Goal: Task Accomplishment & Management: Complete application form

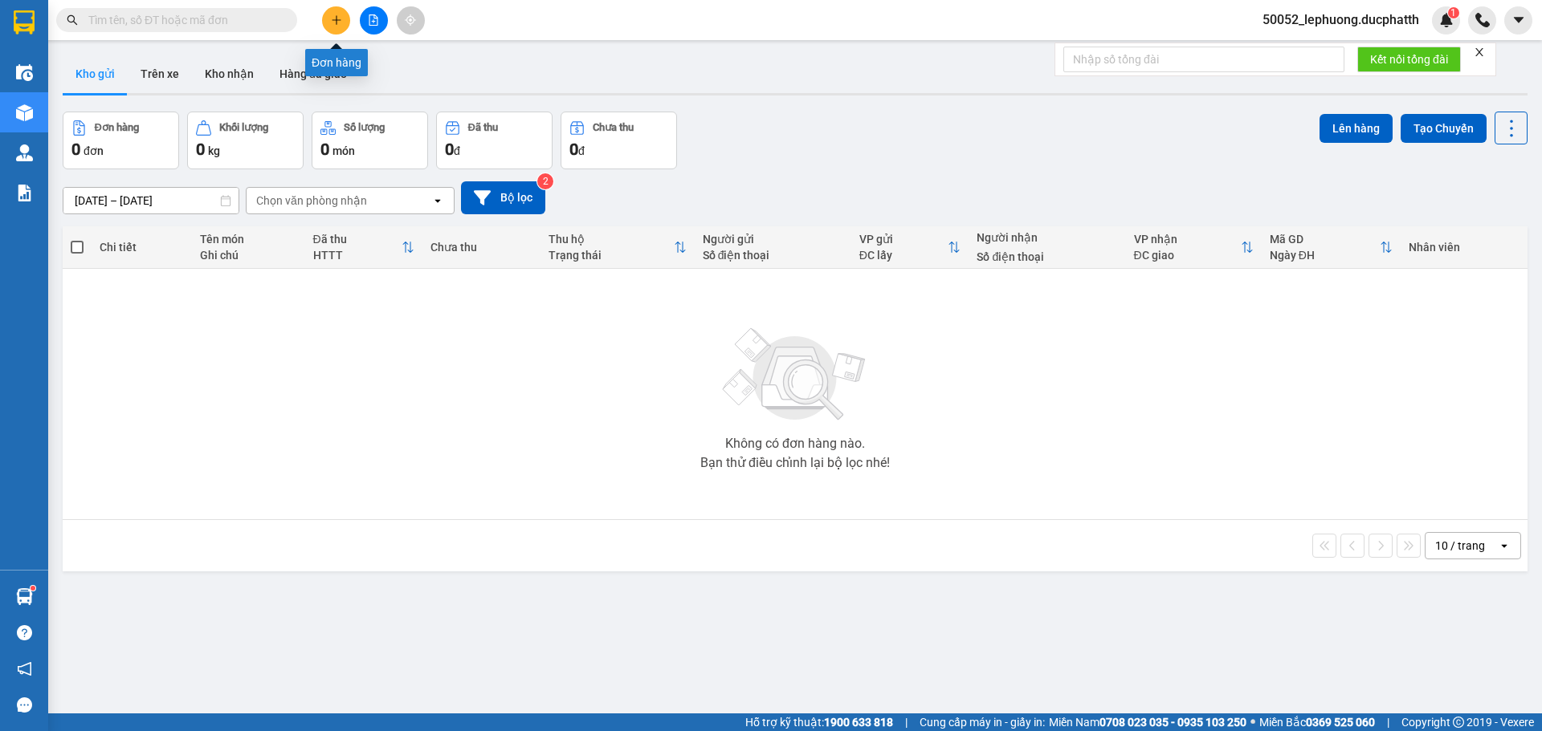
click at [332, 18] on icon "plus" at bounding box center [336, 19] width 11 height 11
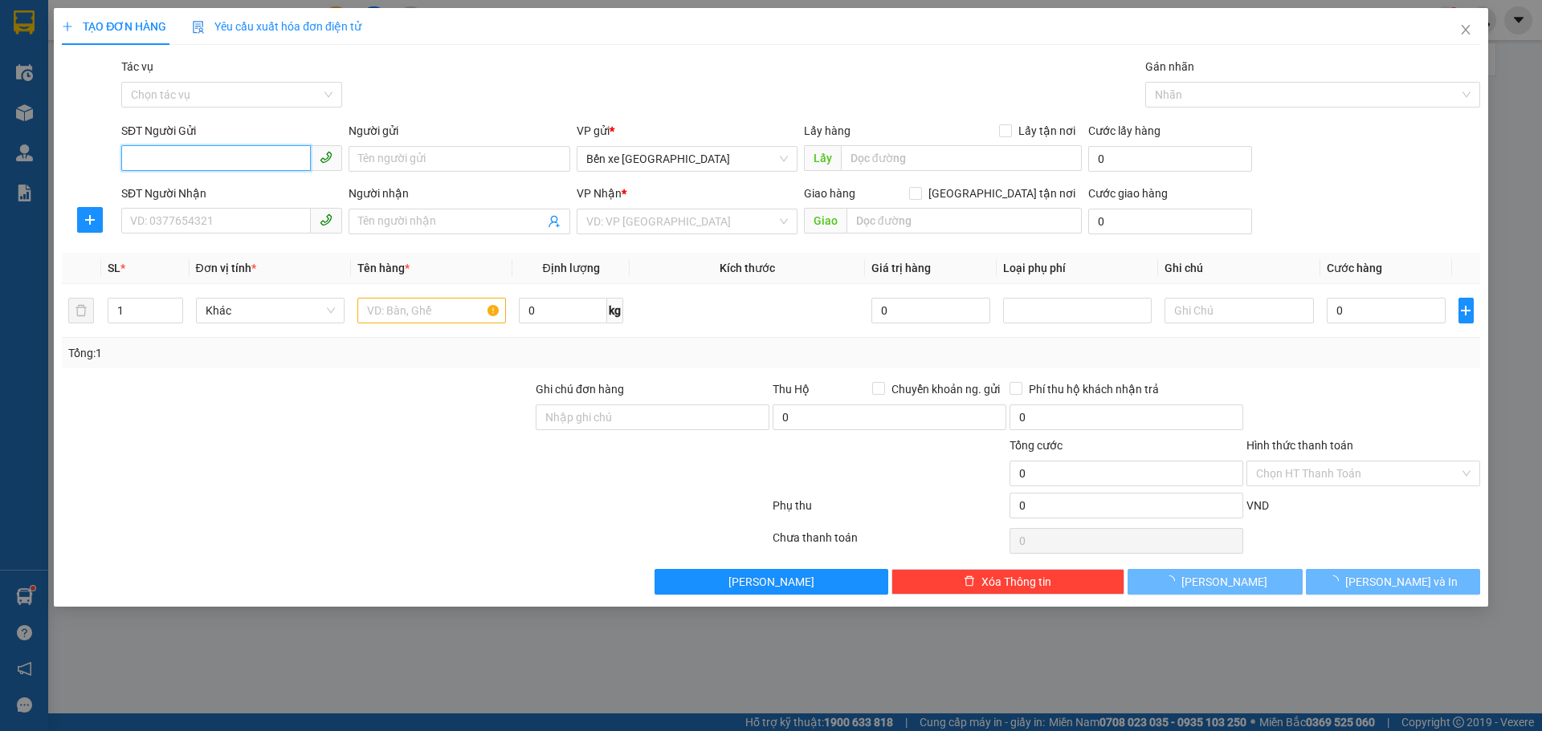
click at [252, 166] on input "SĐT Người Gửi" at bounding box center [215, 158] width 189 height 26
type input "0912910865"
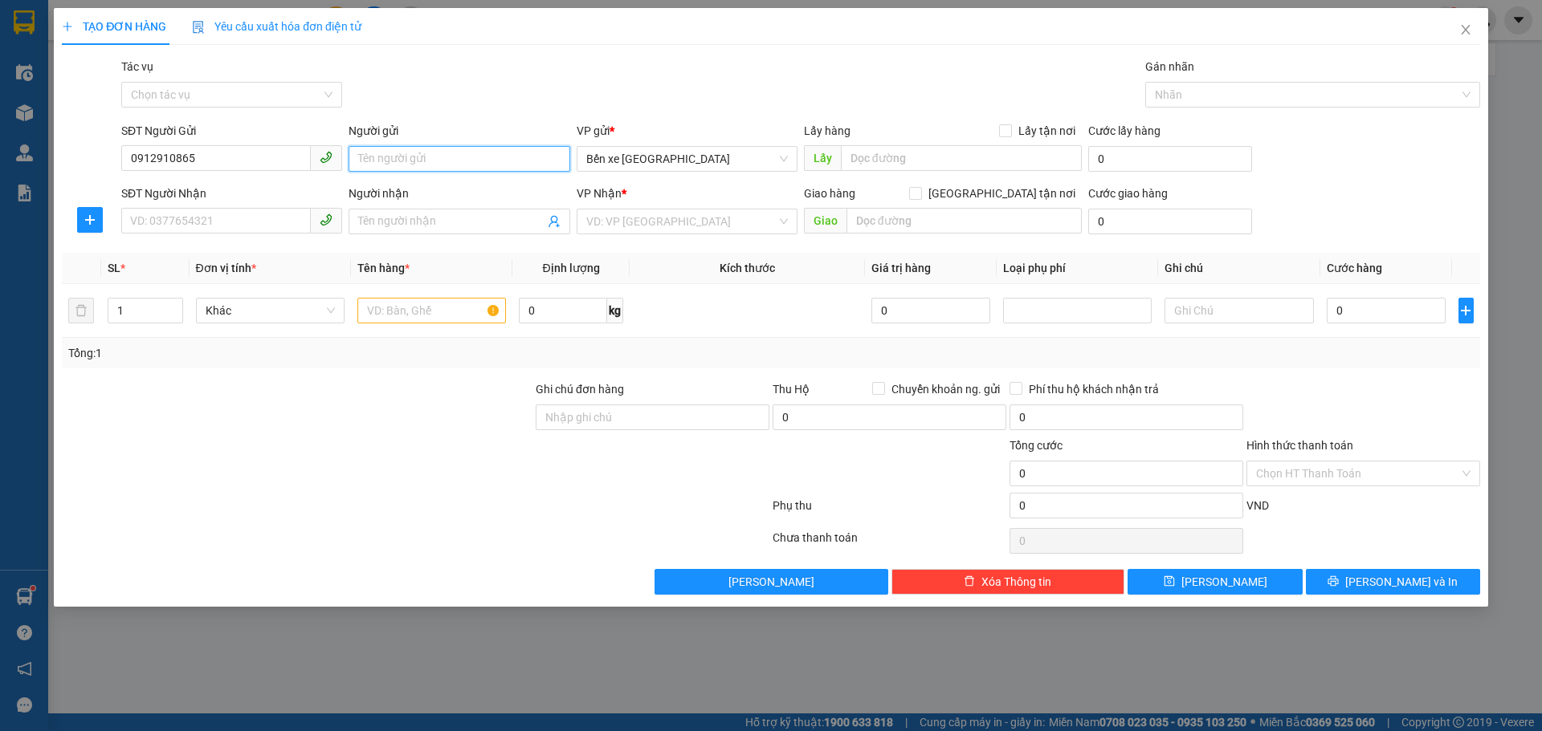
click at [392, 153] on input "Người gửi" at bounding box center [458, 159] width 221 height 26
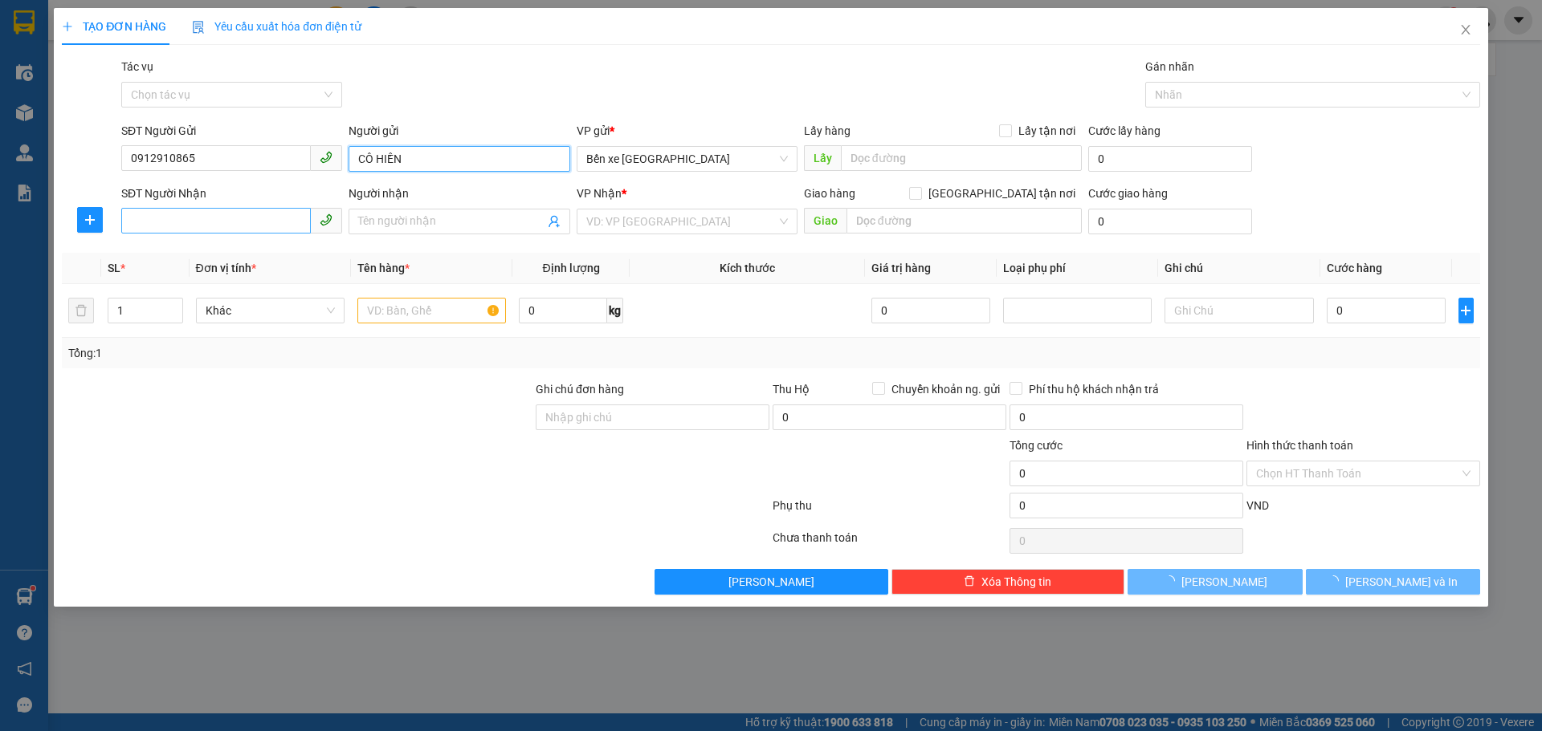
type input "CÔ HIỀN"
click at [178, 214] on input "SĐT Người Nhận" at bounding box center [215, 221] width 189 height 26
type input "0976495541"
click at [422, 222] on input "Người nhận" at bounding box center [450, 222] width 185 height 18
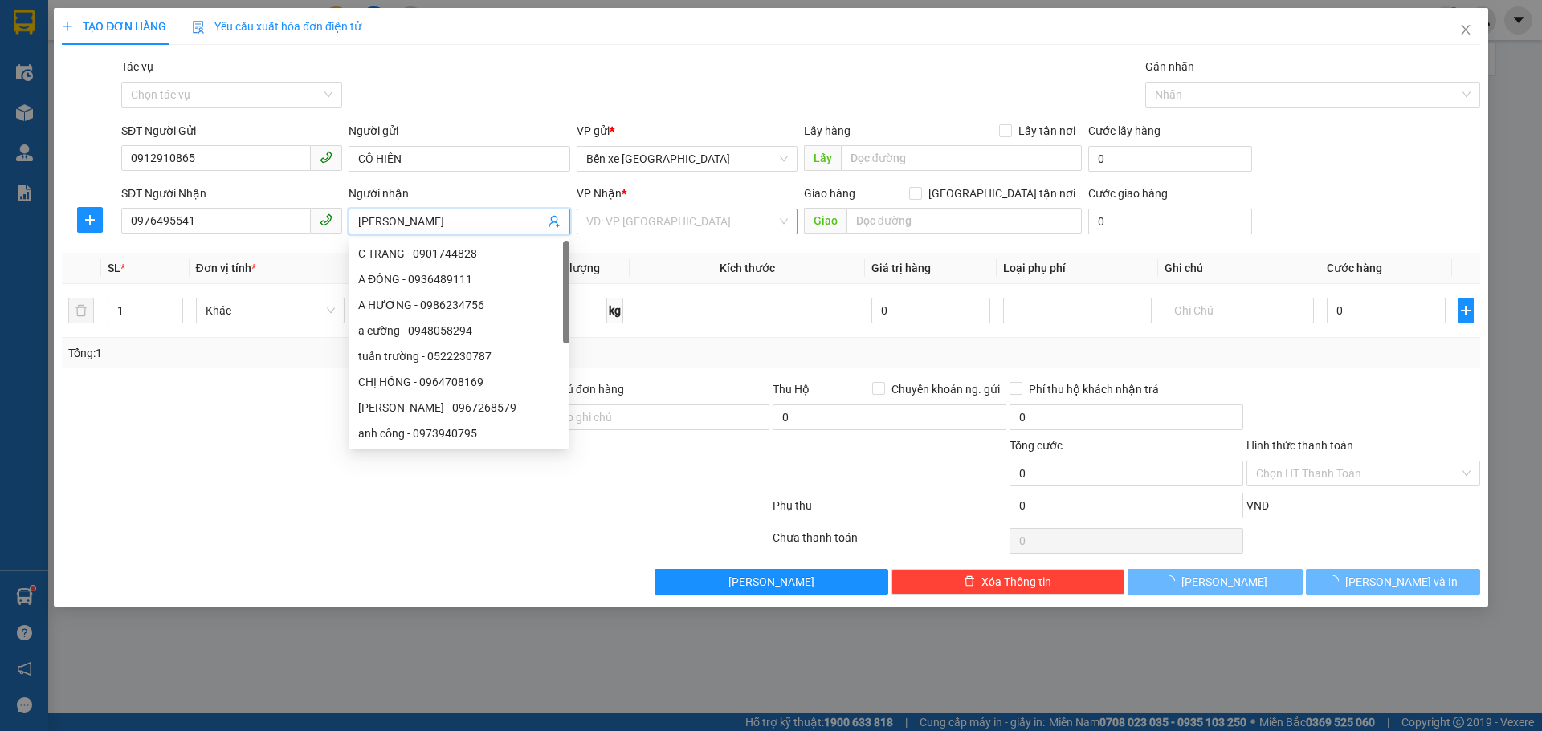
type input "[PERSON_NAME]"
click at [626, 218] on input "search" at bounding box center [681, 222] width 190 height 24
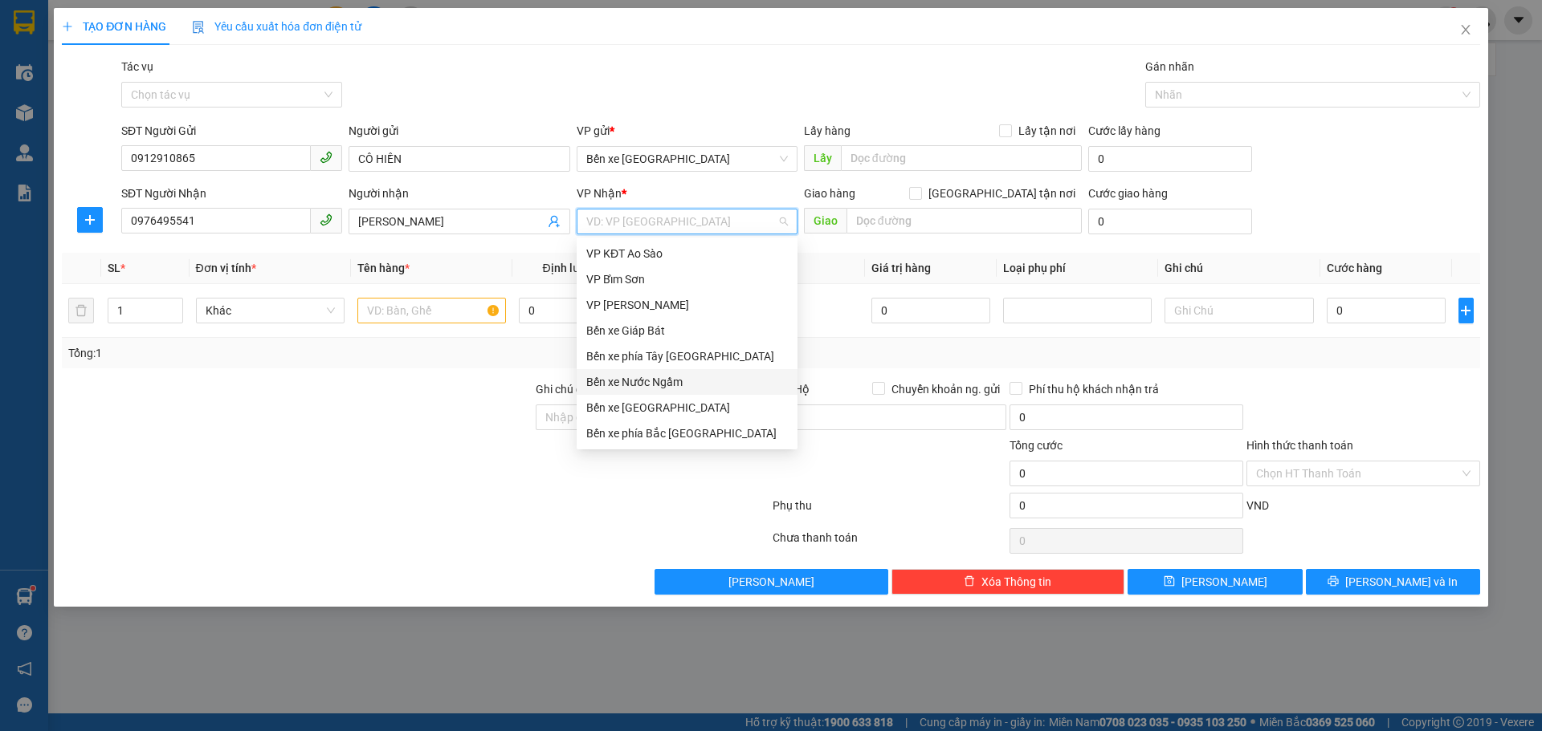
drag, startPoint x: 631, startPoint y: 388, endPoint x: 649, endPoint y: 378, distance: 20.1
click at [633, 387] on div "Bến xe Nước Ngầm" at bounding box center [687, 382] width 202 height 18
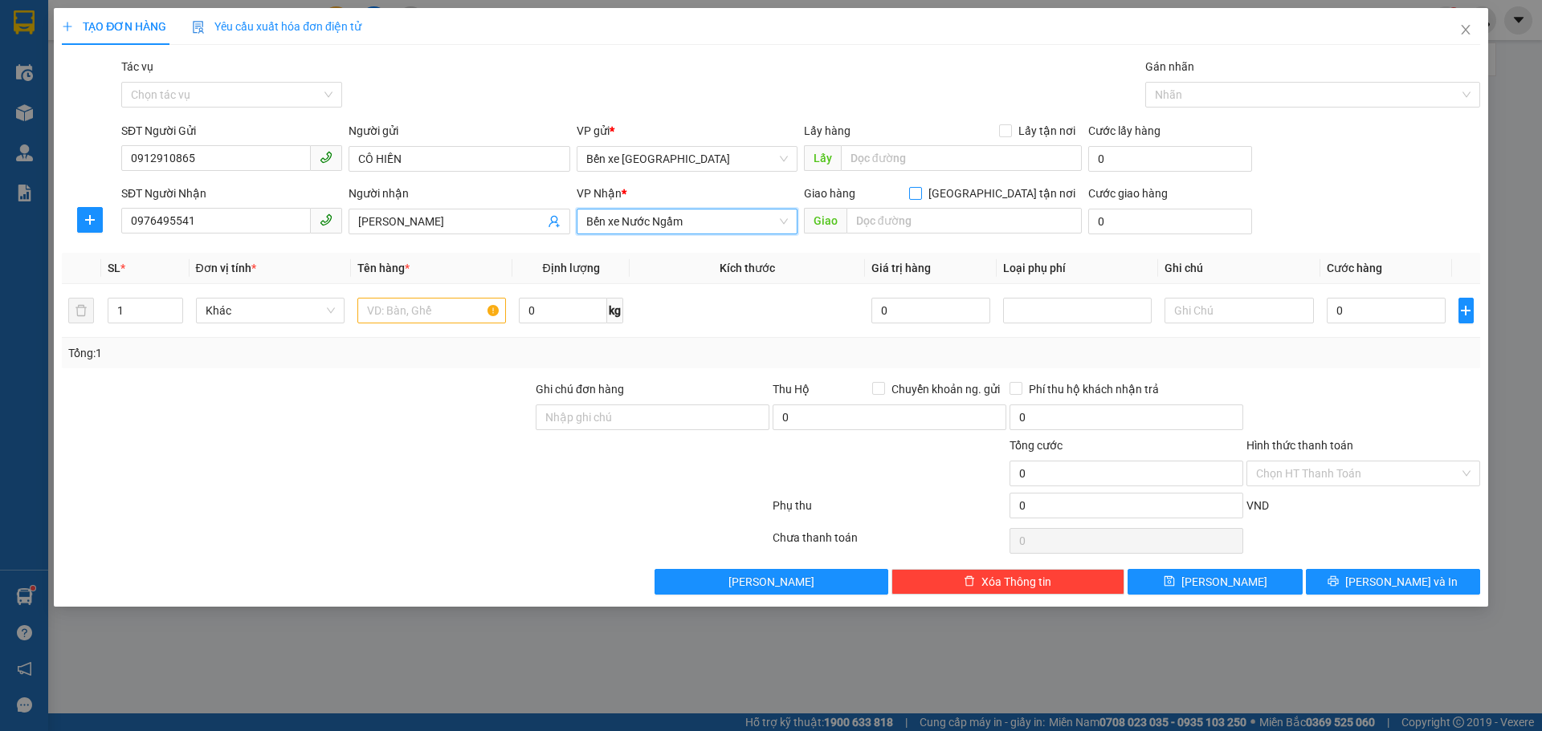
click at [922, 192] on span at bounding box center [915, 193] width 13 height 13
click at [920, 192] on input "[GEOGRAPHIC_DATA] tận nơi" at bounding box center [914, 192] width 11 height 11
checkbox input "true"
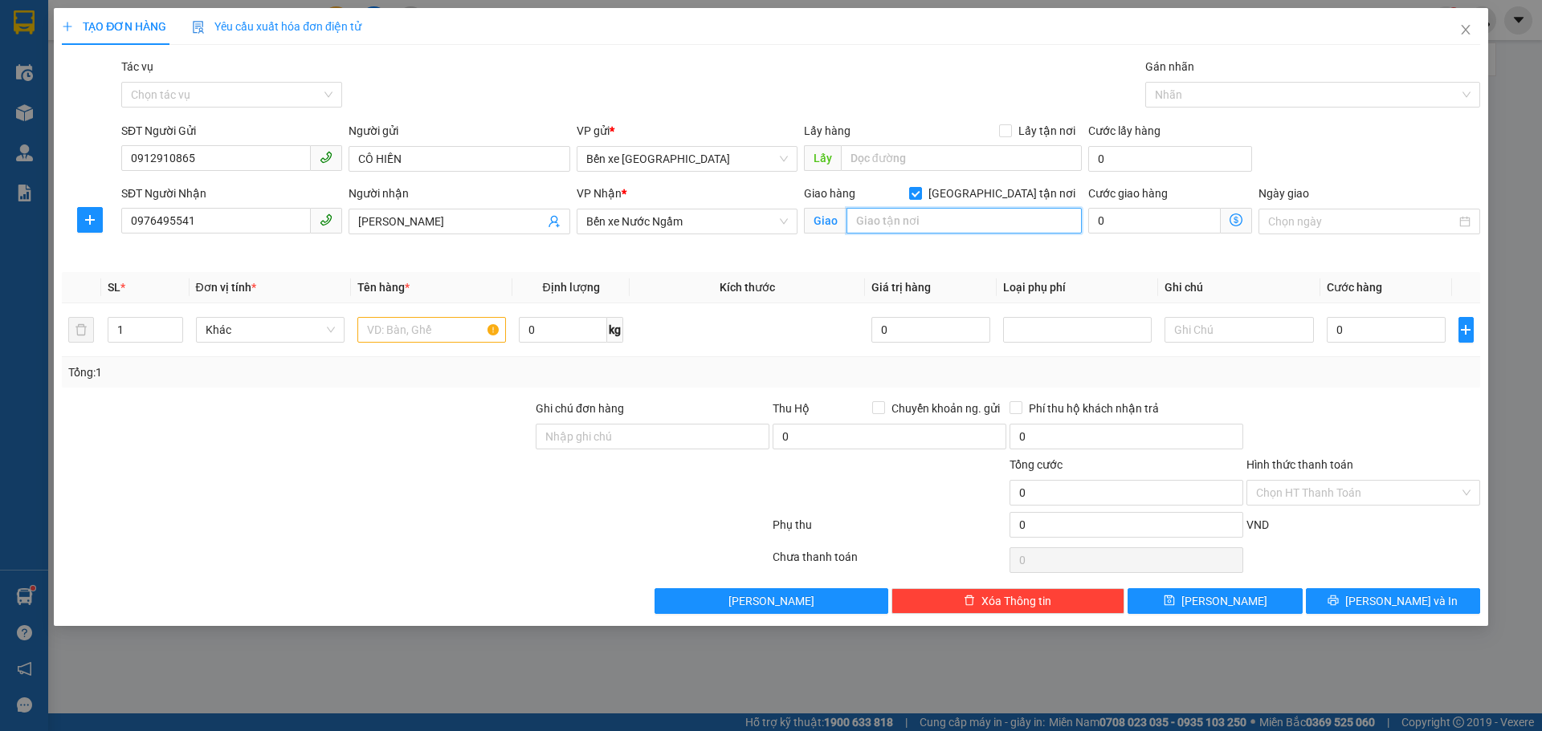
click at [980, 219] on input "text" at bounding box center [963, 221] width 235 height 26
click at [416, 335] on input "text" at bounding box center [431, 330] width 149 height 26
type input "THÙNG XỐP"
click at [961, 221] on input "text" at bounding box center [963, 221] width 235 height 26
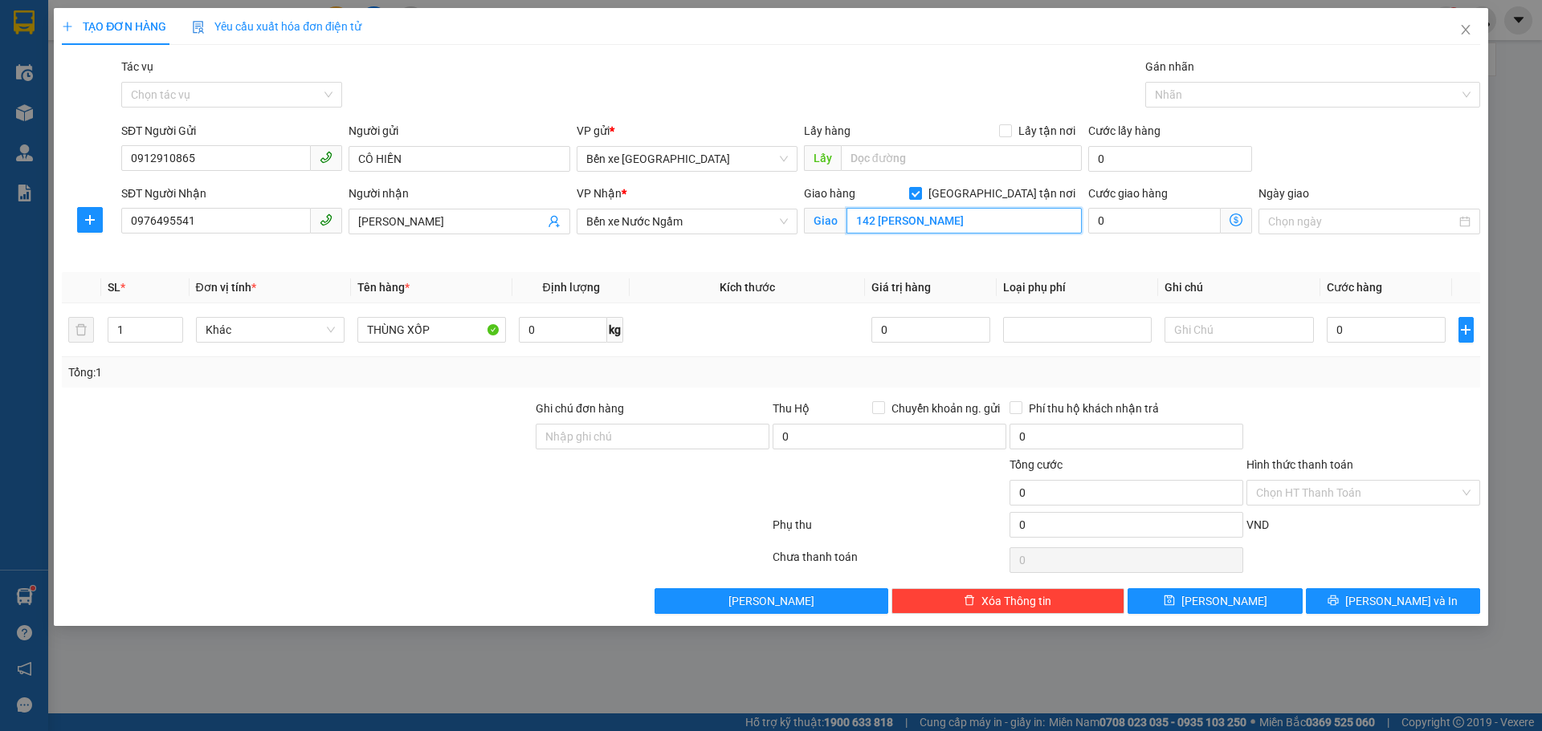
type input "142 [PERSON_NAME]"
click at [1238, 223] on icon "dollar-circle" at bounding box center [1235, 220] width 13 height 13
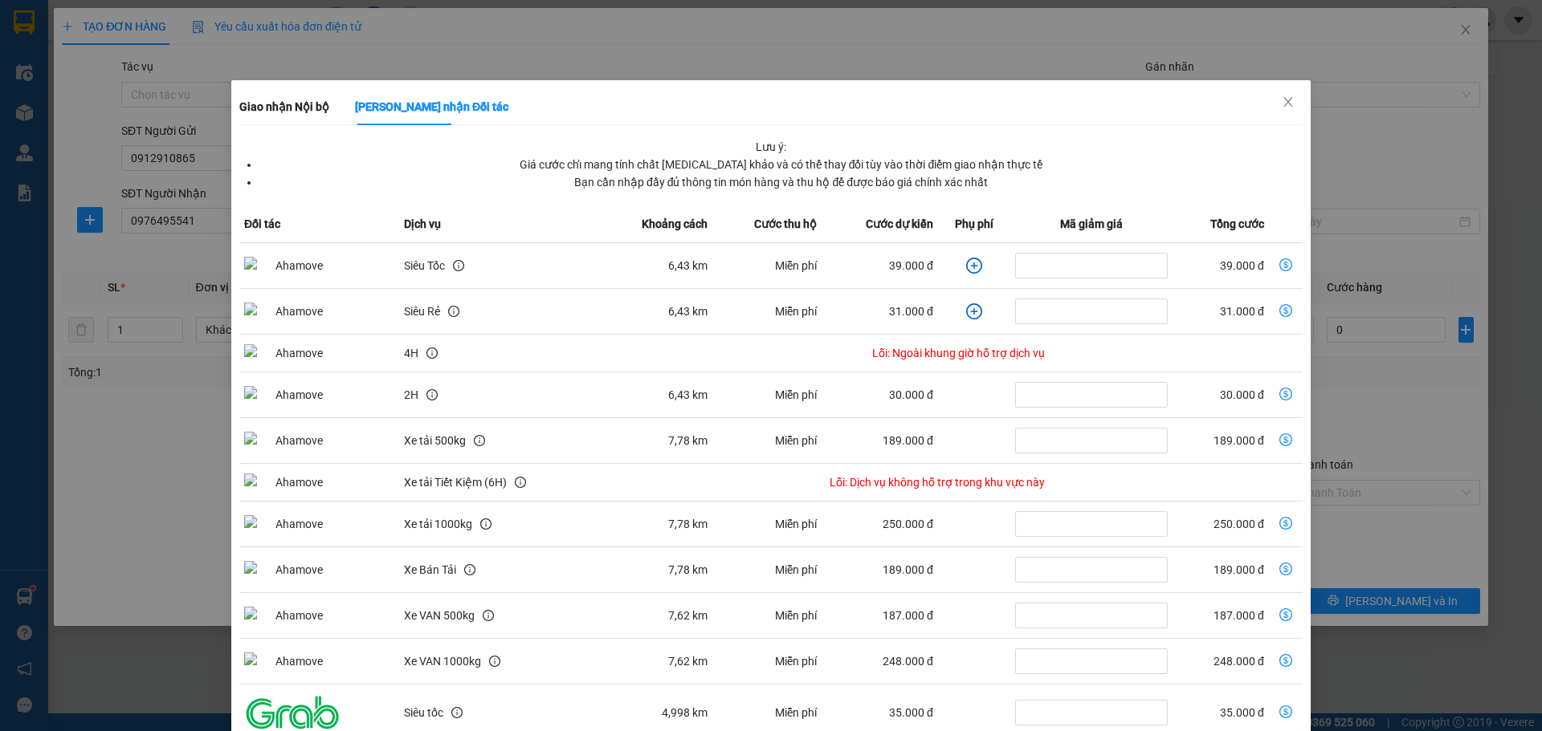
click at [966, 265] on icon "plus-circle" at bounding box center [974, 266] width 16 height 16
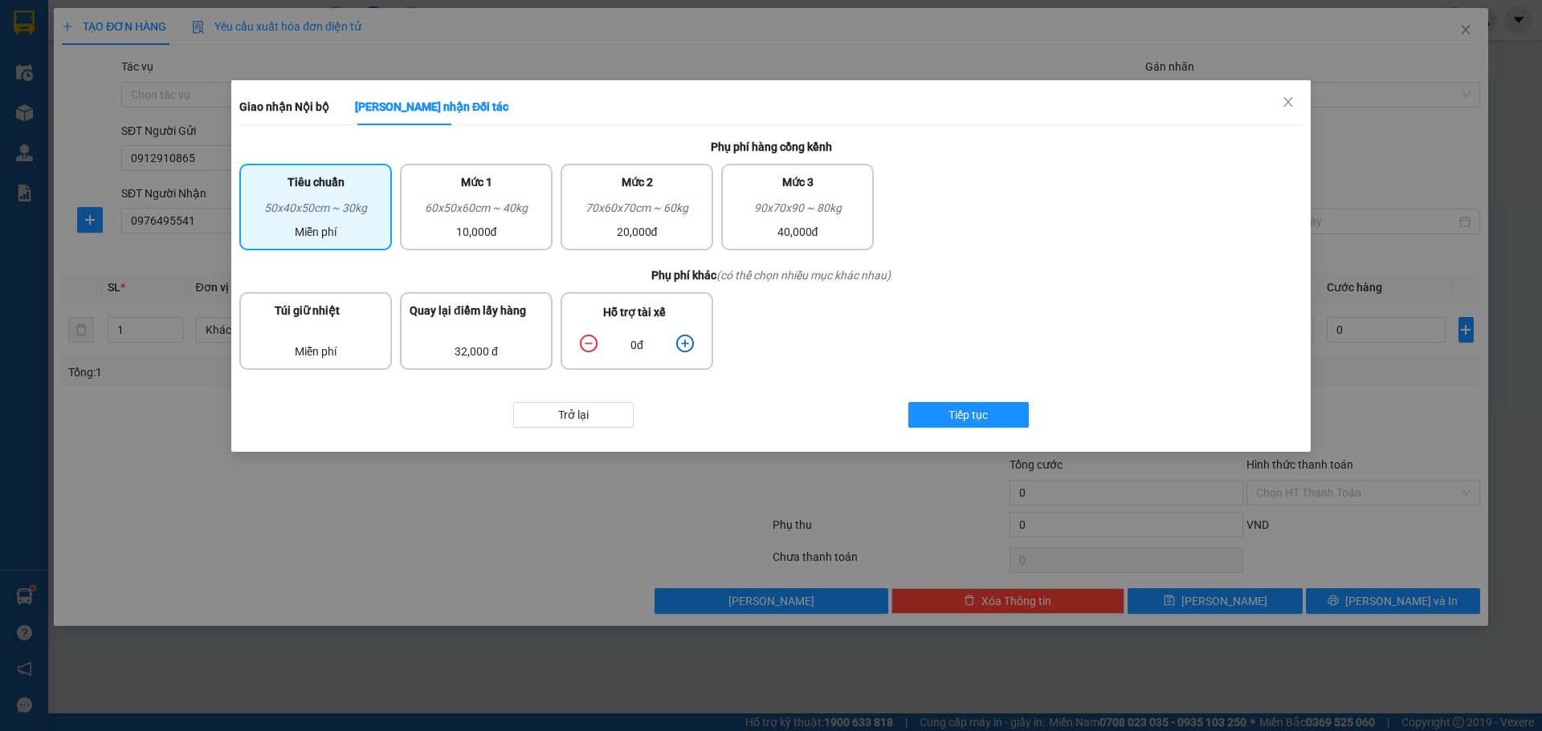
click at [678, 345] on icon "plus-circle" at bounding box center [685, 344] width 18 height 18
click at [964, 411] on span "Tiếp tục" at bounding box center [967, 415] width 39 height 18
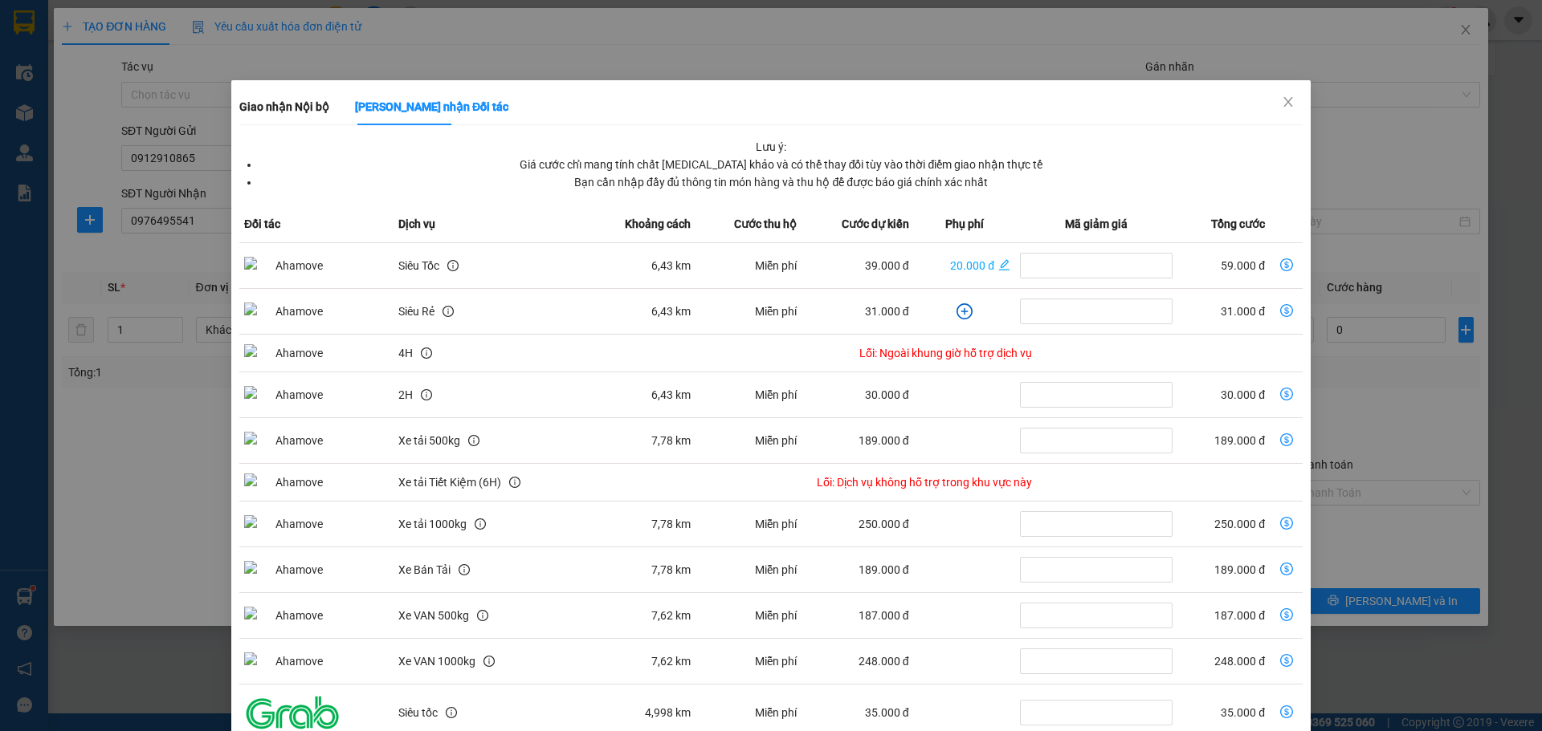
click at [1280, 263] on icon "dollar-circle" at bounding box center [1286, 265] width 13 height 13
type input "59.000"
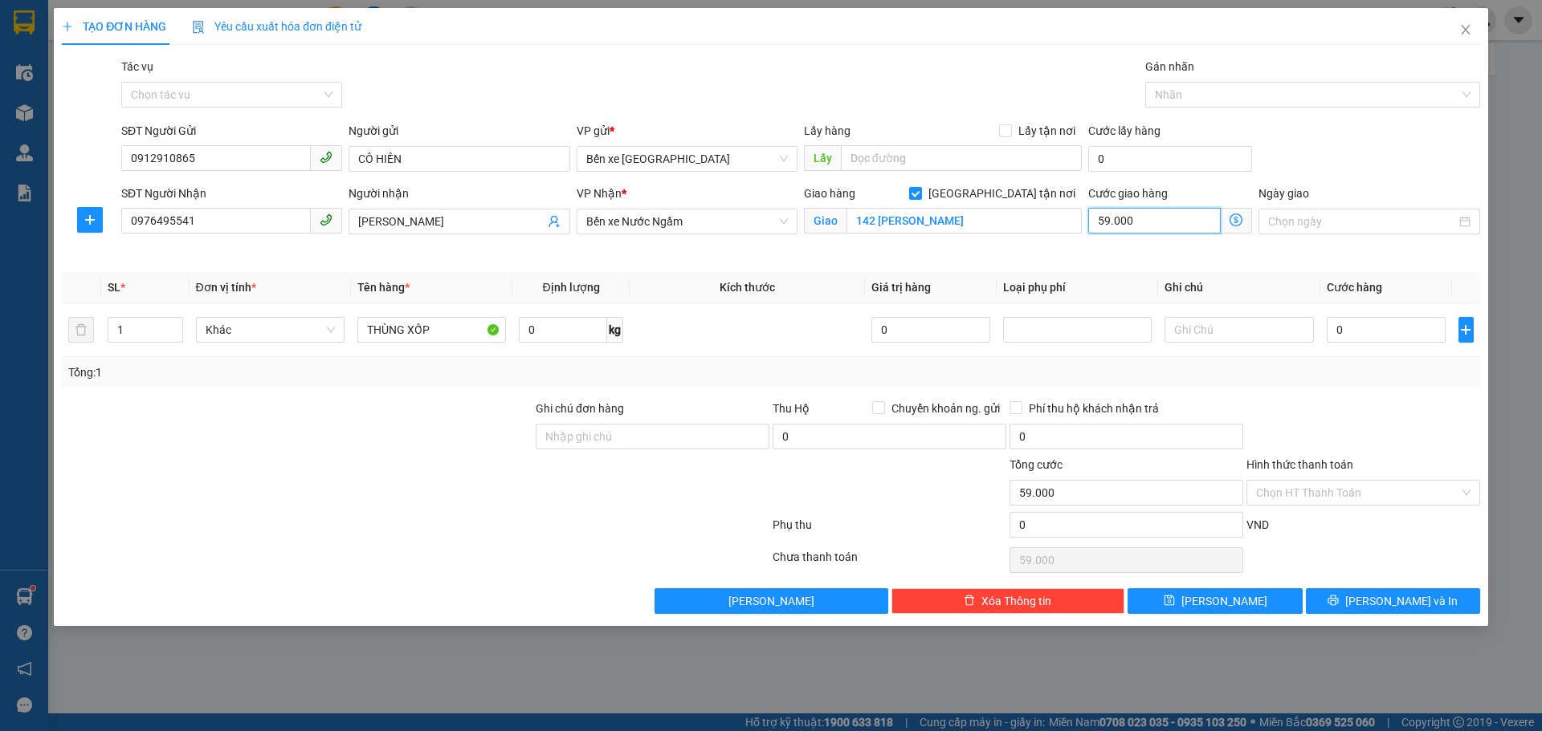
click at [1156, 222] on input "59.000" at bounding box center [1154, 221] width 132 height 26
type input "6"
type input "60"
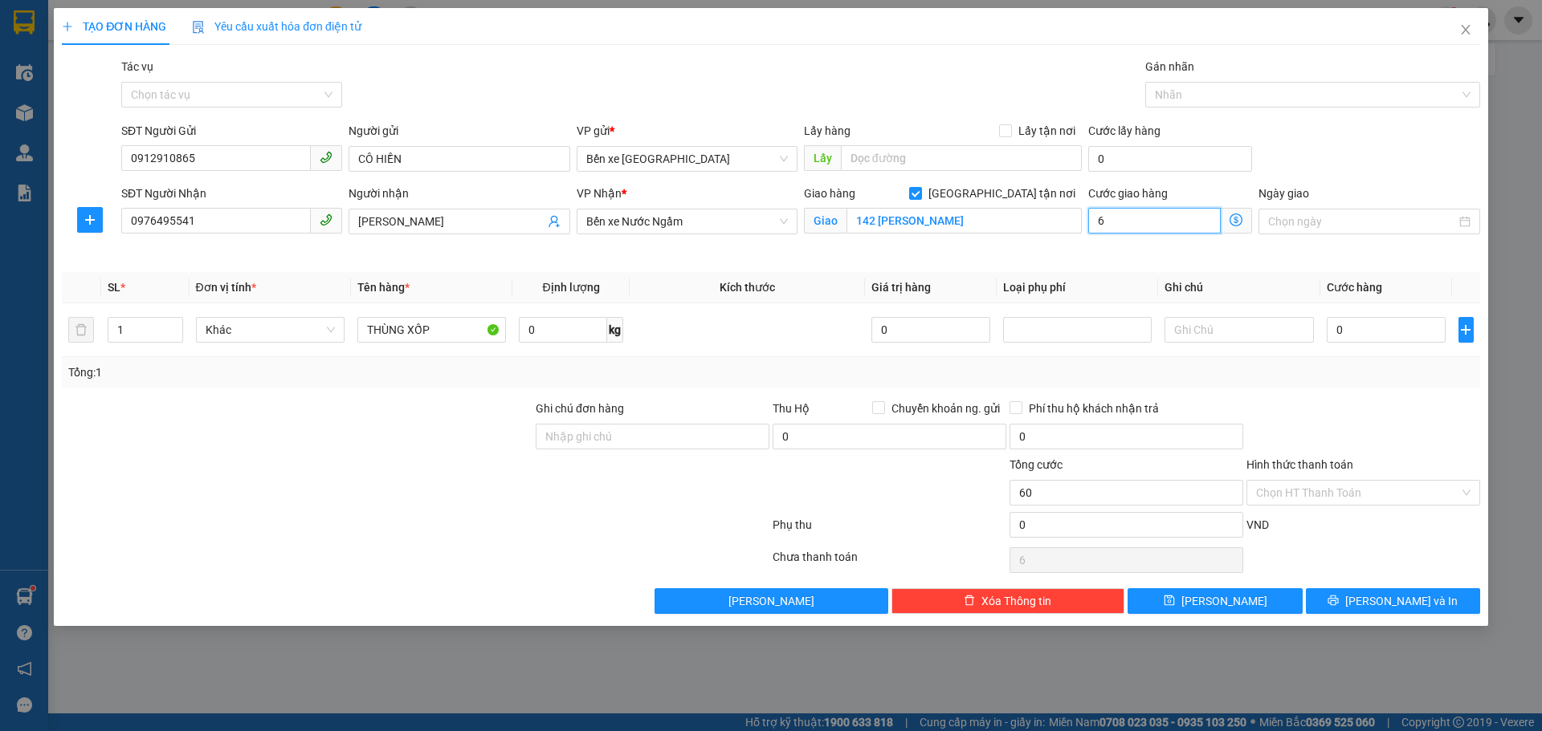
type input "60"
type input "60.000"
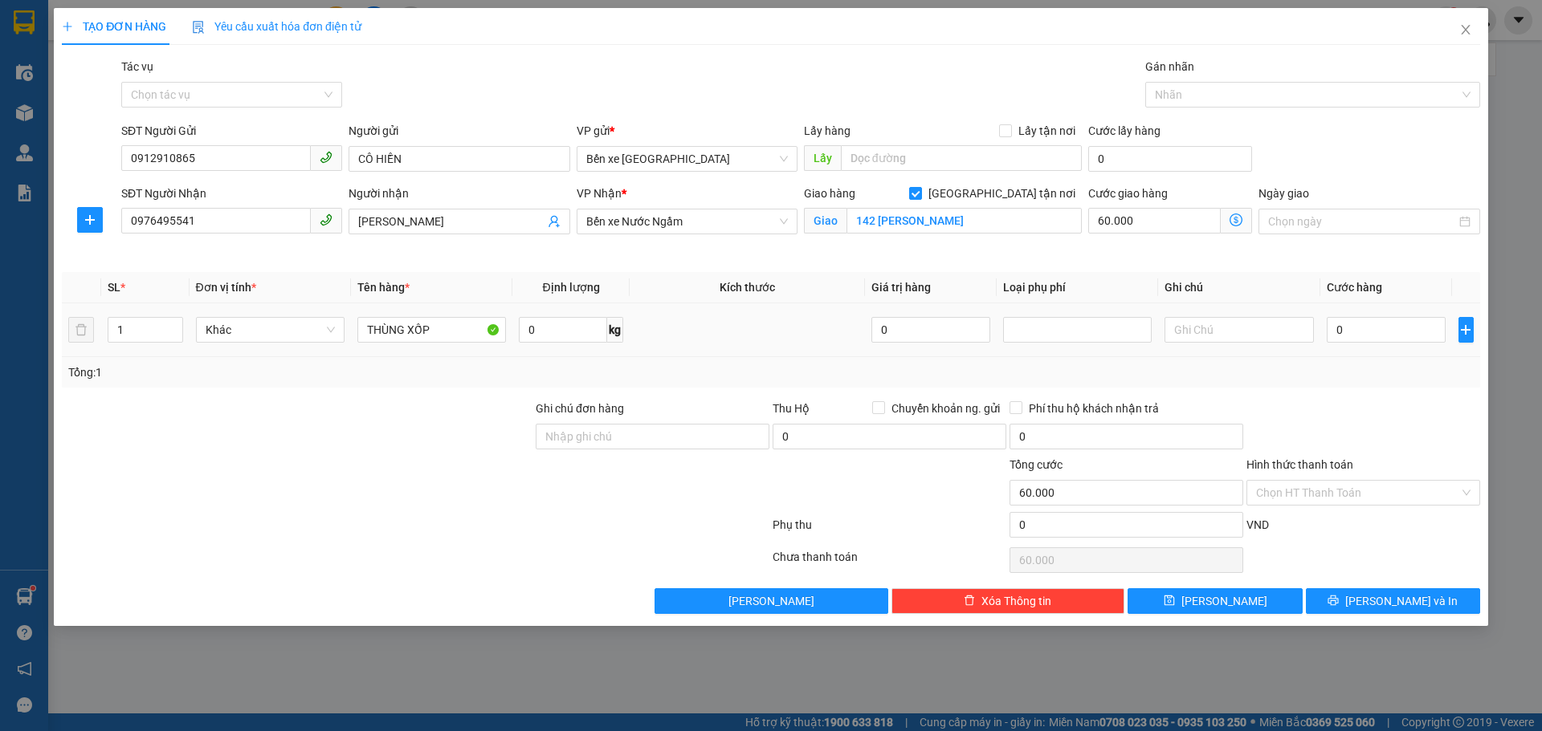
drag, startPoint x: 1231, startPoint y: 271, endPoint x: 1357, endPoint y: 307, distance: 131.1
click at [1235, 271] on div "Transit Pickup Surcharge Ids Transit Deliver Surcharge Ids Transit Deliver Surc…" at bounding box center [771, 336] width 1418 height 556
click at [1385, 320] on input "0" at bounding box center [1386, 330] width 120 height 26
type input "4"
type input "60.004"
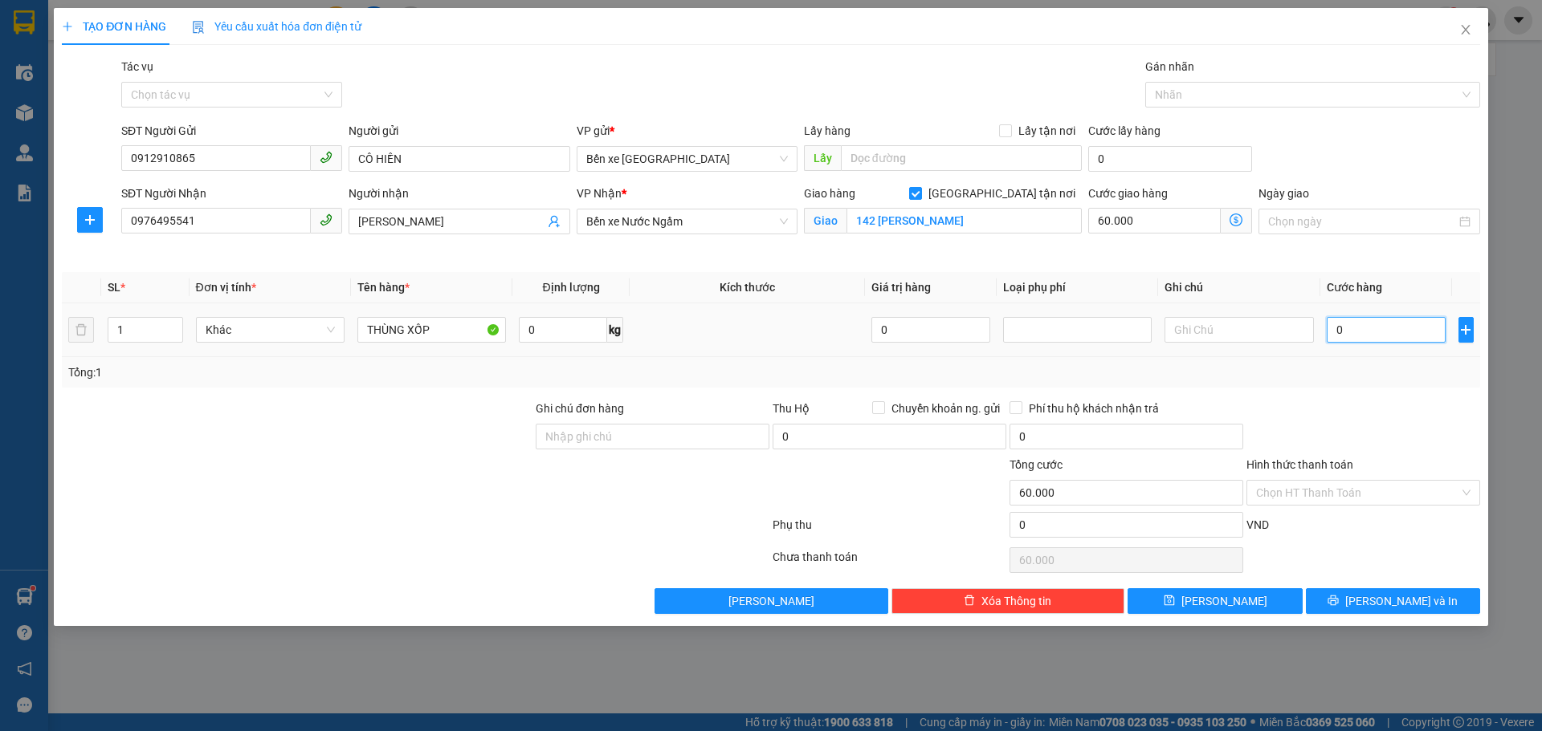
type input "60.004"
type input "40"
type input "60.040"
type input "40.000"
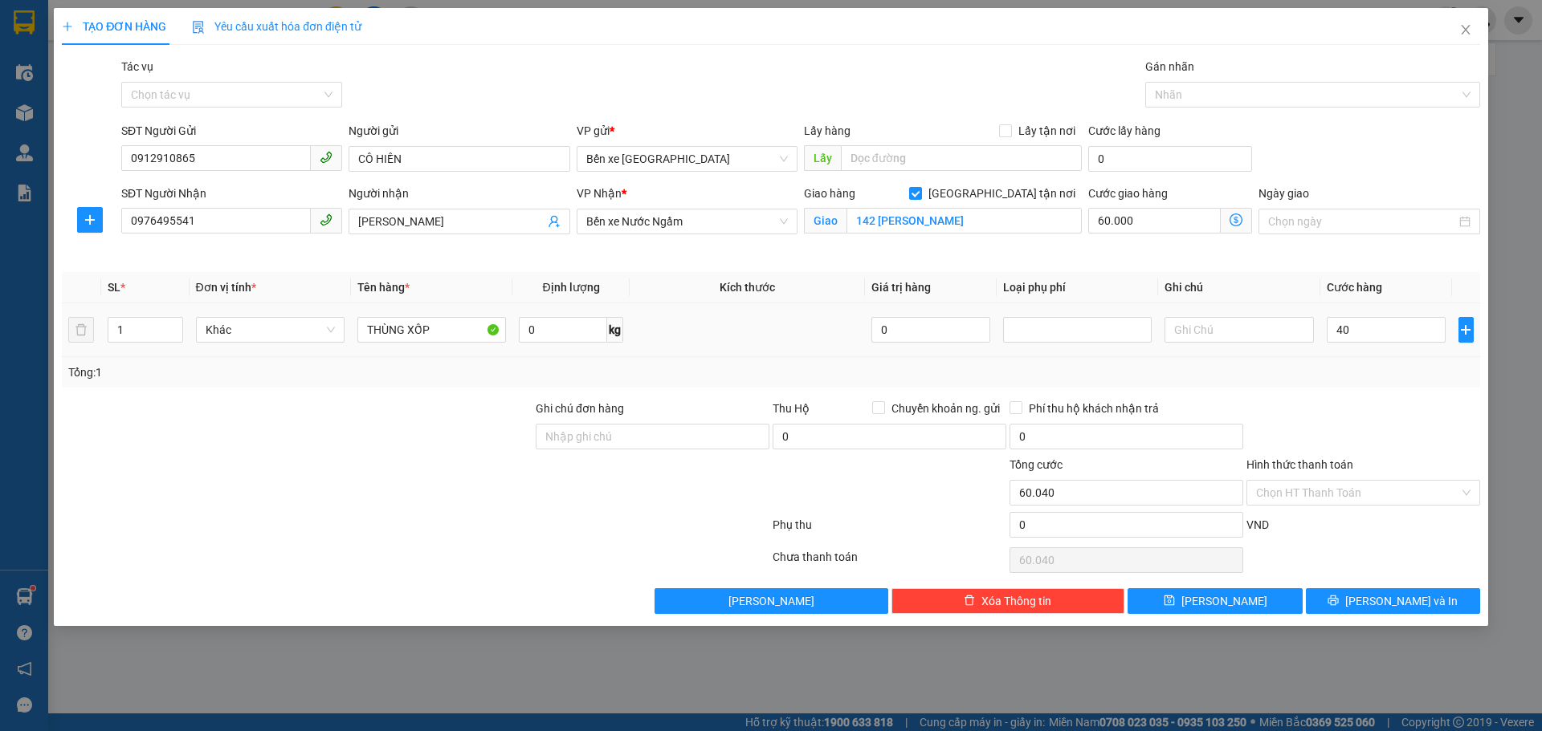
type input "100.000"
click at [1330, 377] on div "Tổng: 1" at bounding box center [770, 373] width 1405 height 18
click at [1344, 483] on input "Hình thức thanh toán" at bounding box center [1357, 493] width 203 height 24
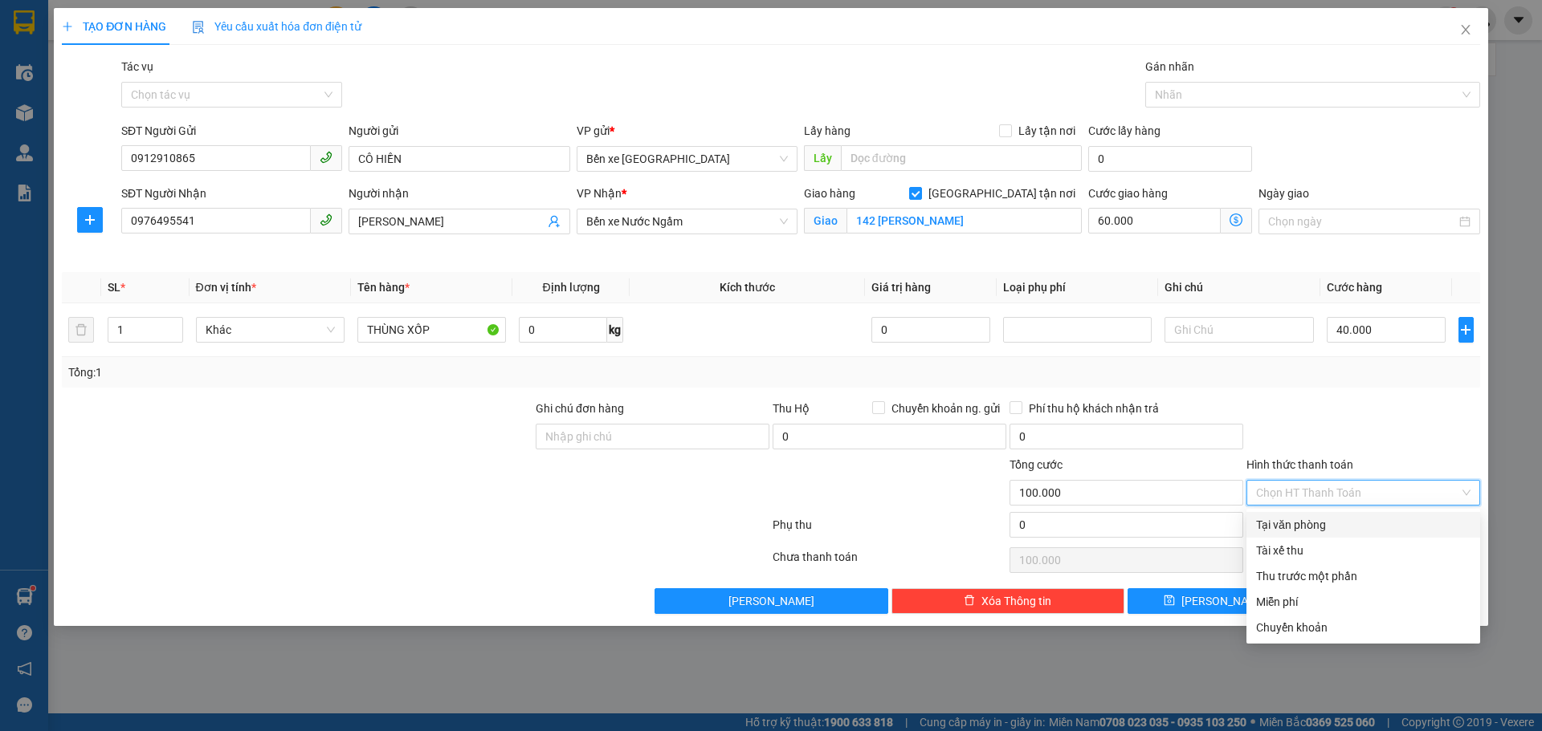
click at [1330, 527] on div "Tại văn phòng" at bounding box center [1363, 525] width 214 height 18
type input "0"
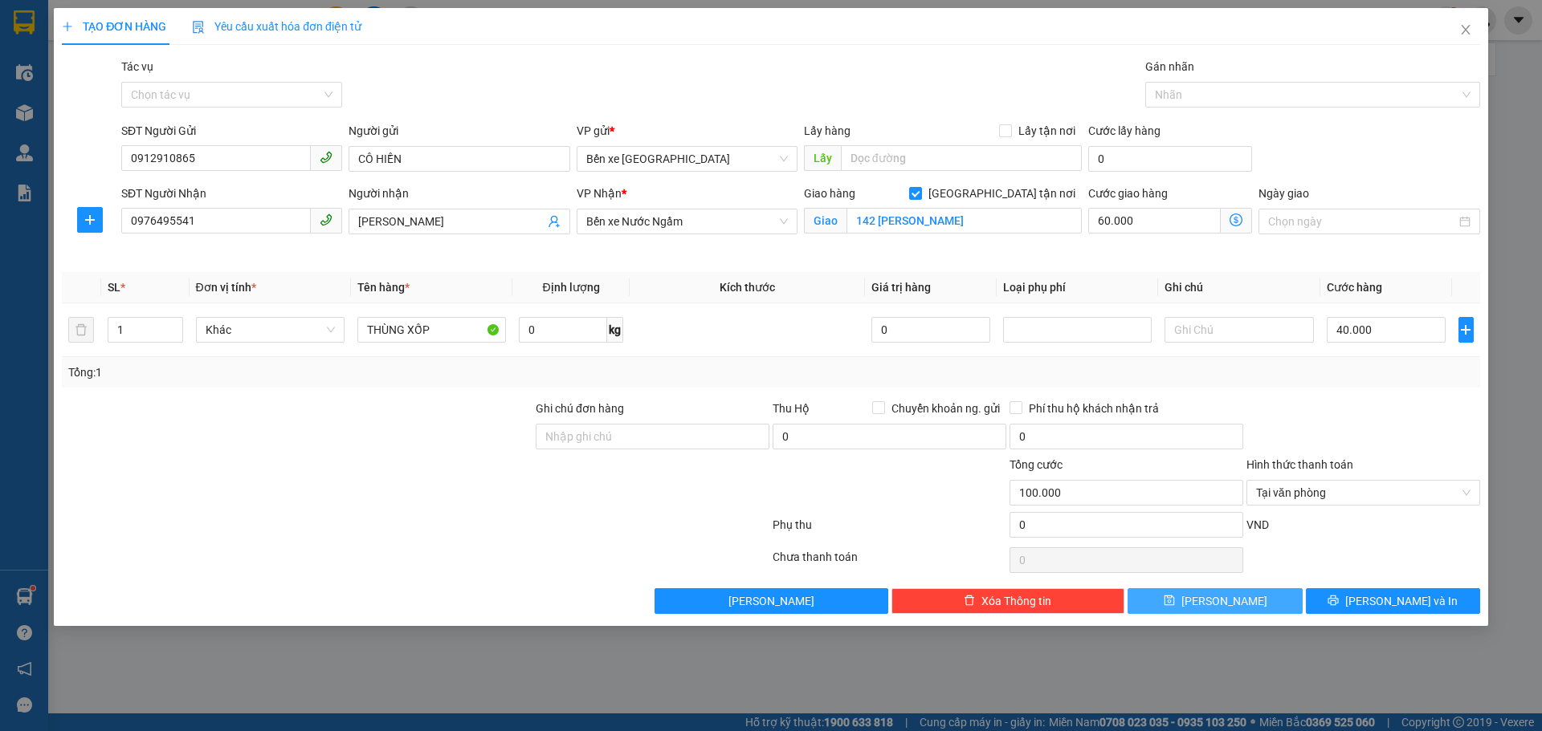
click at [1258, 600] on button "[PERSON_NAME]" at bounding box center [1214, 602] width 174 height 26
checkbox input "false"
type input "0"
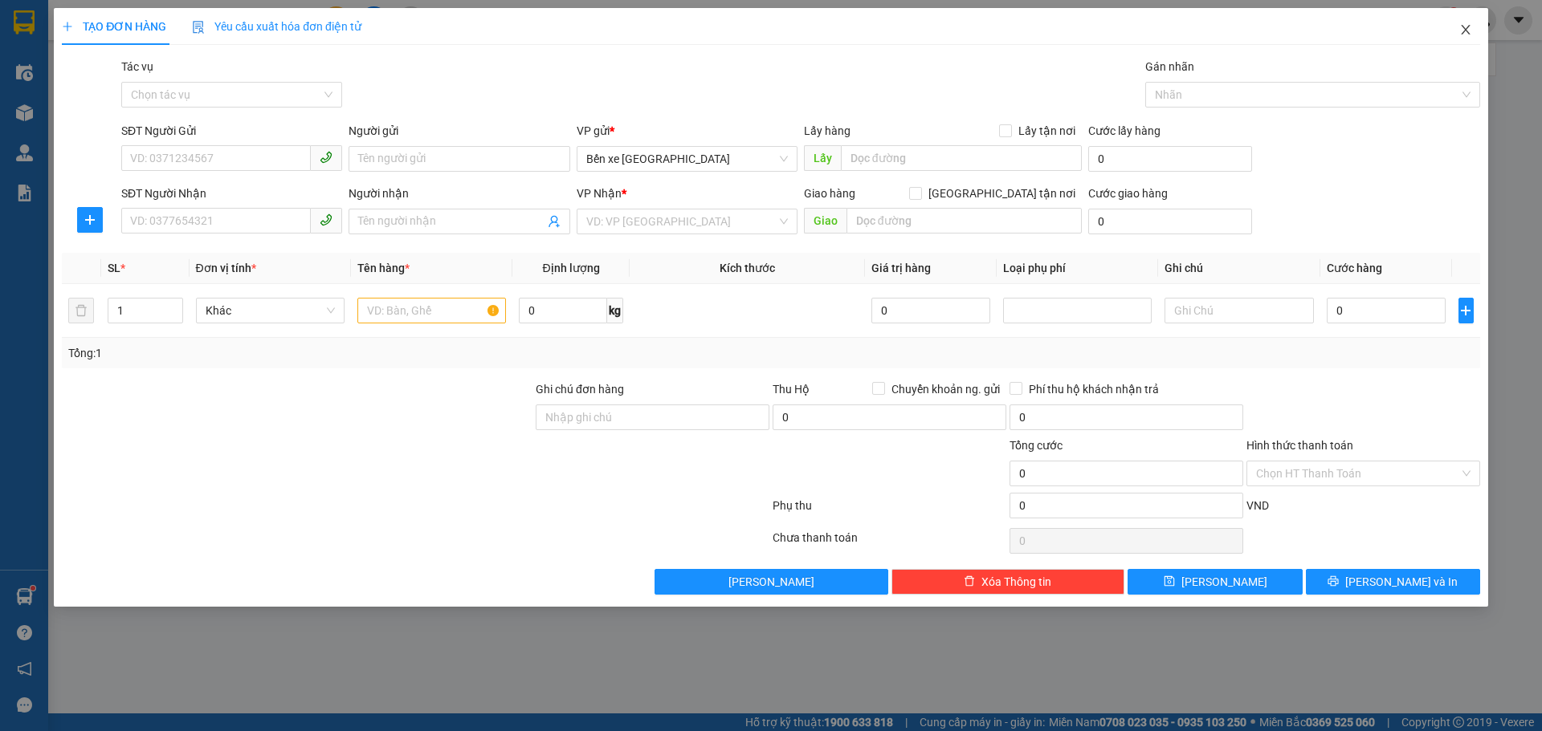
click at [1469, 34] on icon "close" at bounding box center [1465, 29] width 13 height 13
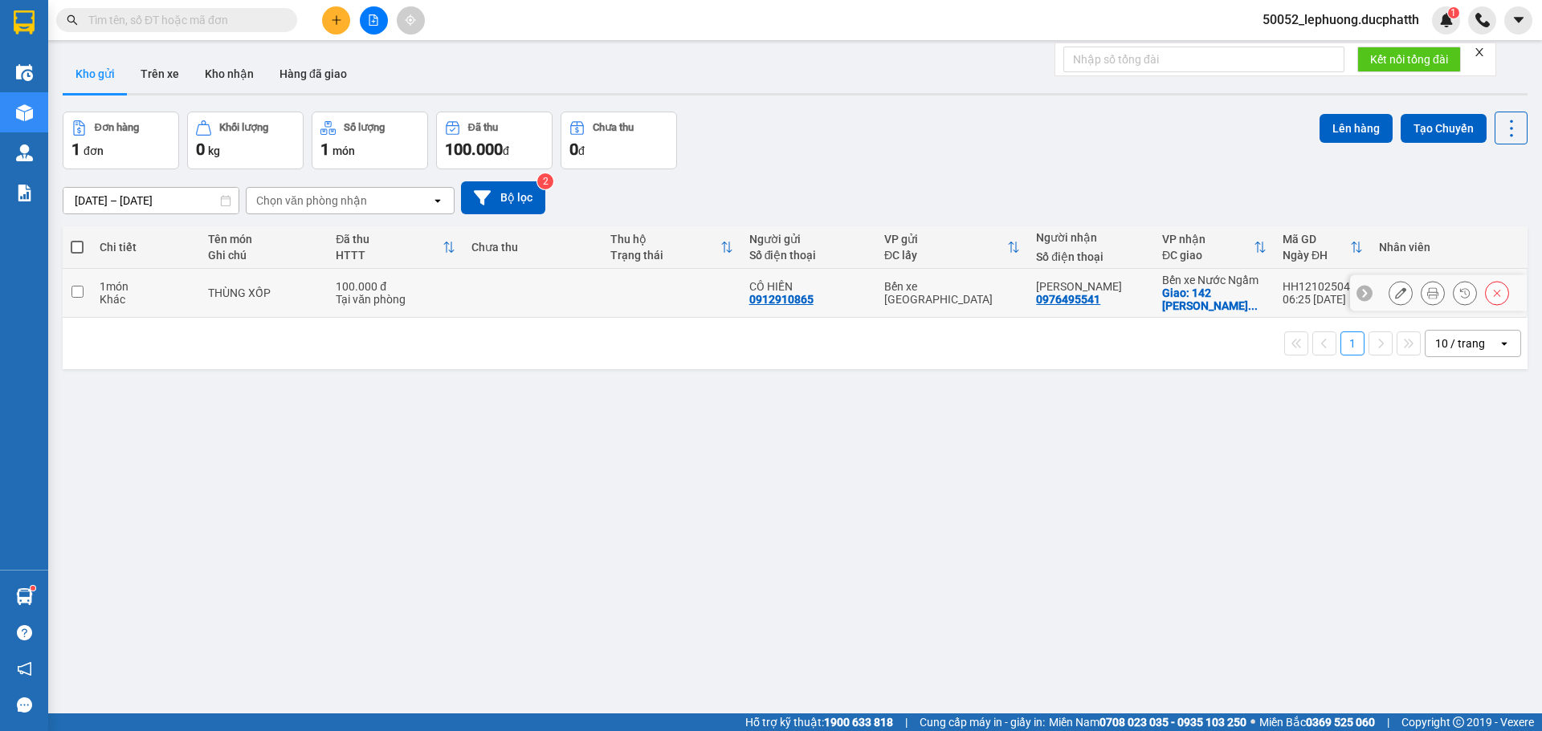
click at [80, 292] on input "checkbox" at bounding box center [77, 292] width 12 height 12
checkbox input "true"
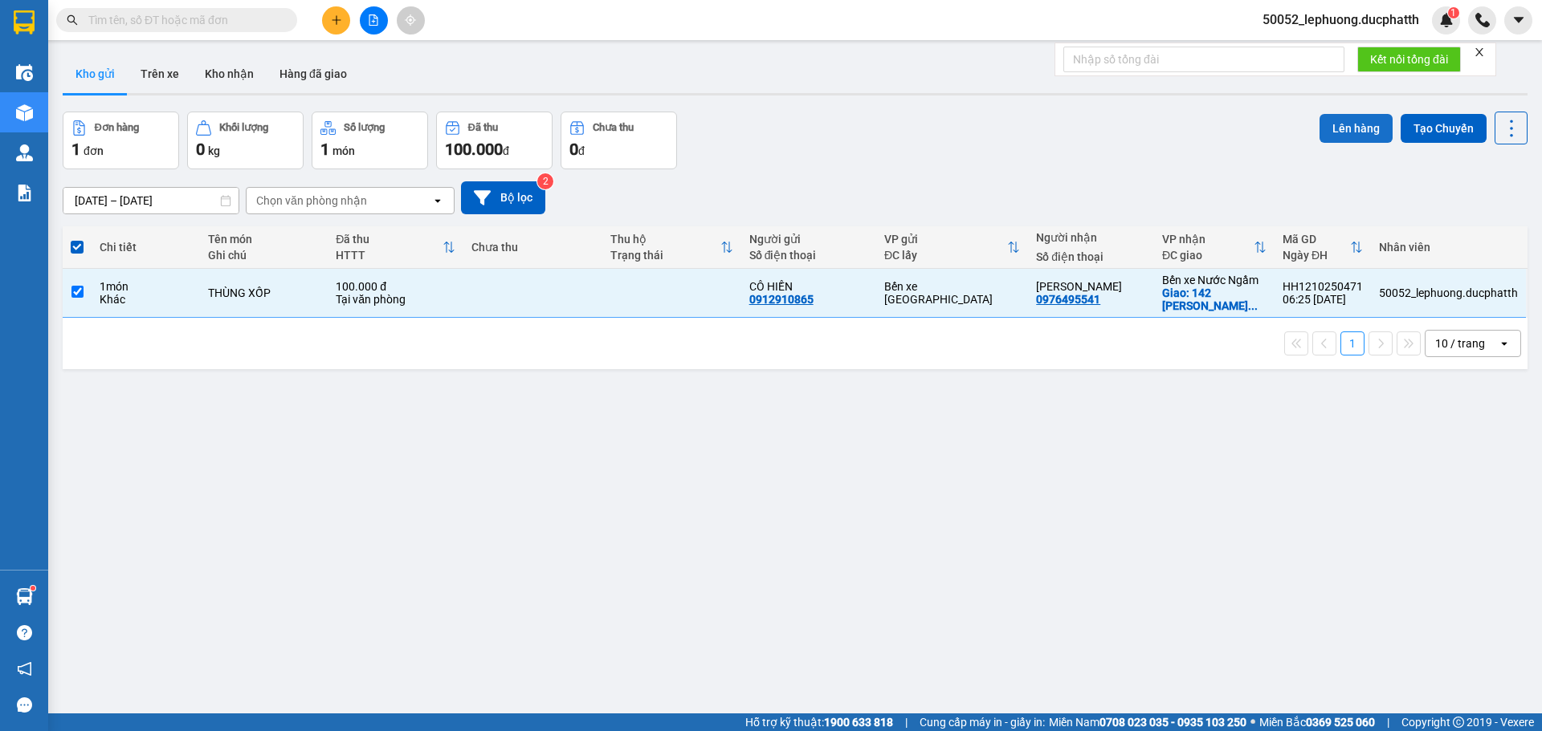
click at [1338, 118] on button "Lên hàng" at bounding box center [1355, 128] width 73 height 29
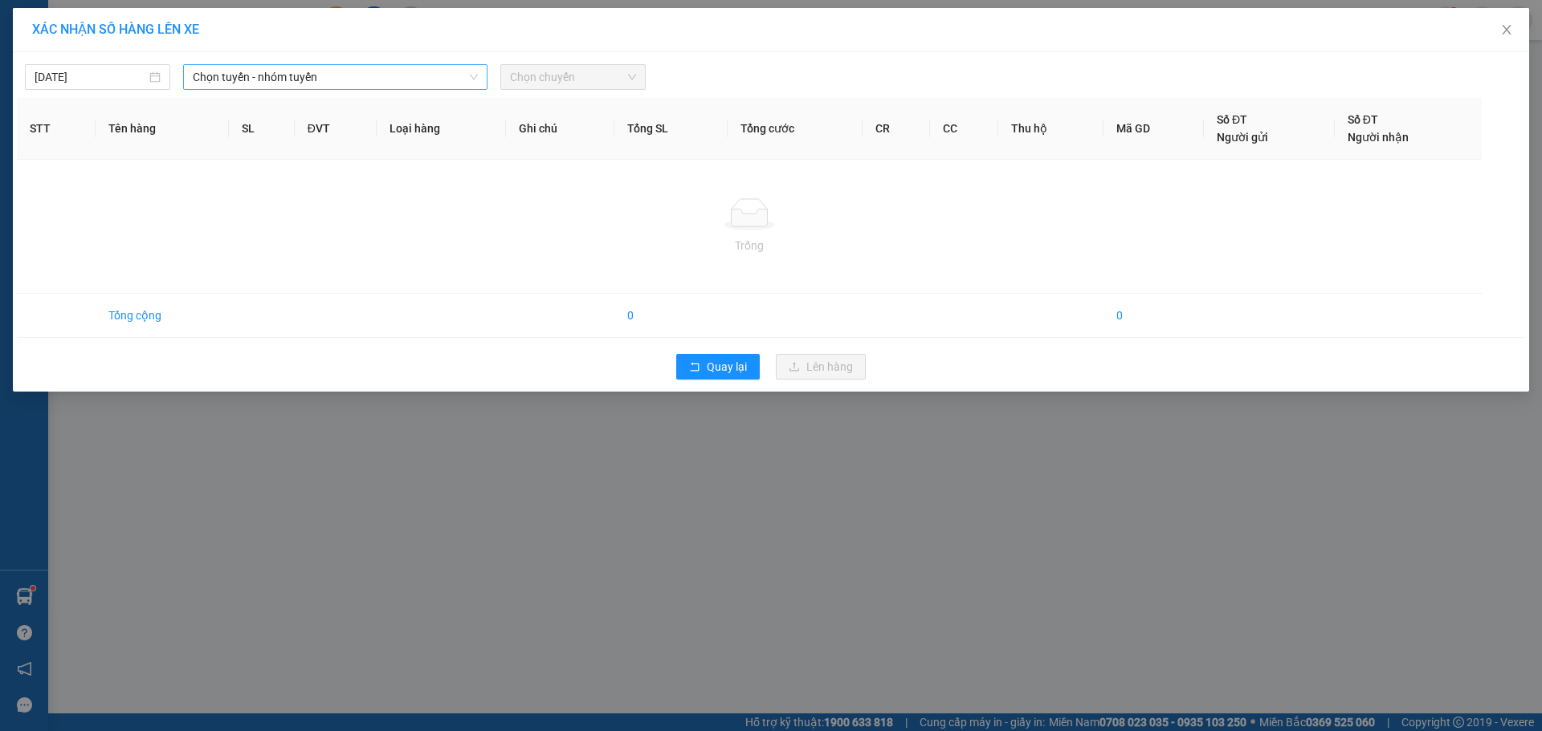
click at [408, 80] on span "Chọn tuyến - nhóm tuyến" at bounding box center [335, 77] width 285 height 24
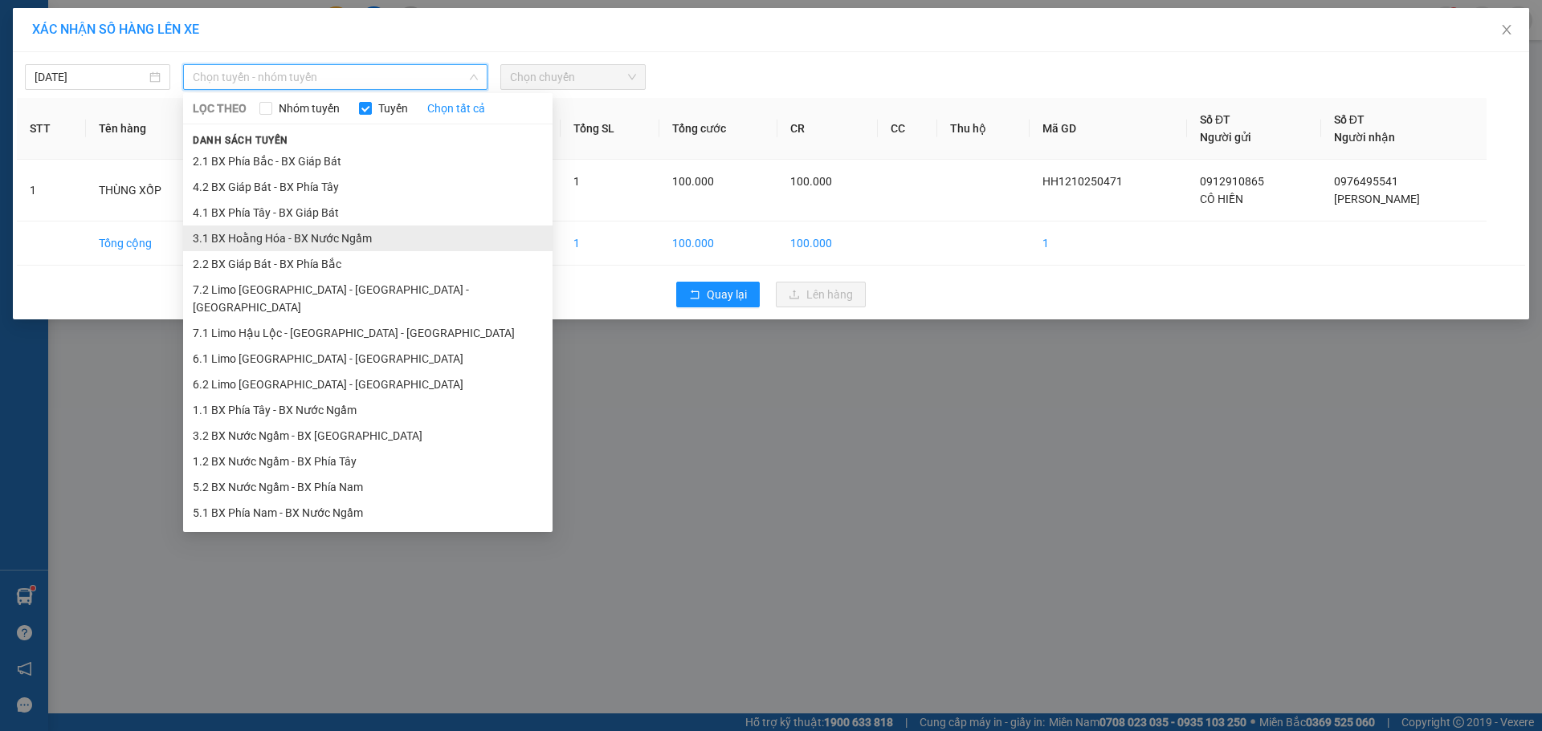
click at [348, 245] on li "3.1 BX Hoằng Hóa - BX Nước Ngầm" at bounding box center [367, 239] width 369 height 26
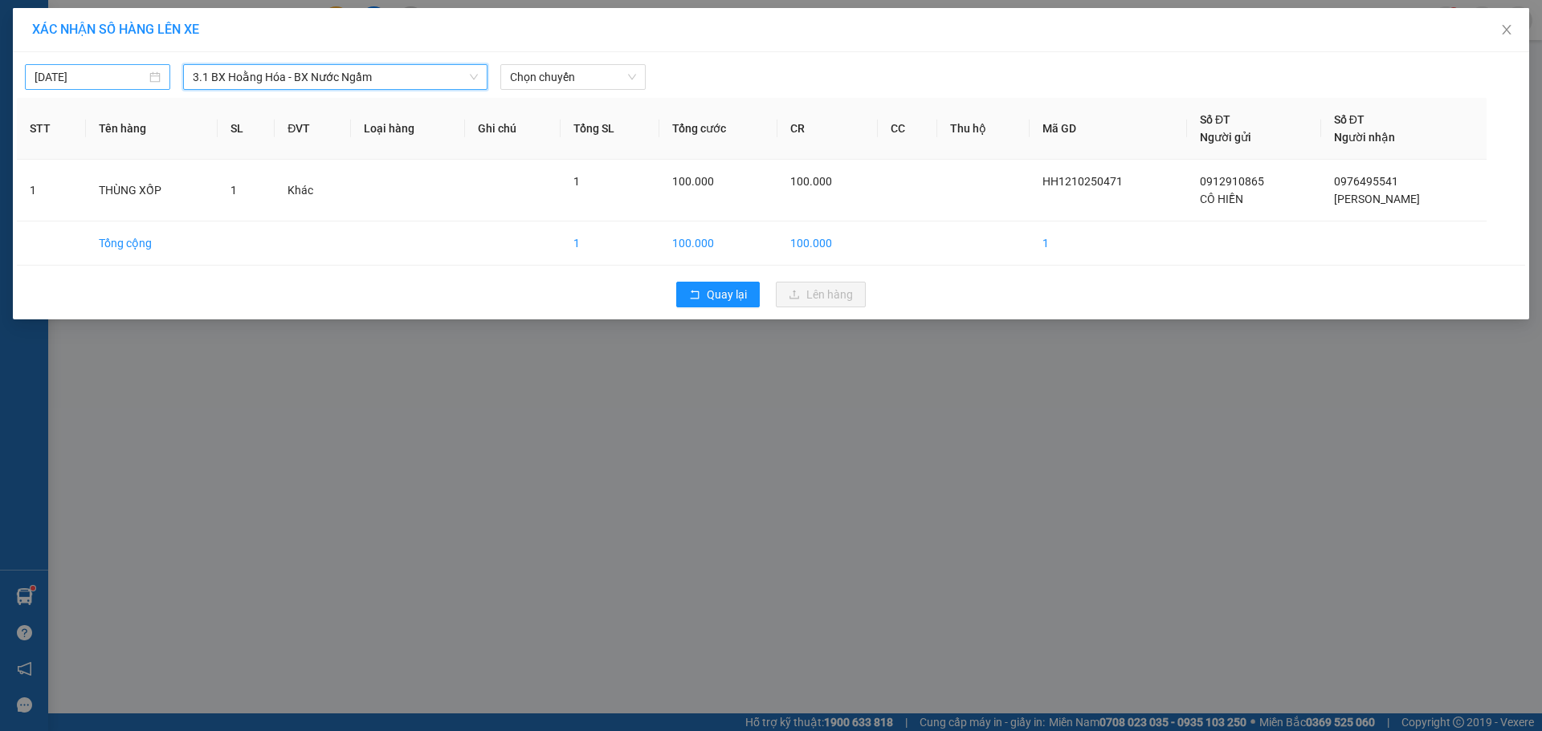
click at [132, 82] on input "[DATE]" at bounding box center [91, 77] width 112 height 18
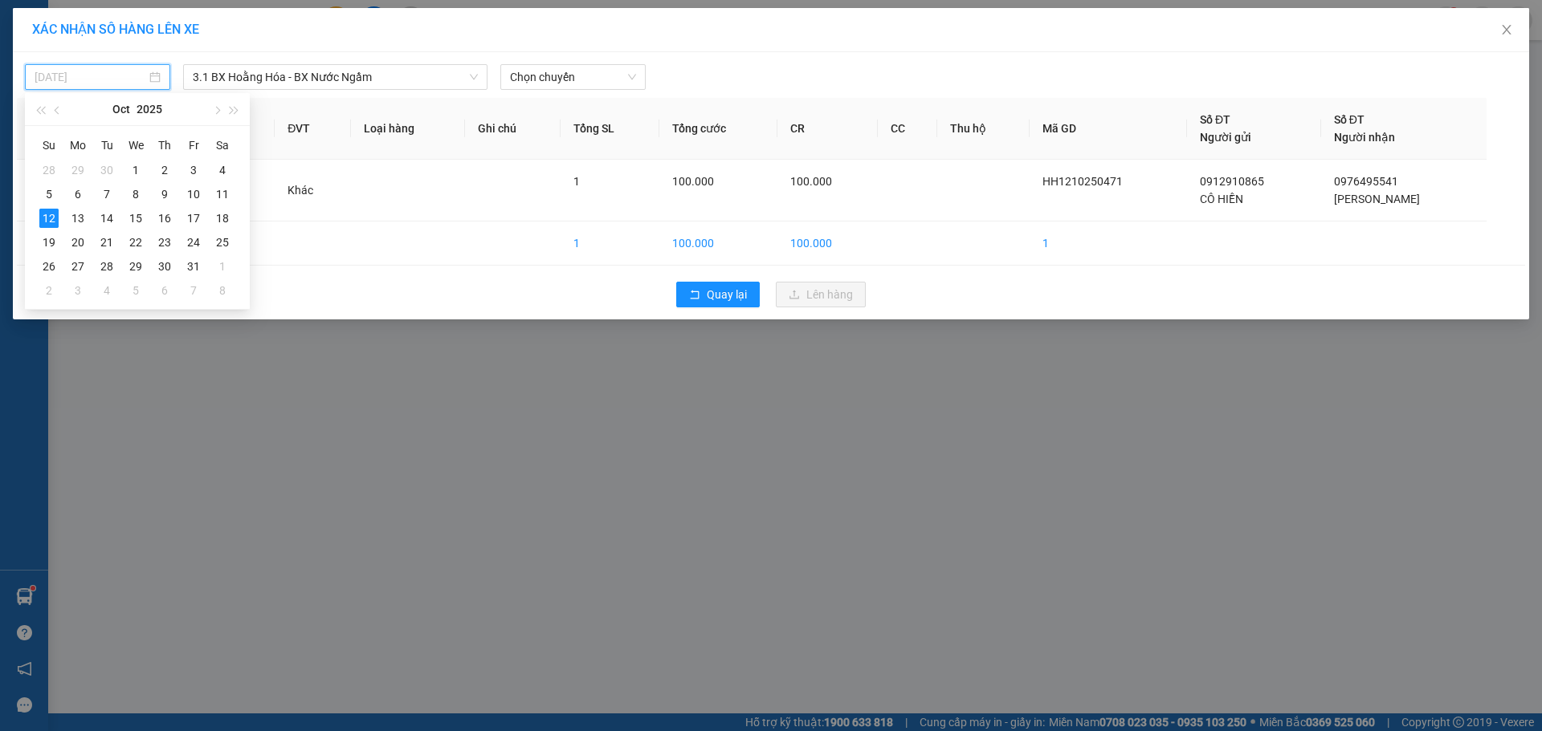
type input "[DATE]"
click at [49, 218] on div "12" at bounding box center [48, 218] width 19 height 19
click at [600, 80] on span "Chọn chuyến" at bounding box center [573, 77] width 126 height 24
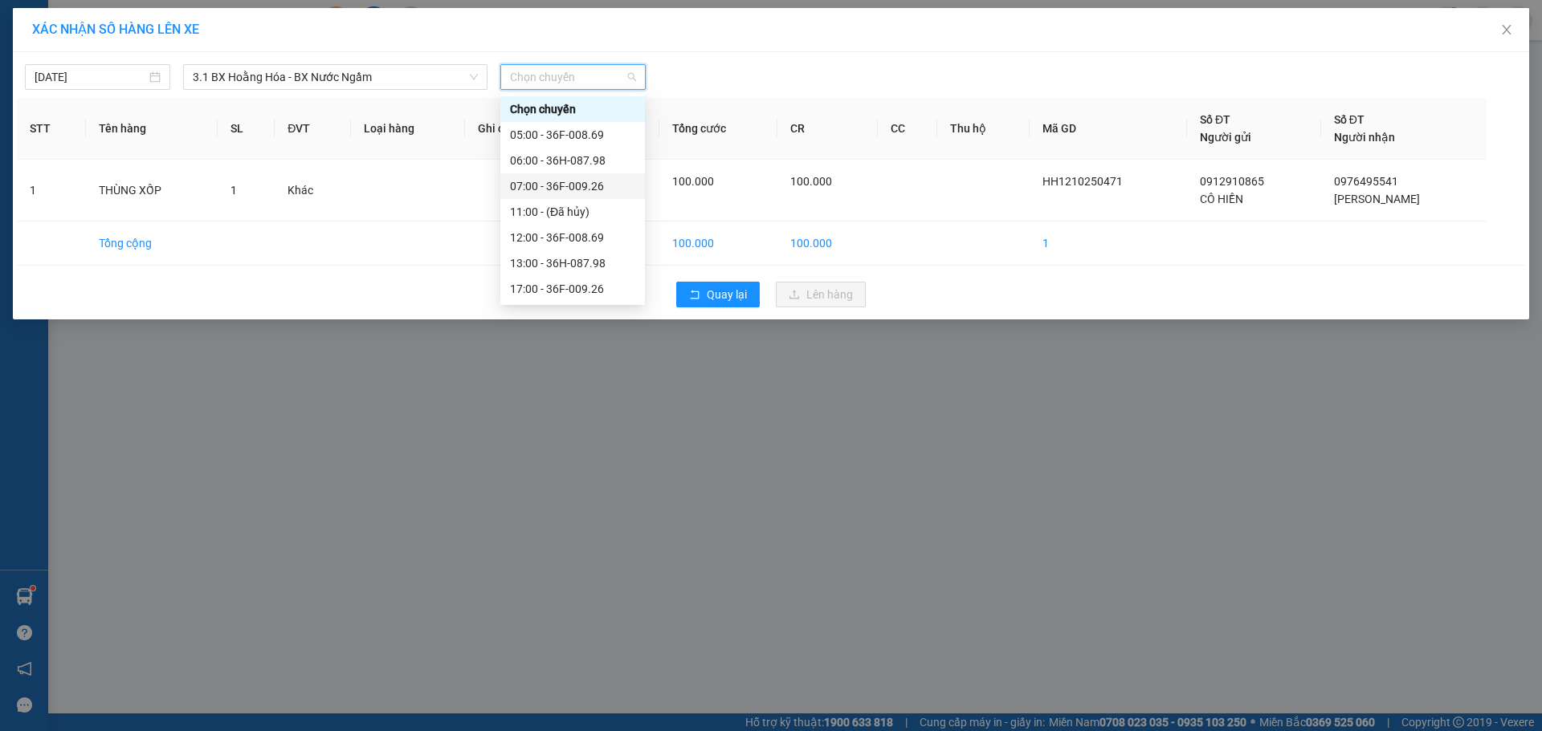
click at [597, 181] on div "07:00 - 36F-009.26" at bounding box center [572, 186] width 125 height 18
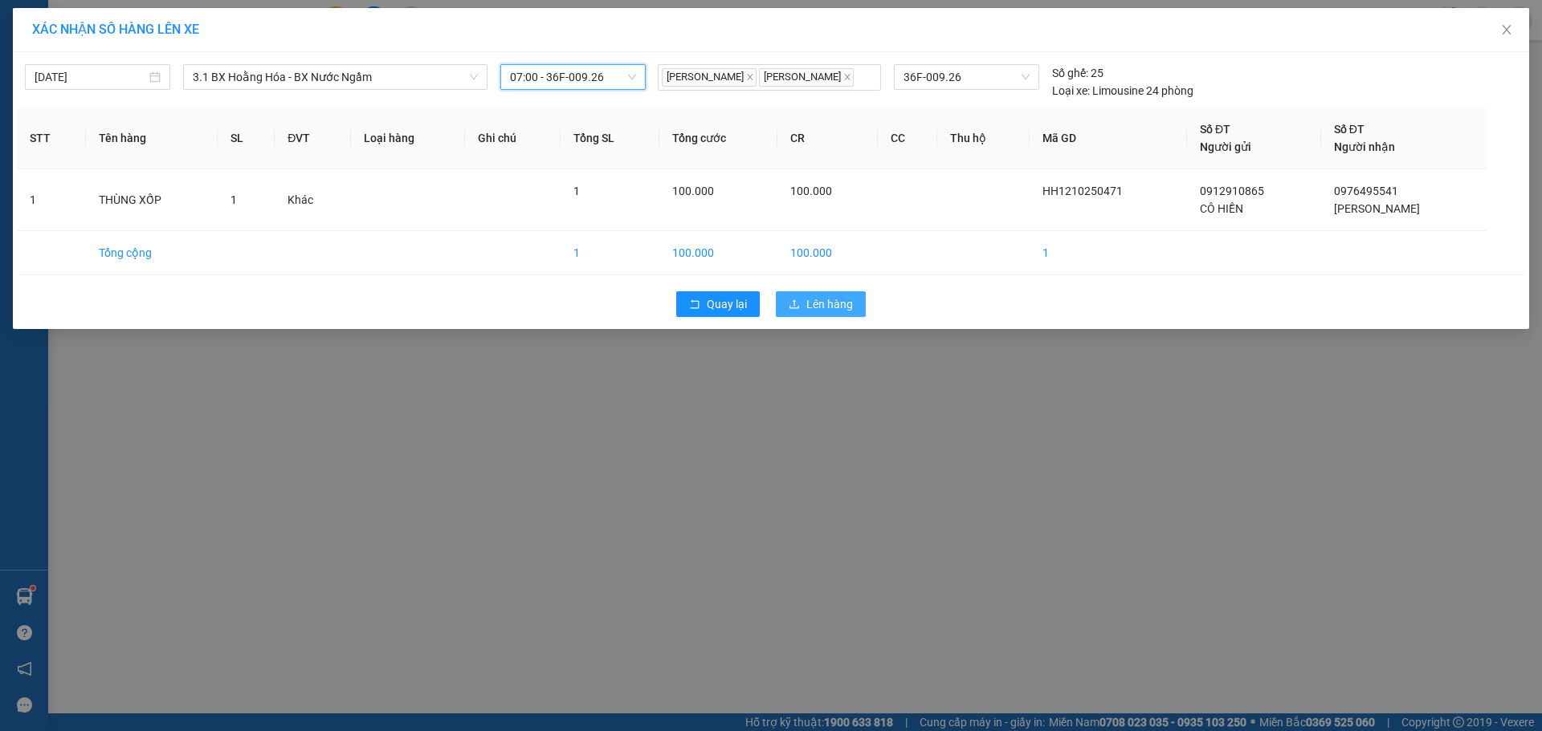
click at [811, 299] on span "Lên hàng" at bounding box center [829, 304] width 47 height 18
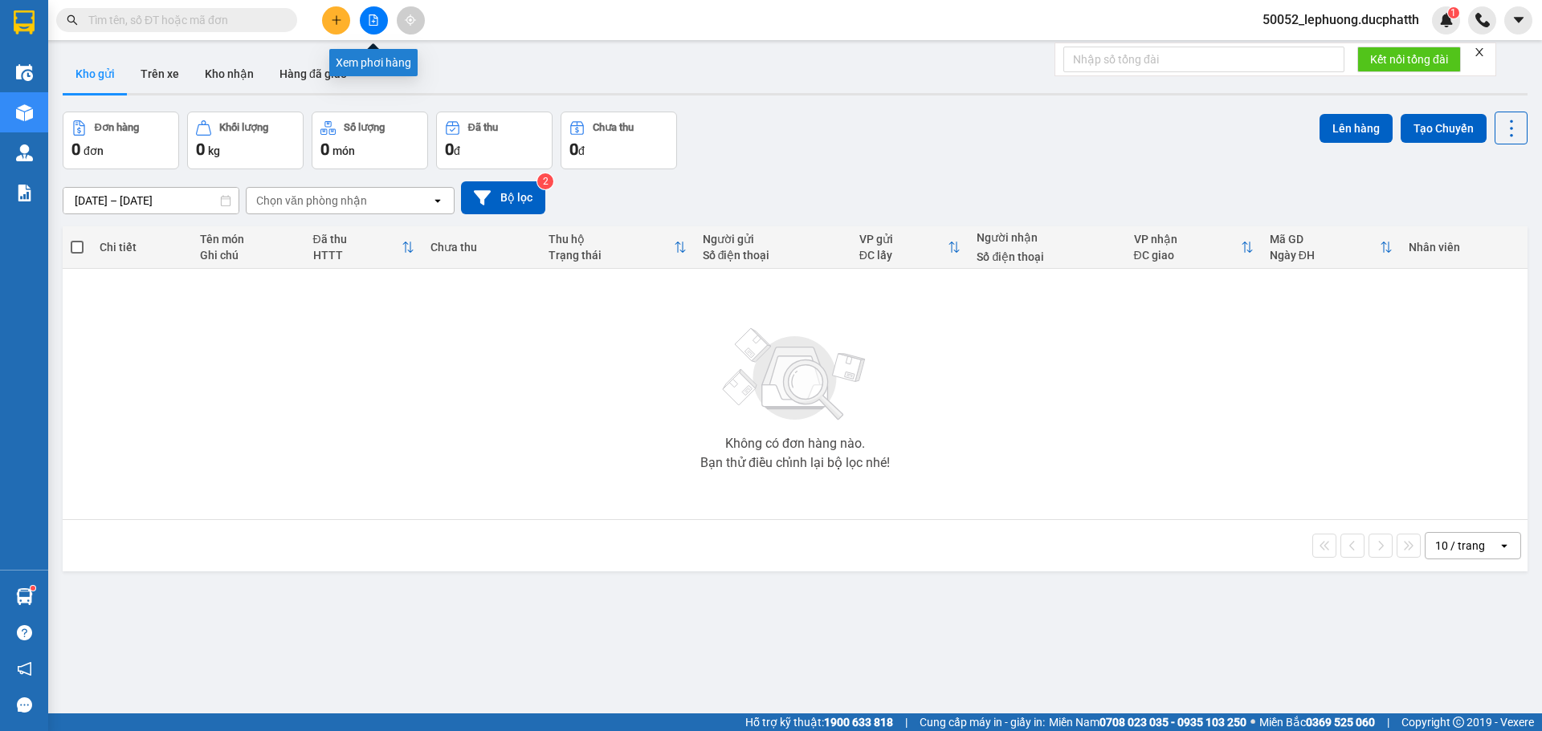
click at [373, 22] on icon "file-add" at bounding box center [373, 19] width 11 height 11
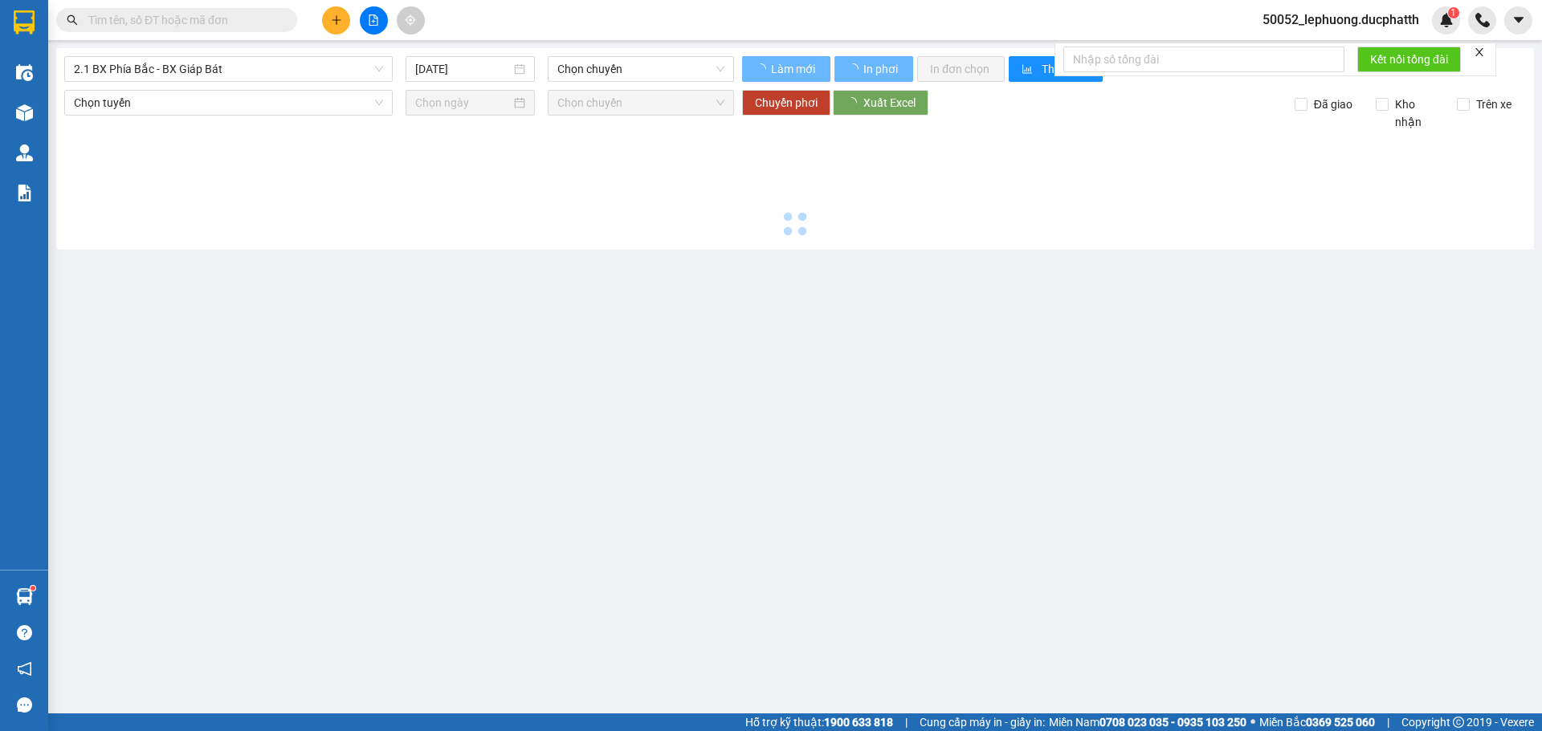
click at [271, 82] on div "2.1 BX Phía Bắc - BX Giáp Bát [DATE] Chọn chuyến Làm mới In phơi In đơn chọn Th…" at bounding box center [794, 149] width 1477 height 202
click at [271, 67] on span "2.1 BX Phía Bắc - BX Giáp Bát" at bounding box center [228, 69] width 309 height 24
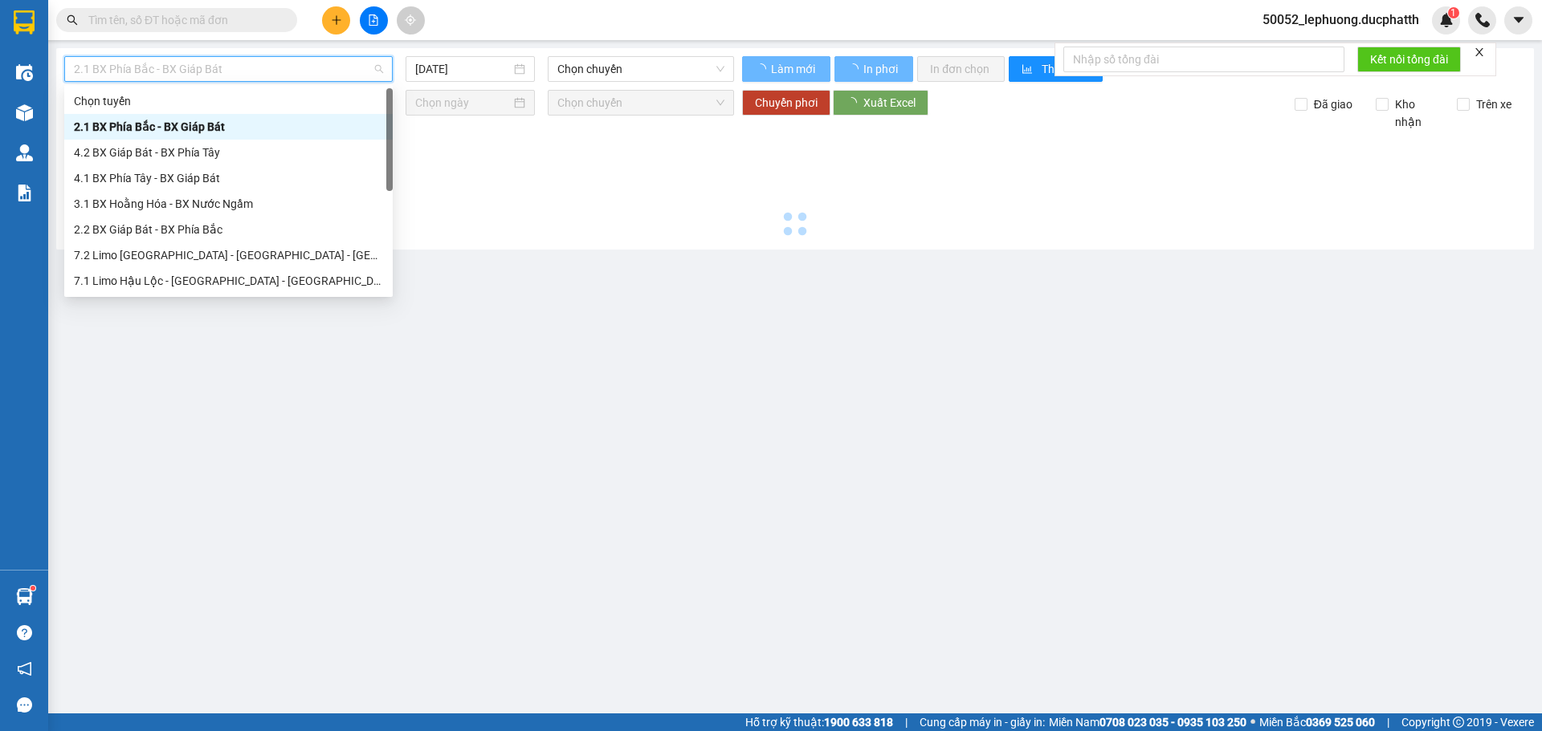
type input "[DATE]"
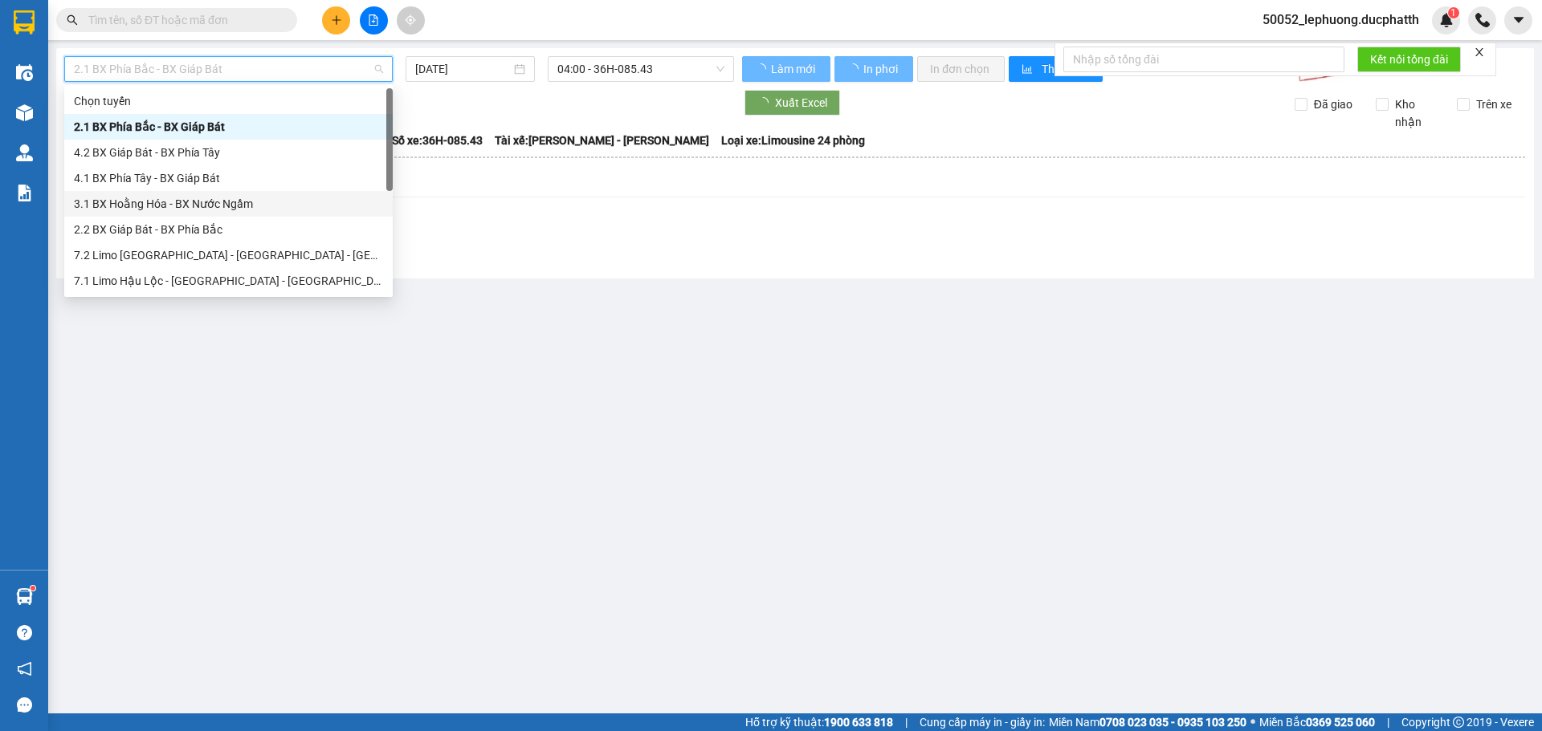
click at [181, 202] on div "3.1 BX Hoằng Hóa - BX Nước Ngầm" at bounding box center [228, 204] width 309 height 18
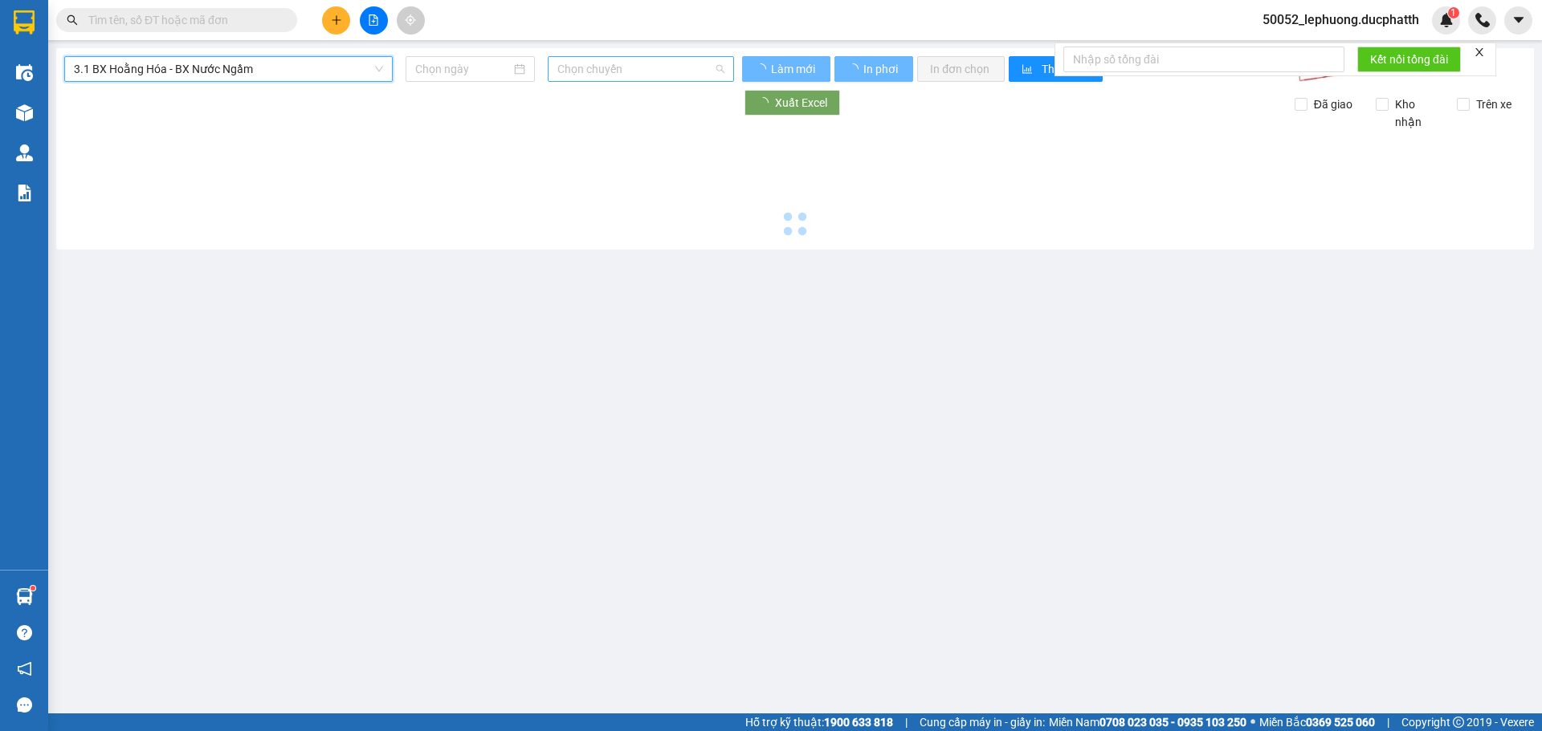
click at [666, 73] on span "Chọn chuyến" at bounding box center [640, 69] width 167 height 24
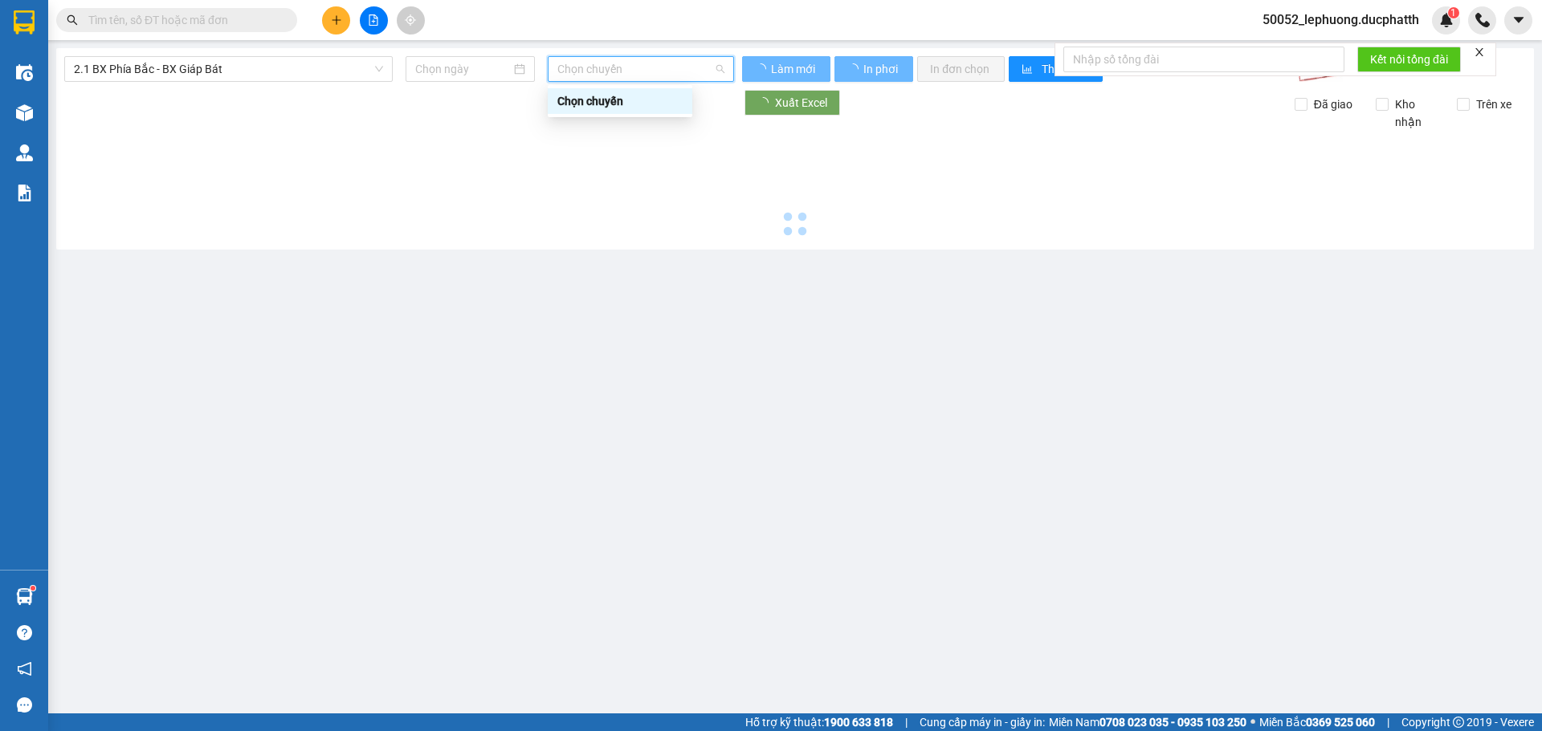
type input "[DATE]"
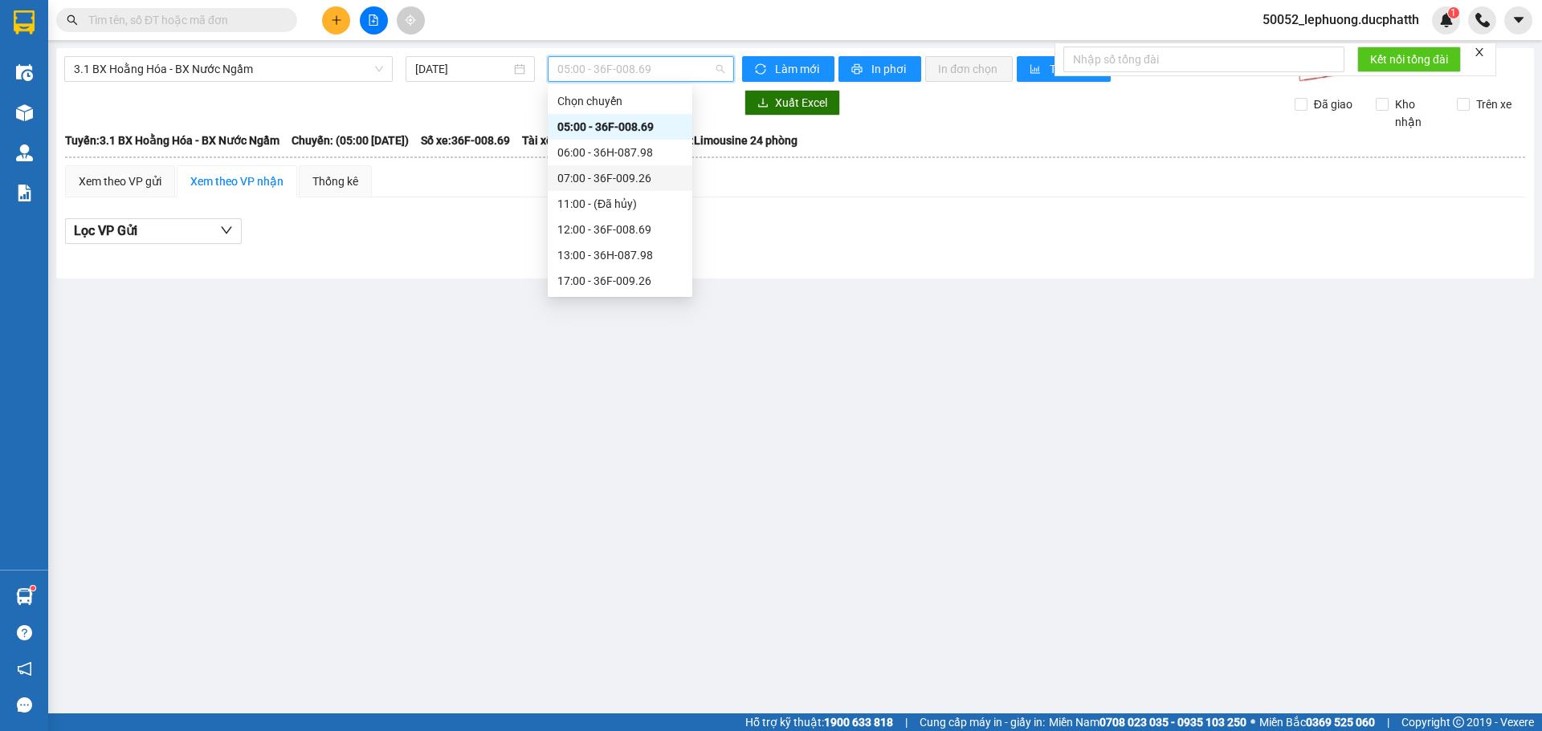
click at [614, 181] on div "07:00 - 36F-009.26" at bounding box center [619, 178] width 125 height 18
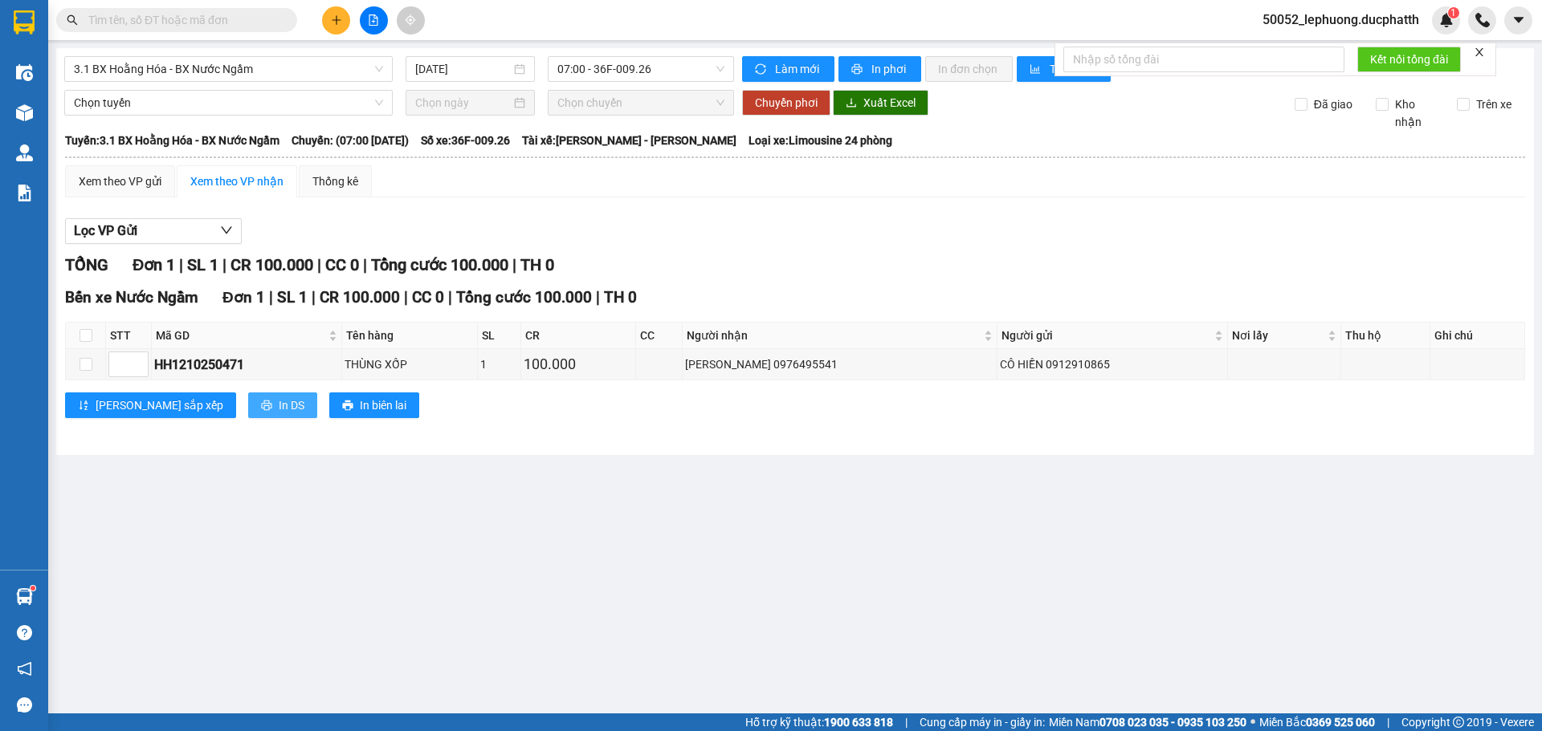
click at [279, 405] on span "In DS" at bounding box center [292, 406] width 26 height 18
click at [339, 28] on button at bounding box center [336, 20] width 28 height 28
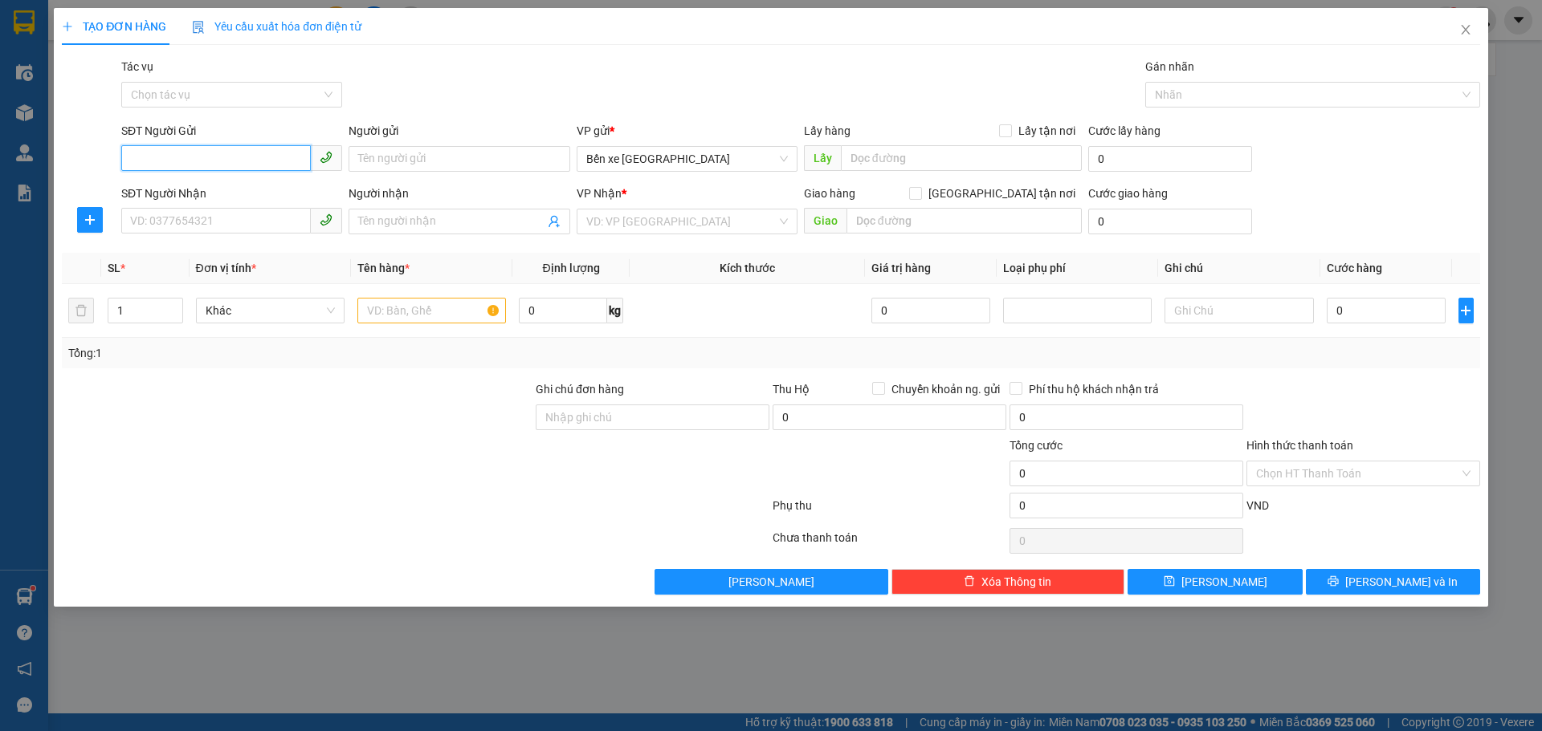
click at [241, 162] on input "SĐT Người Gửi" at bounding box center [215, 158] width 189 height 26
type input "0912239629"
click at [260, 199] on div "0912239629 - [PERSON_NAME]" at bounding box center [232, 191] width 202 height 18
type input "anh huy"
type input "0912239629"
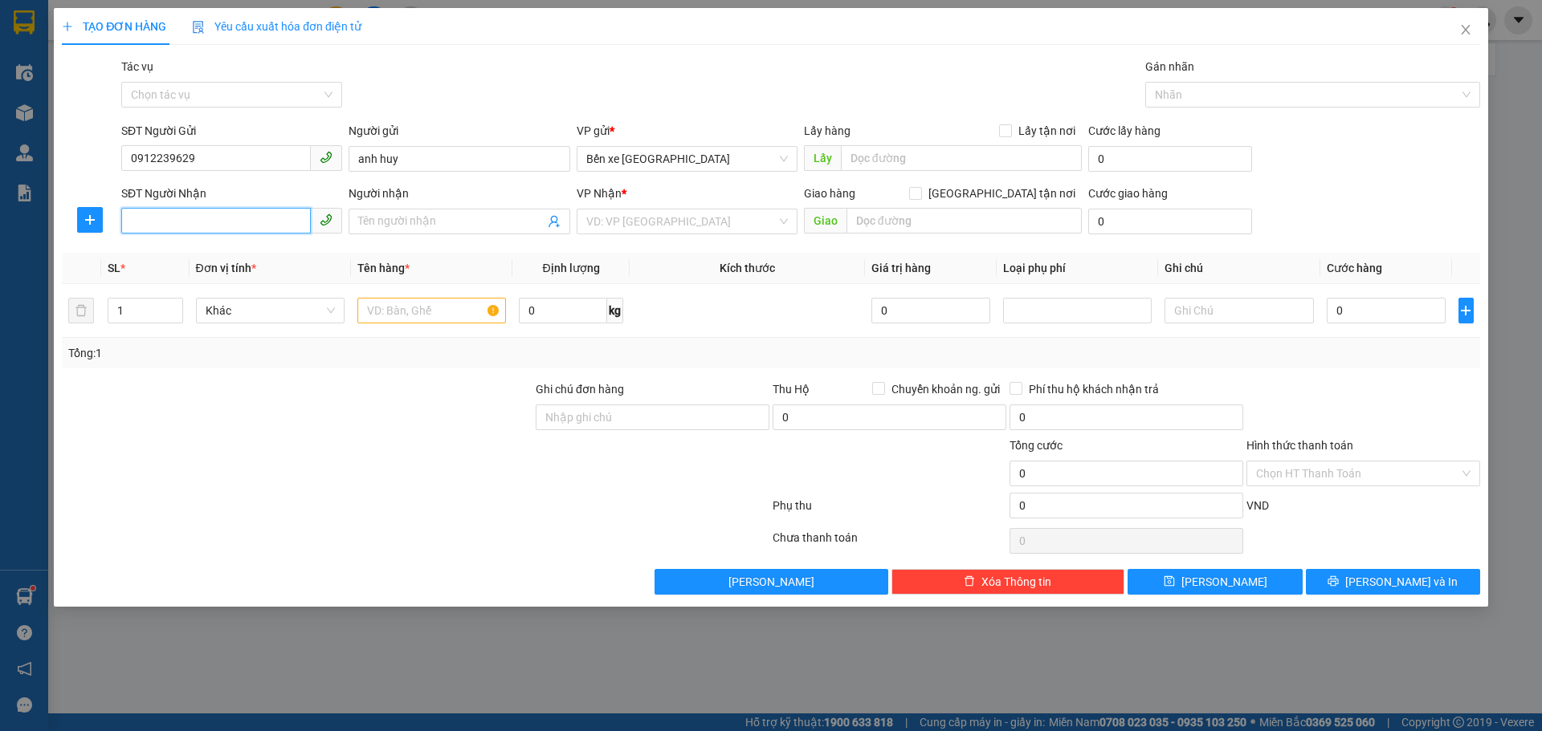
click at [255, 218] on input "SĐT Người Nhận" at bounding box center [215, 221] width 189 height 26
click at [235, 258] on div "0985724321 - [PERSON_NAME]" at bounding box center [232, 254] width 202 height 18
type input "0985724321"
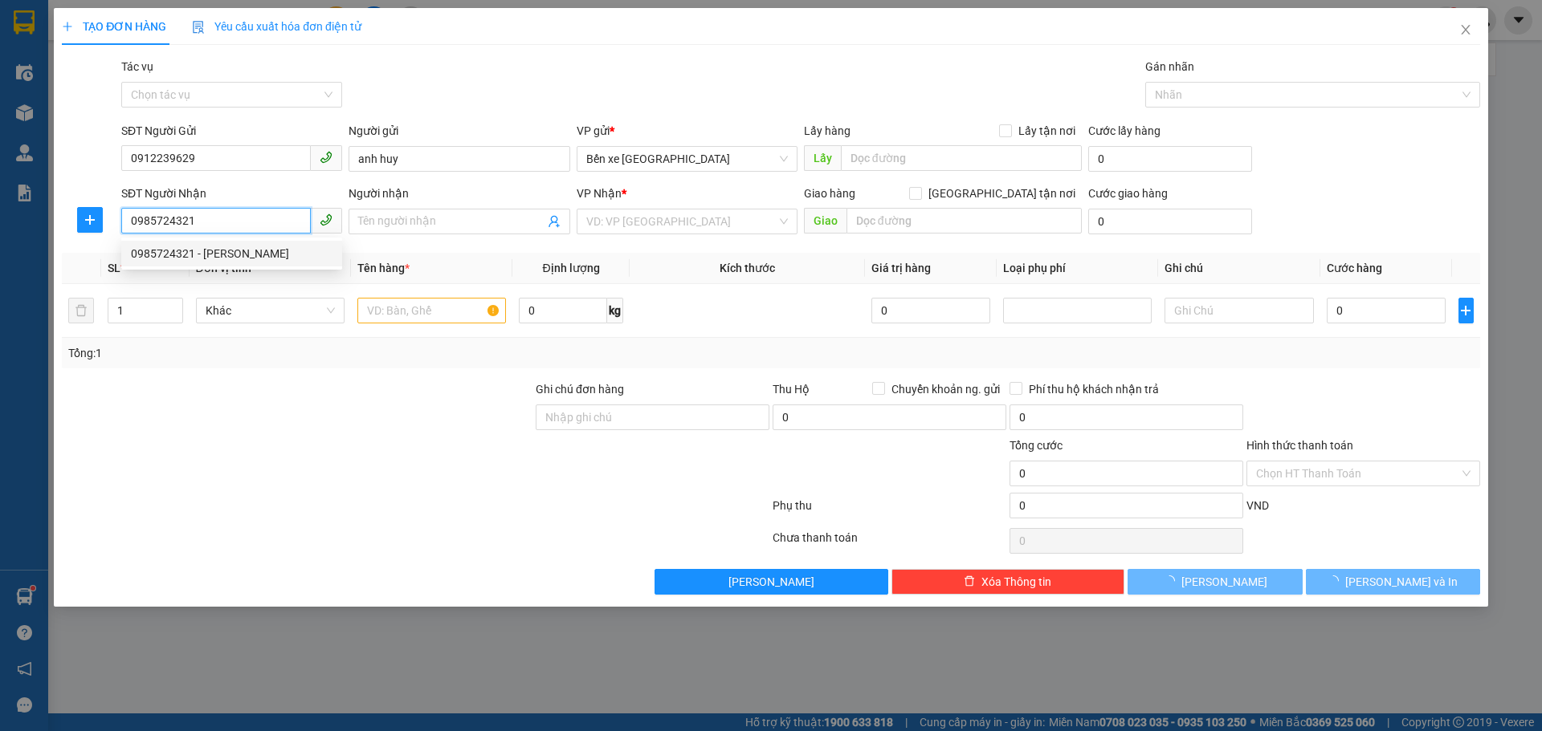
type input "anh duy"
checkbox input "true"
type input "Số 8BT2 Ng. [STREET_ADDRESS][PERSON_NAME]"
type input "50.000"
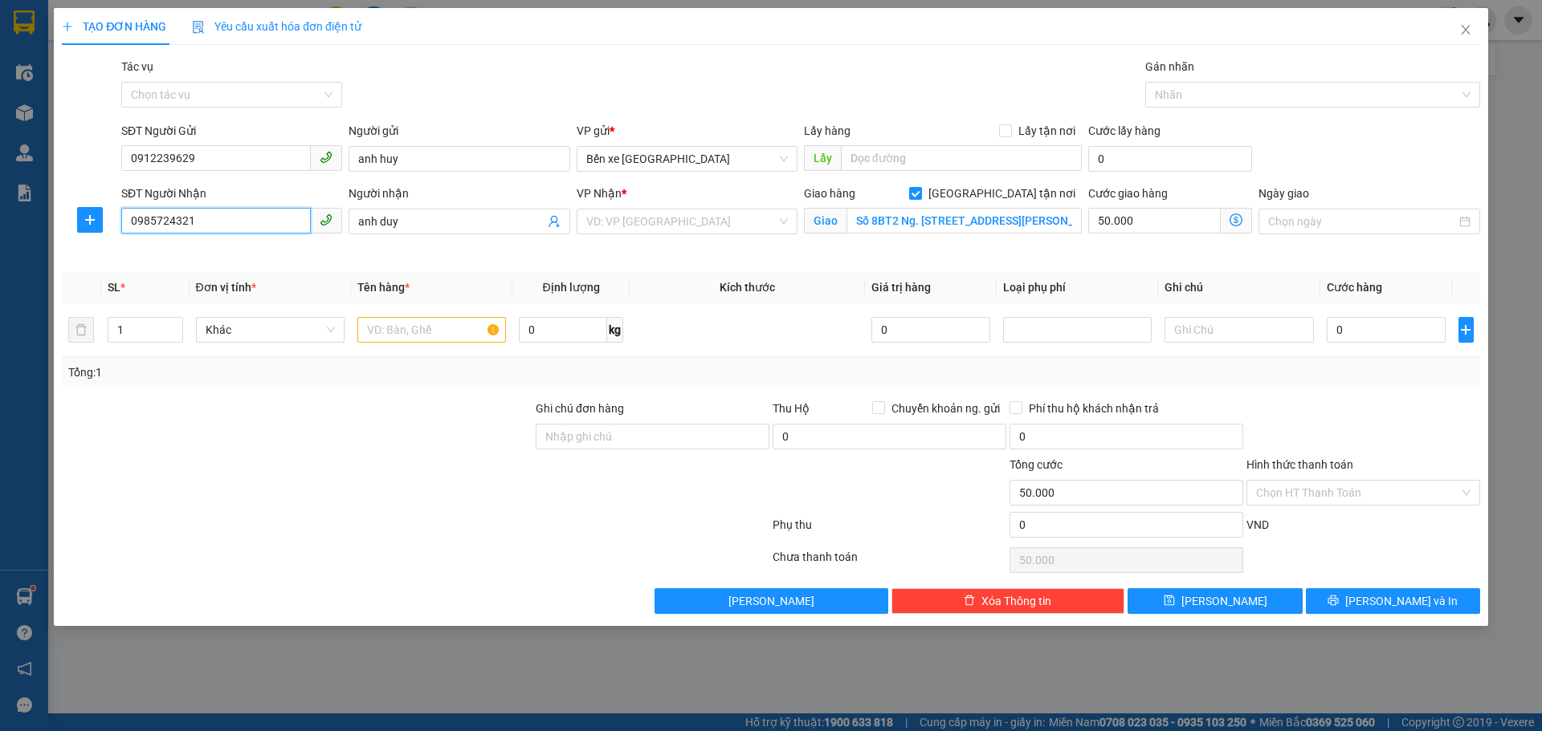
drag, startPoint x: 229, startPoint y: 222, endPoint x: 106, endPoint y: 222, distance: 122.8
click at [106, 222] on div "SĐT Người Nhận 0985724321 Người nhận anh duy VP Nhận * VD: VP [GEOGRAPHIC_DATA]…" at bounding box center [770, 222] width 1421 height 75
type input "0859037512"
click at [433, 219] on input "anh duy" at bounding box center [450, 222] width 185 height 18
type input "a"
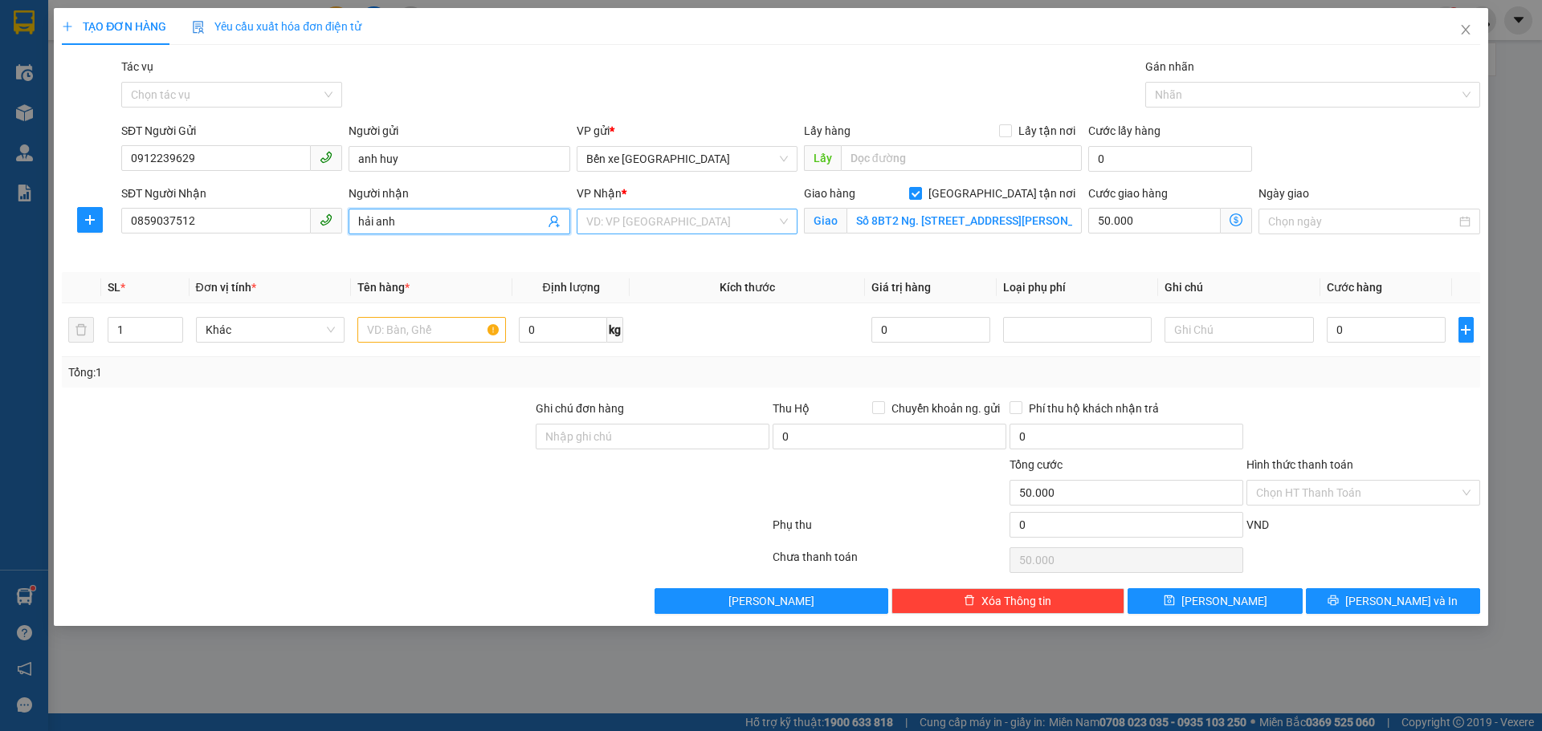
type input "hải anh"
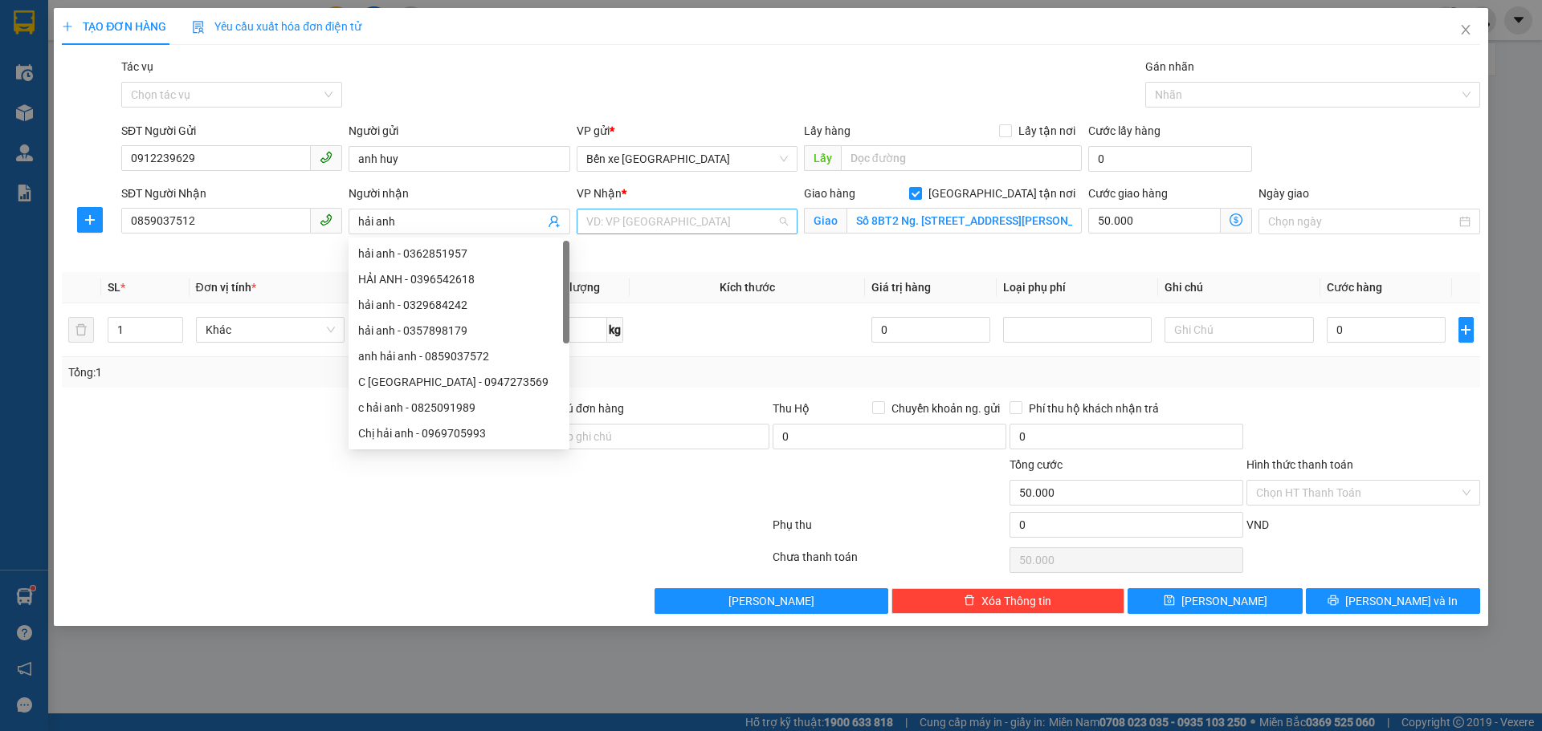
click at [694, 225] on input "search" at bounding box center [681, 222] width 190 height 24
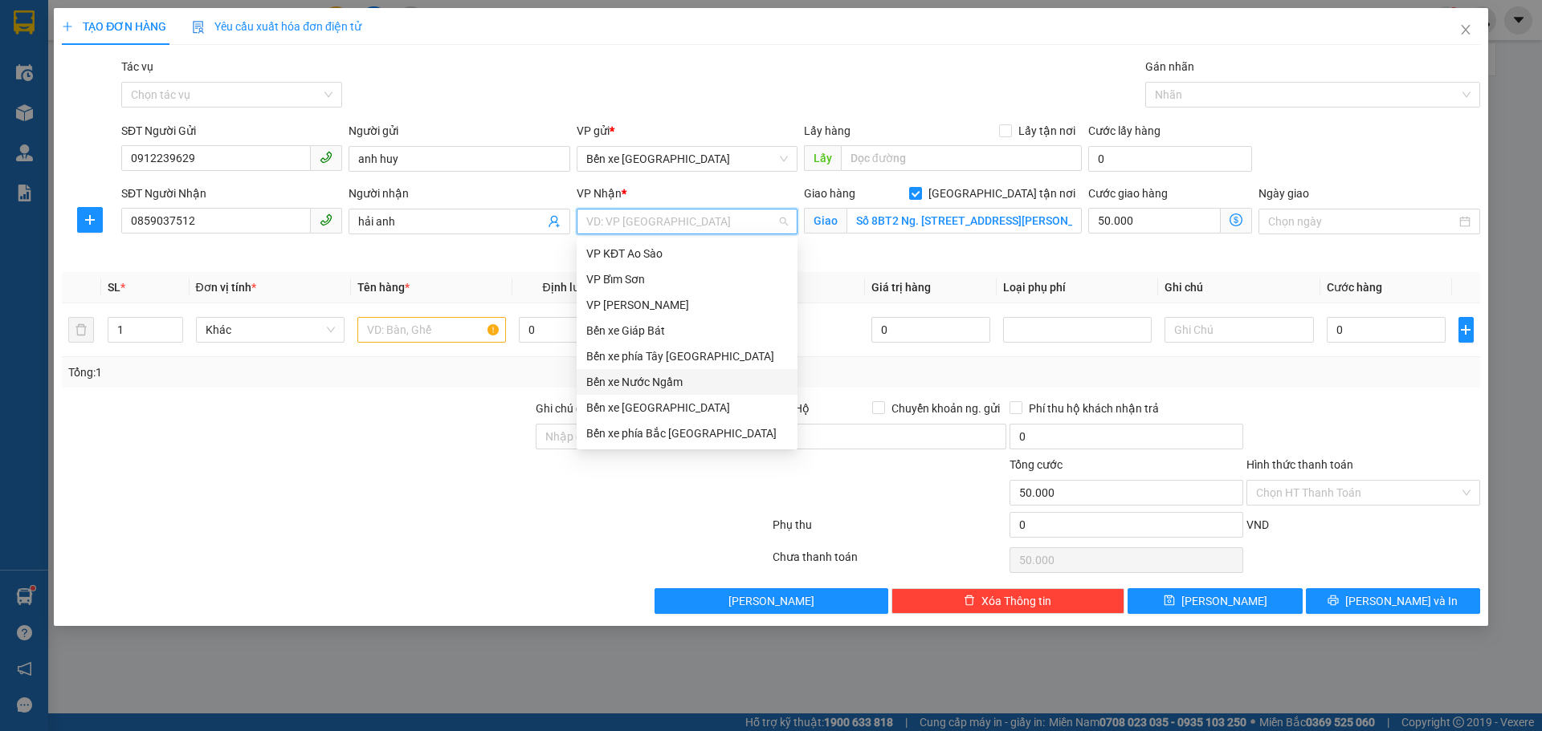
drag, startPoint x: 632, startPoint y: 384, endPoint x: 804, endPoint y: 269, distance: 206.6
click at [634, 383] on div "Bến xe Nước Ngầm" at bounding box center [687, 382] width 202 height 18
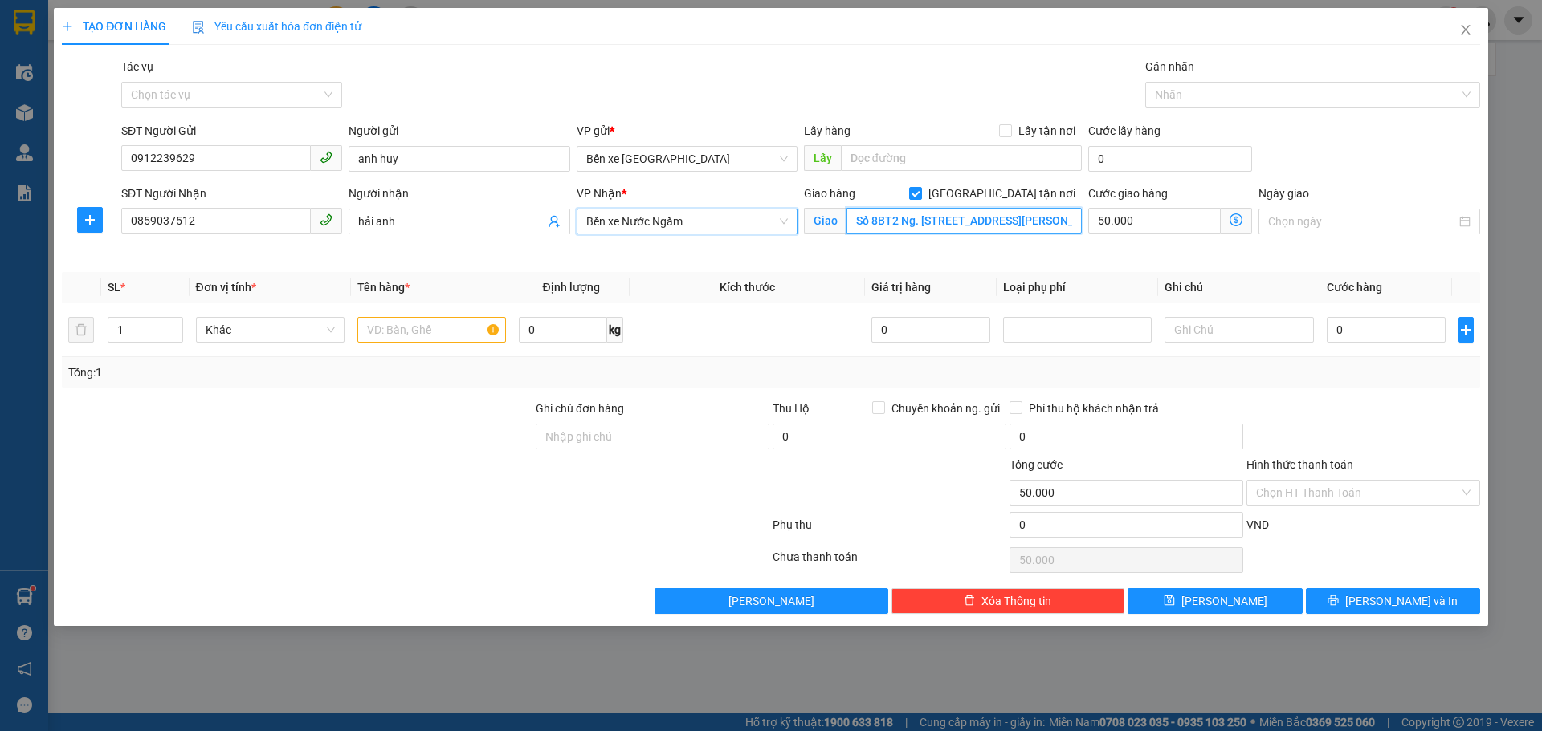
click at [896, 222] on input "Số 8BT2 Ng. [STREET_ADDRESS][PERSON_NAME]" at bounding box center [963, 221] width 235 height 26
type input "số 2 ngõ 82 mễ trì hạ nam từ [GEOGRAPHIC_DATA]"
click at [1242, 223] on icon "dollar-circle" at bounding box center [1235, 220] width 13 height 13
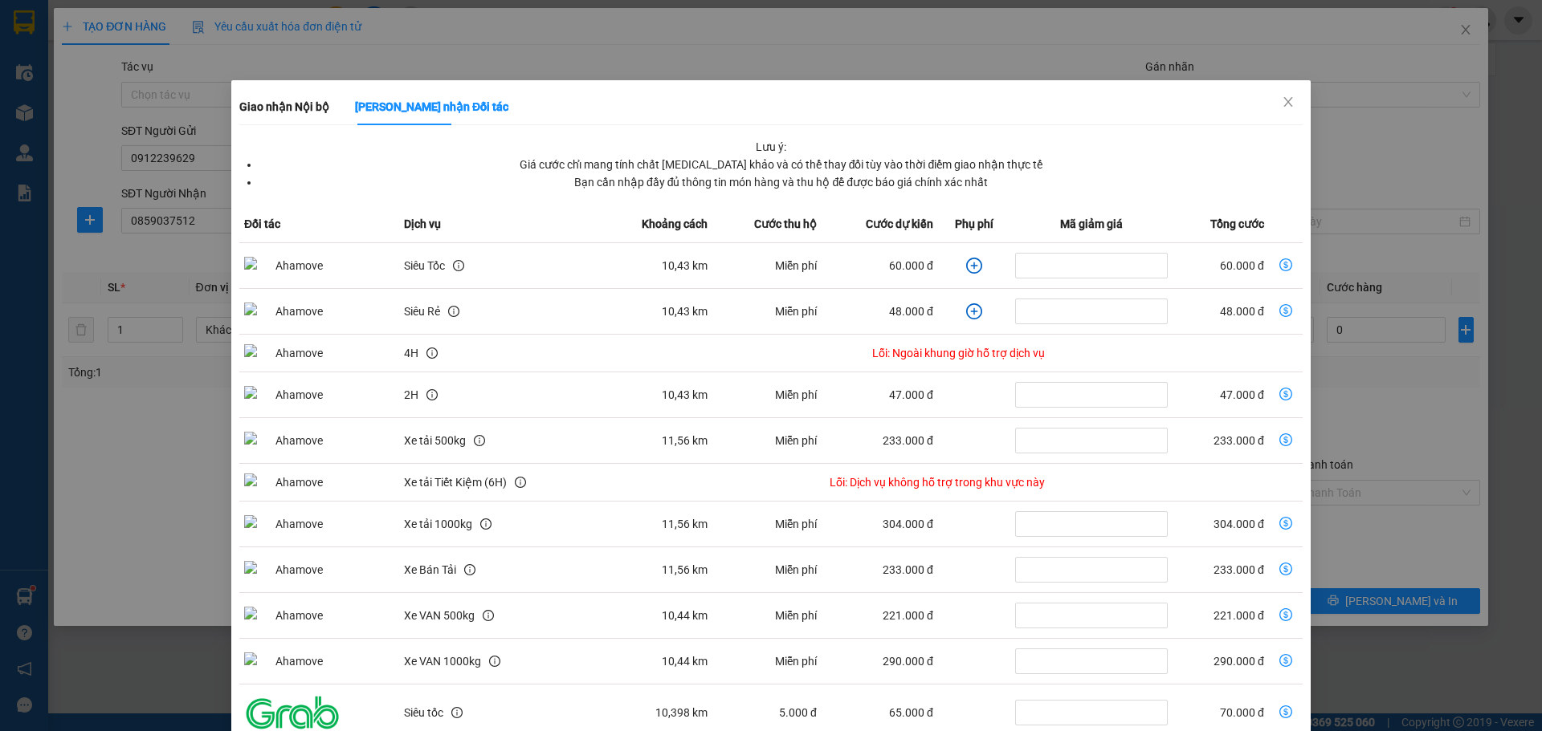
click at [966, 270] on icon "plus-circle" at bounding box center [974, 266] width 16 height 16
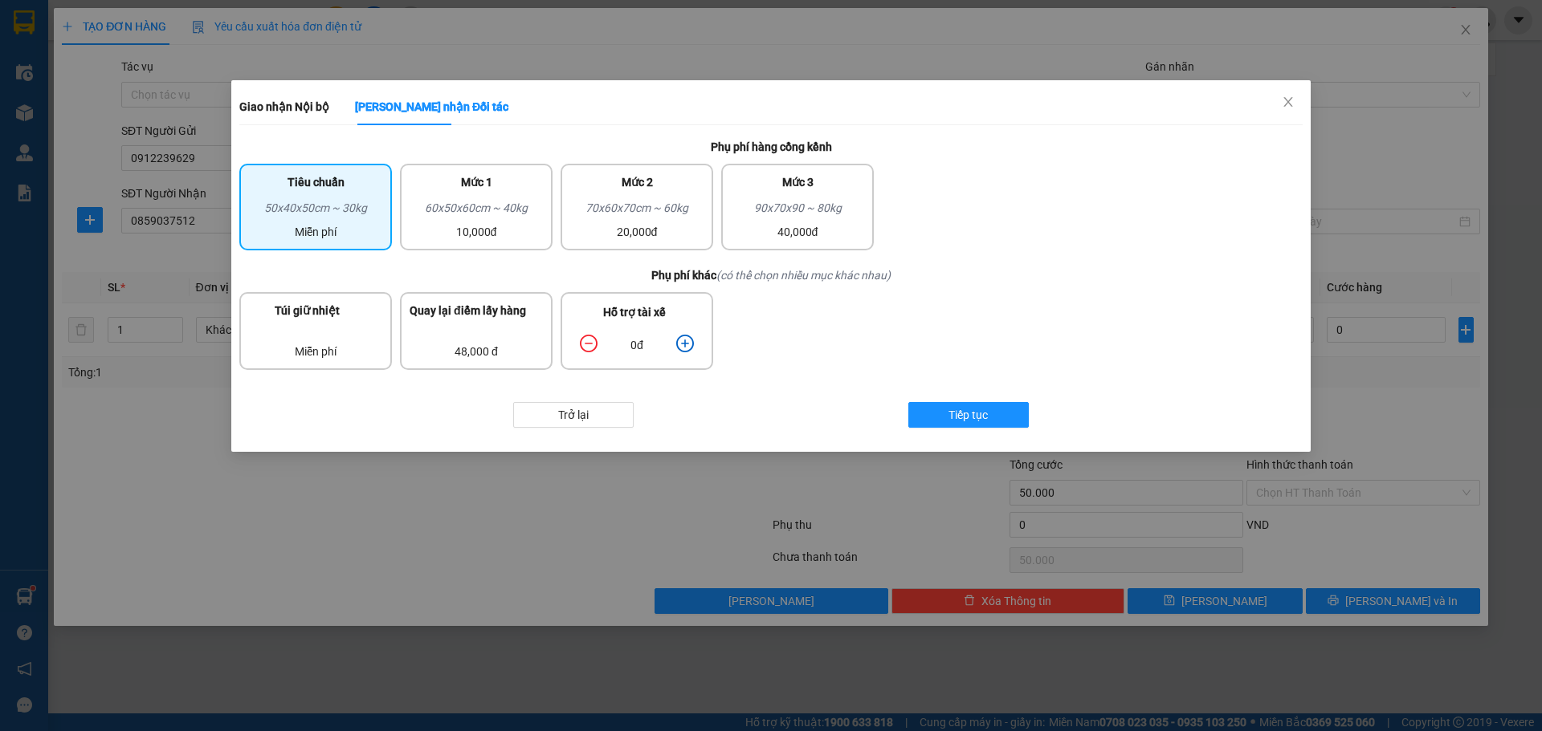
click at [680, 342] on icon "plus-circle" at bounding box center [685, 344] width 18 height 18
click at [680, 341] on icon "plus-circle" at bounding box center [685, 344] width 18 height 18
click at [1003, 413] on button "Tiếp tục" at bounding box center [968, 415] width 120 height 26
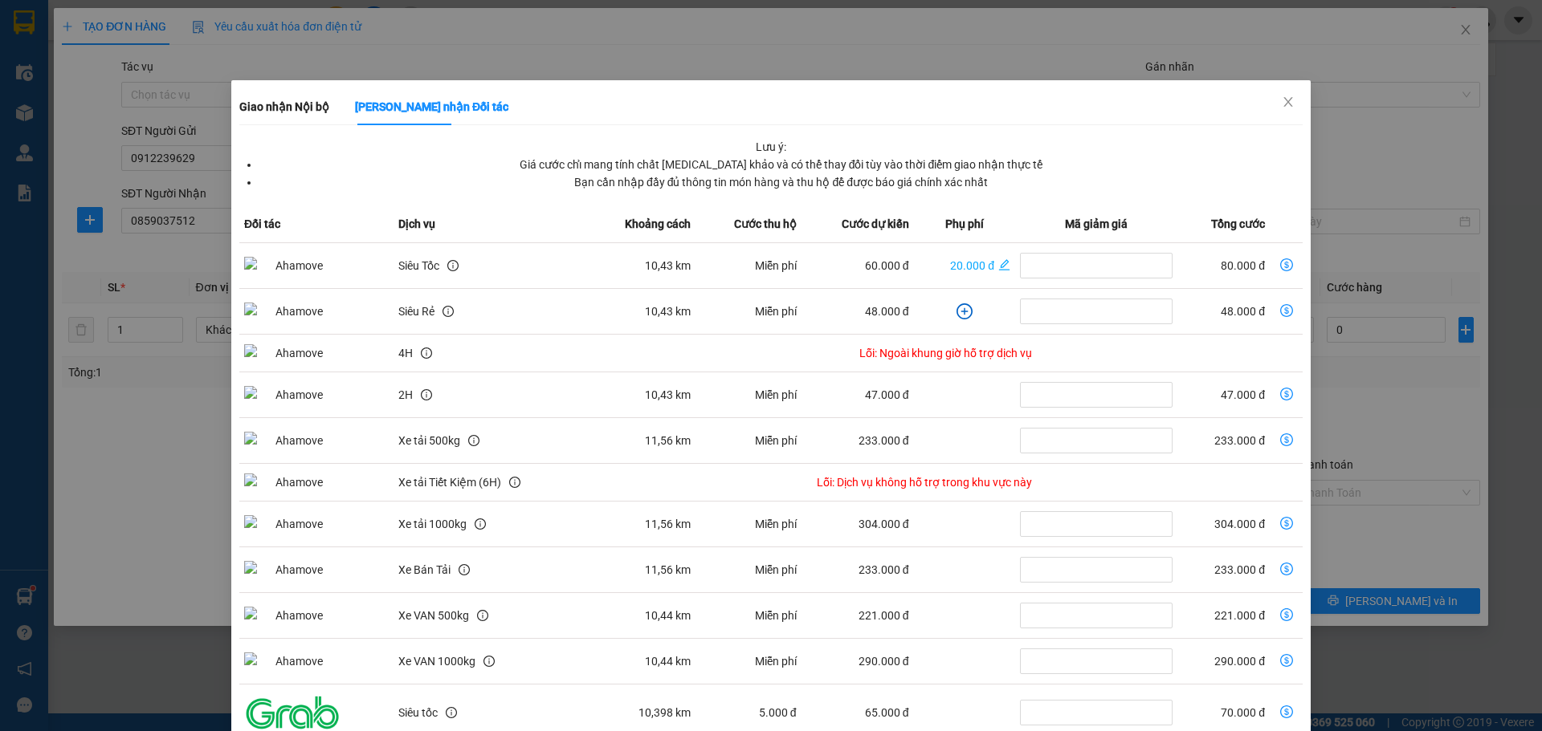
click at [1280, 266] on icon "dollar-circle" at bounding box center [1286, 265] width 13 height 13
type input "80.000"
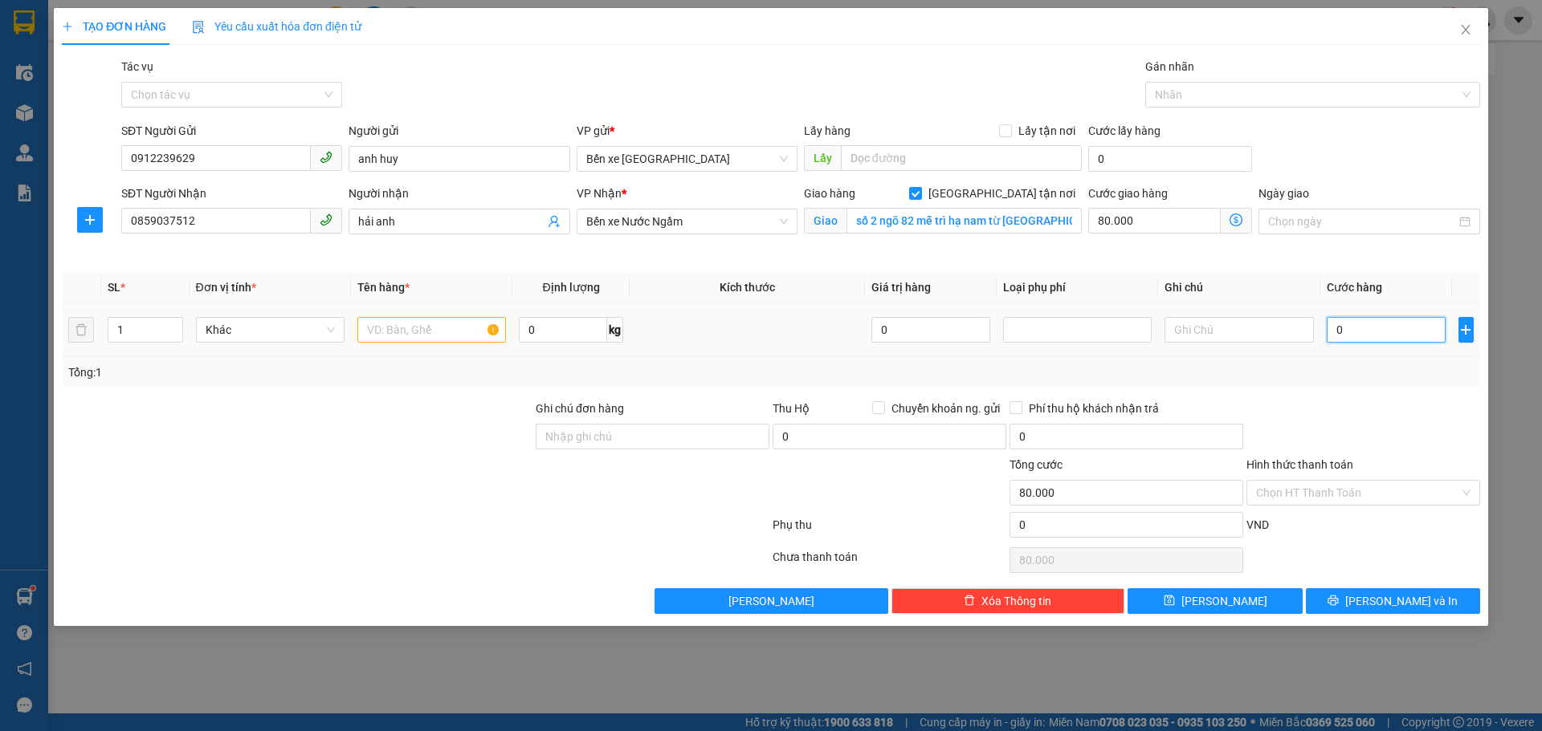
click at [1366, 325] on input "0" at bounding box center [1386, 330] width 120 height 26
type input "4"
type input "80.004"
type input "40"
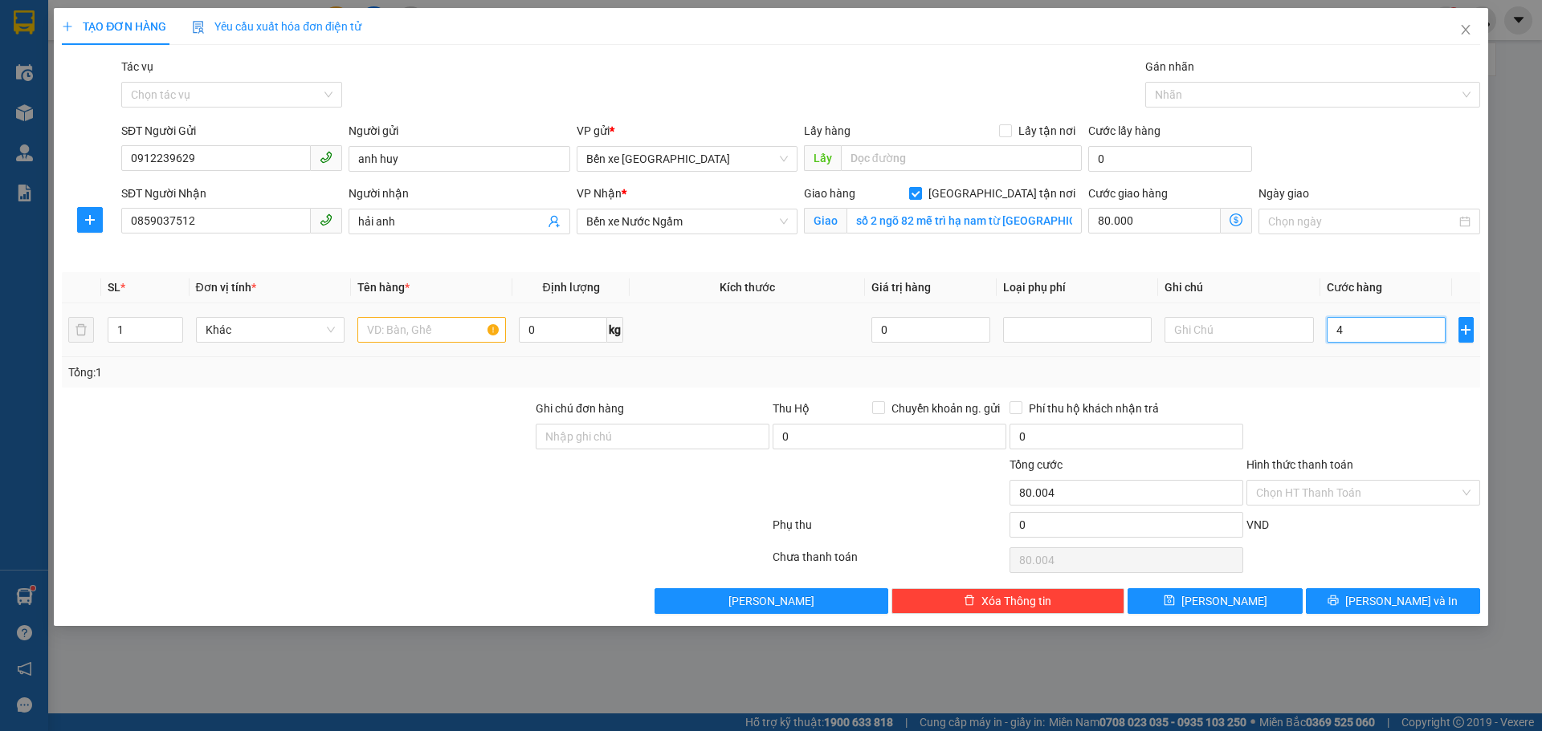
type input "80.040"
type input "40.000"
type input "120.000"
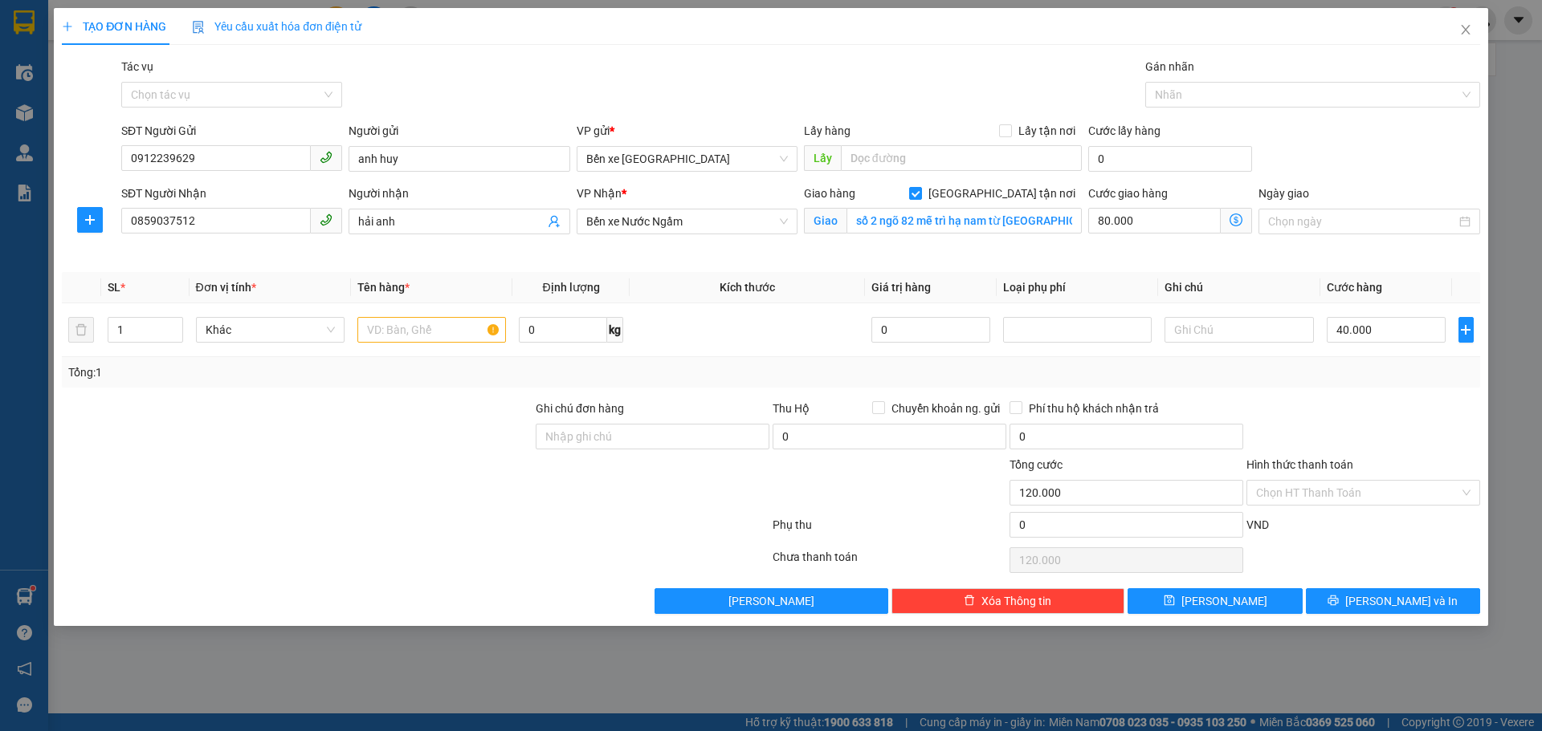
click at [1366, 397] on div "Transit Pickup Surcharge Ids Transit Deliver Surcharge Ids Transit Deliver Surc…" at bounding box center [771, 336] width 1418 height 556
click at [418, 334] on input "text" at bounding box center [431, 330] width 149 height 26
type input "1 thùng xốp"
click at [1236, 395] on div "Transit Pickup Surcharge Ids Transit Deliver Surcharge Ids Transit Deliver Surc…" at bounding box center [771, 336] width 1418 height 556
click at [1310, 496] on input "Hình thức thanh toán" at bounding box center [1357, 493] width 203 height 24
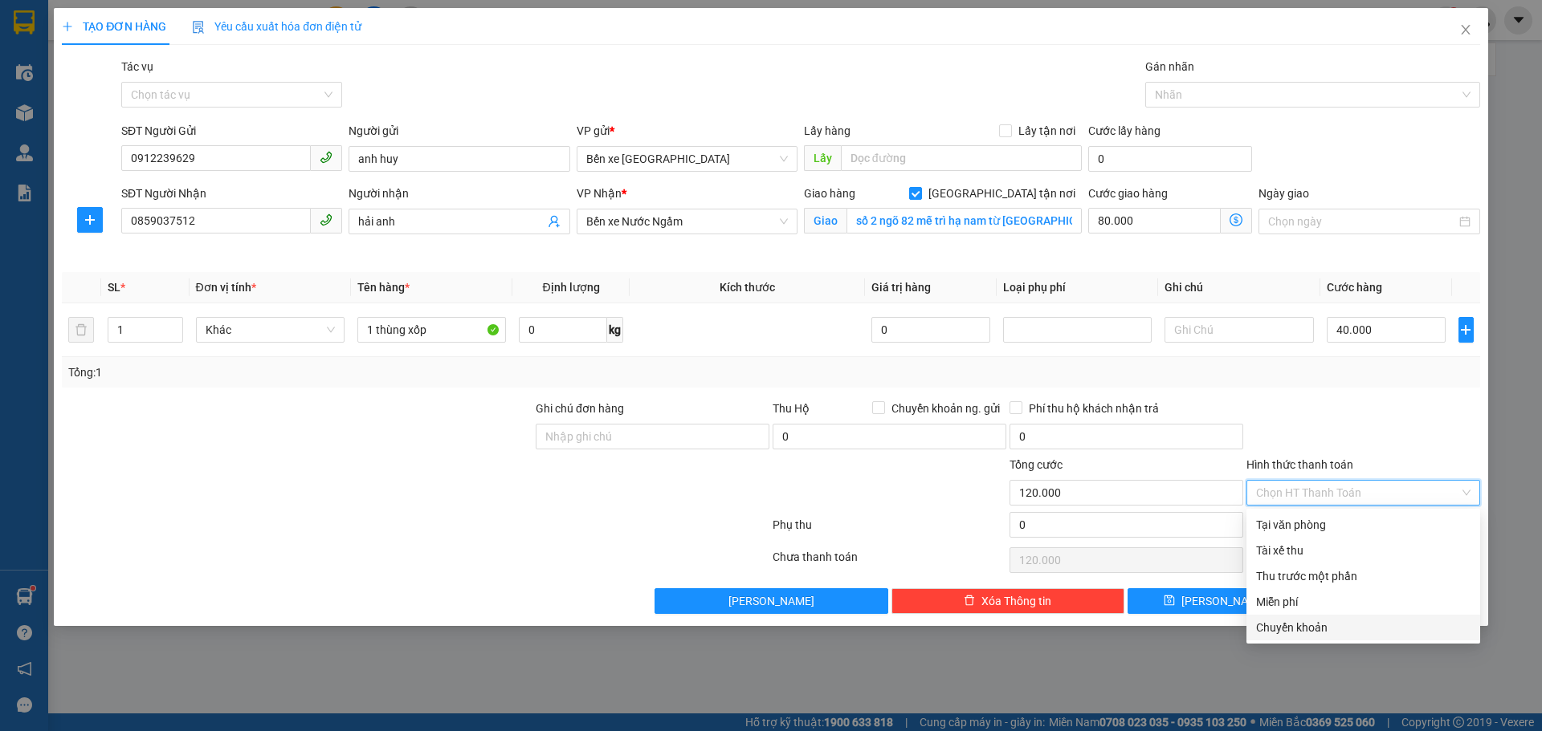
click at [1304, 632] on div "Chuyển khoản" at bounding box center [1363, 628] width 214 height 18
type input "0"
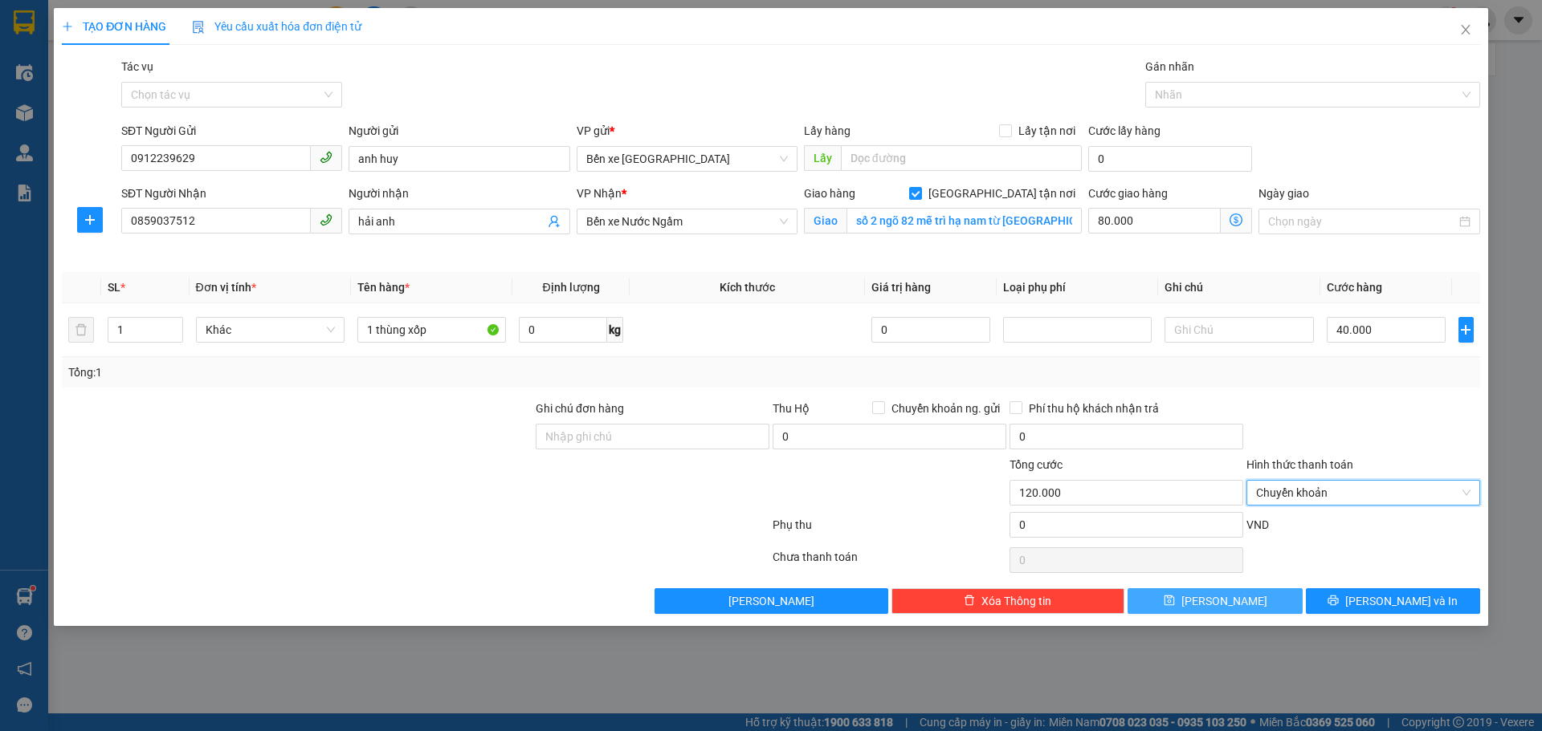
click at [1254, 606] on button "[PERSON_NAME]" at bounding box center [1214, 602] width 174 height 26
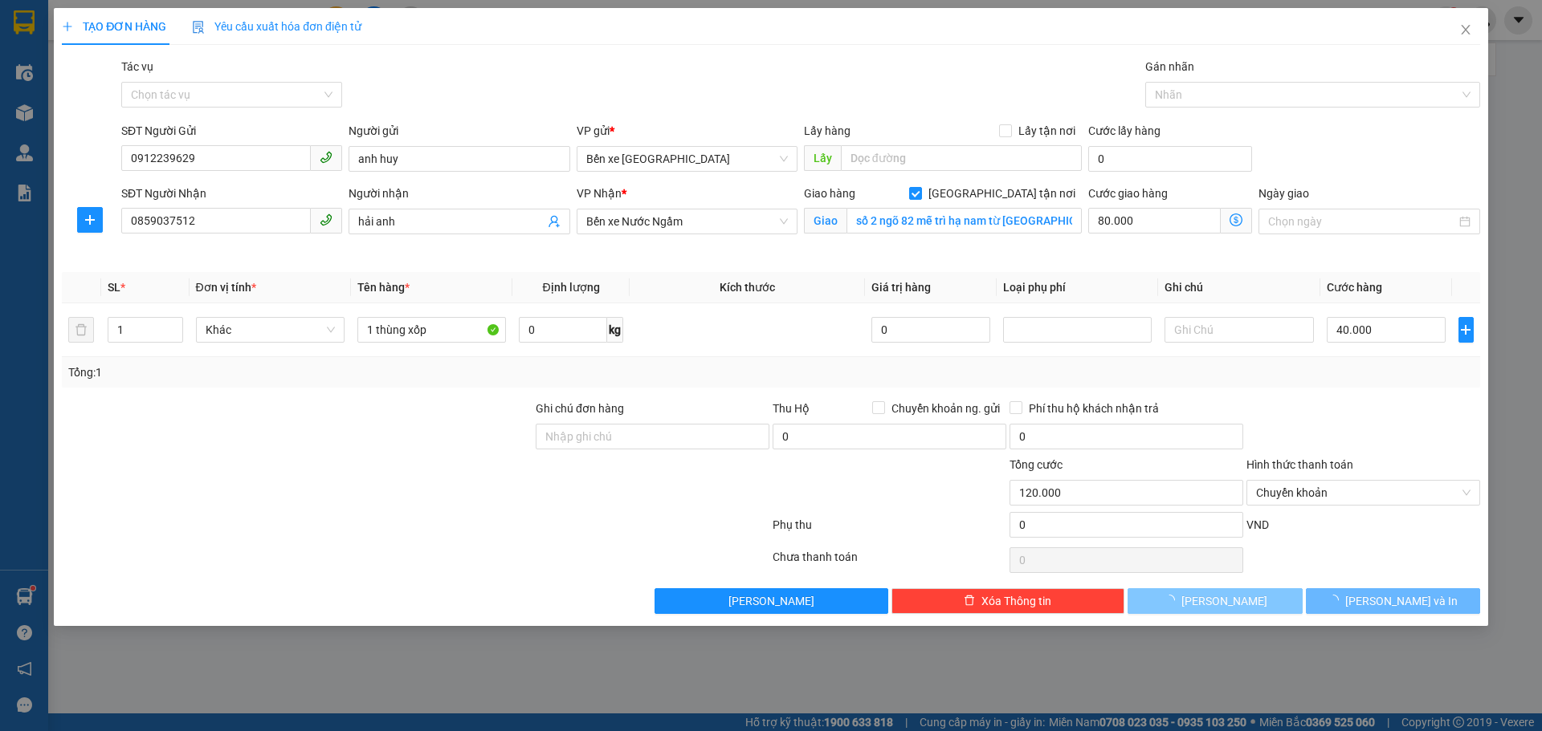
checkbox input "false"
type input "0"
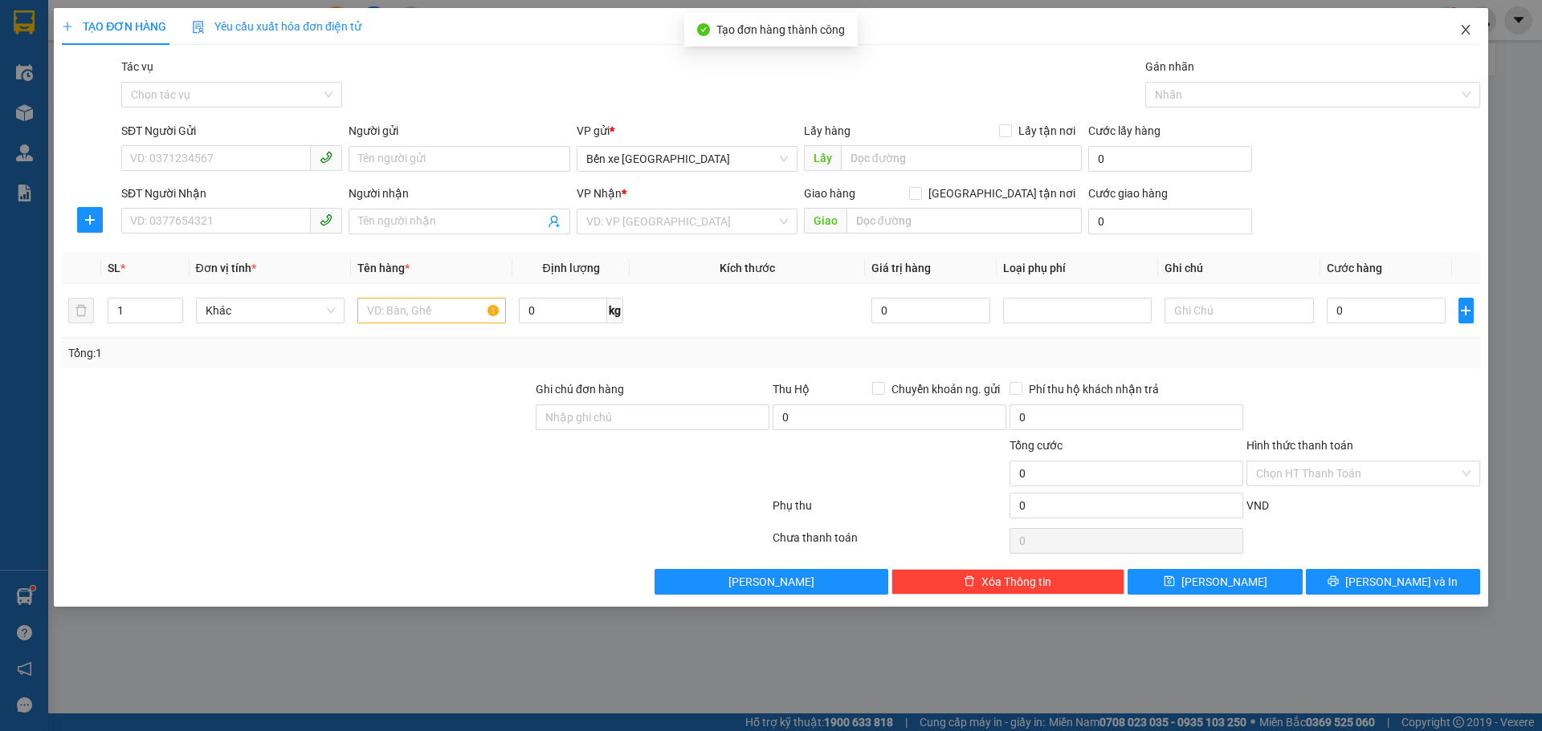
click at [1469, 32] on icon "close" at bounding box center [1465, 29] width 13 height 13
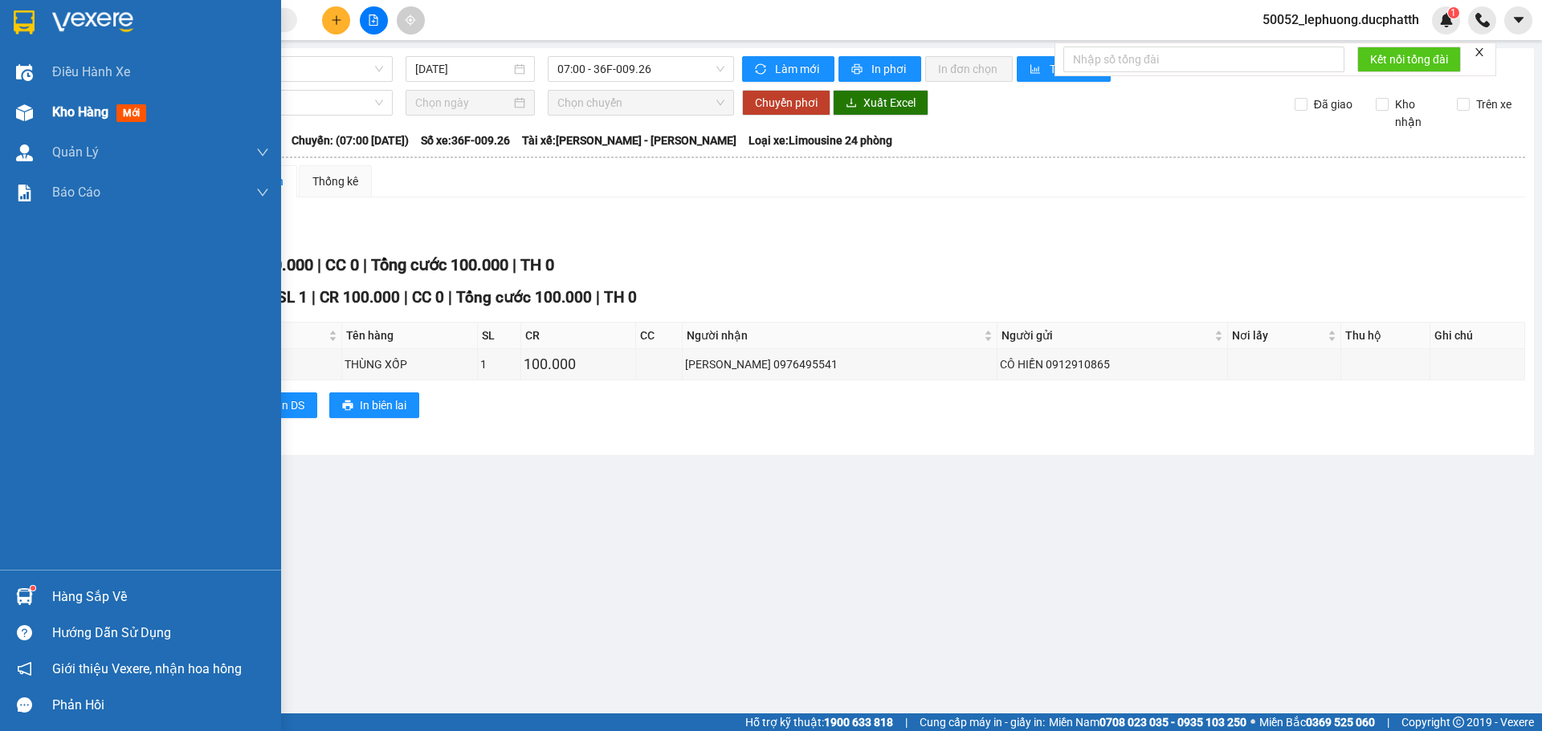
click at [22, 107] on img at bounding box center [24, 112] width 17 height 17
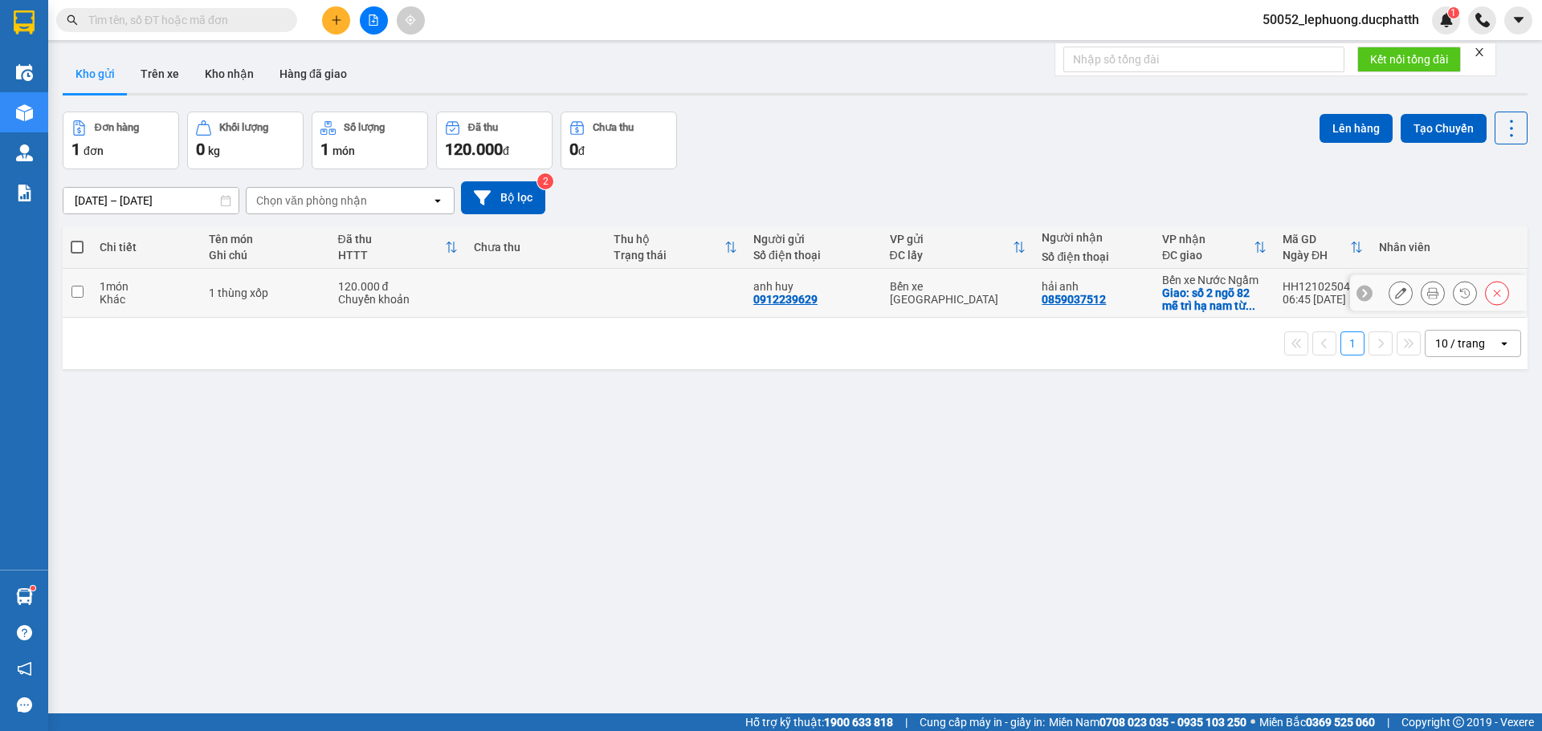
click at [447, 303] on div "Chuyển khoản" at bounding box center [398, 299] width 120 height 13
checkbox input "true"
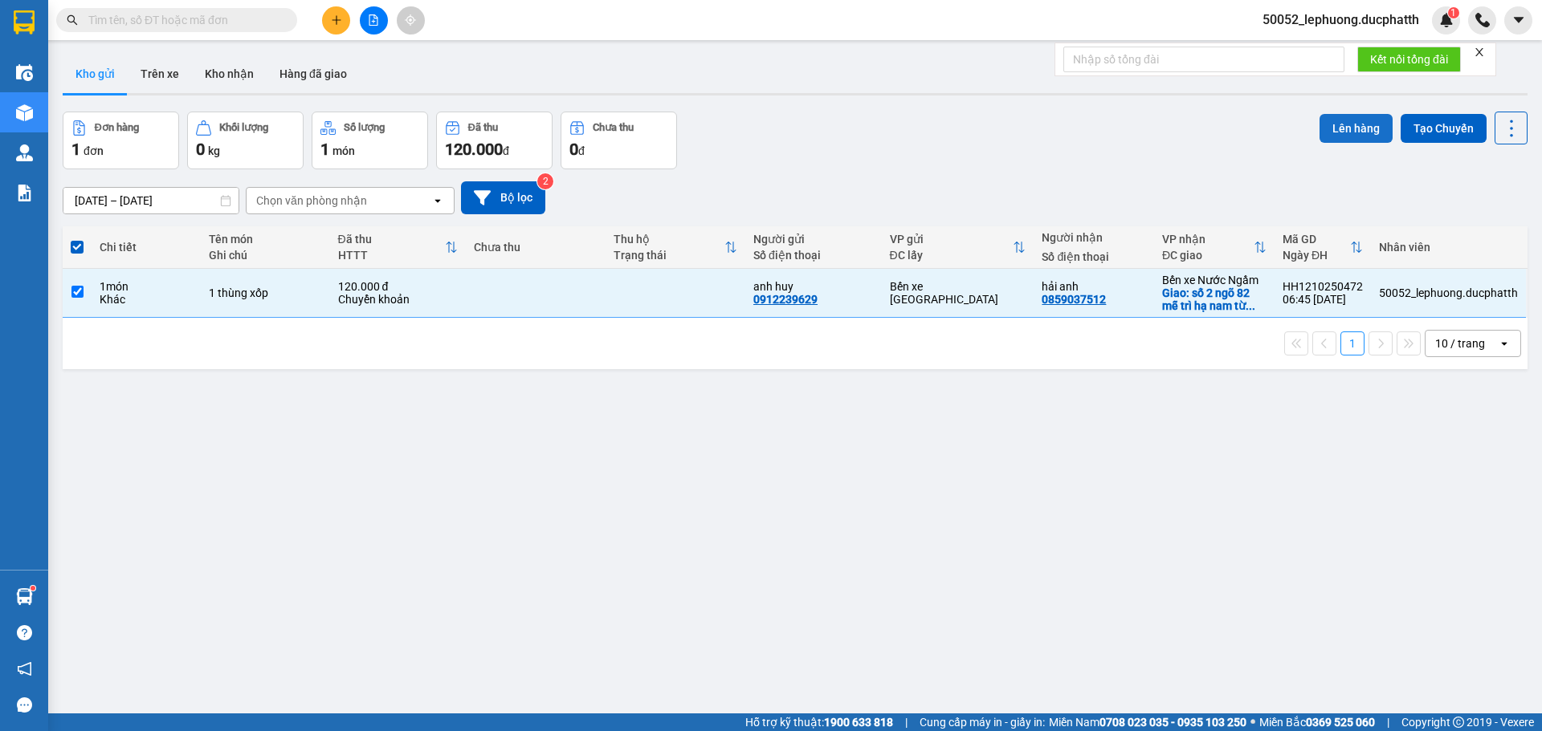
click at [1349, 132] on button "Lên hàng" at bounding box center [1355, 128] width 73 height 29
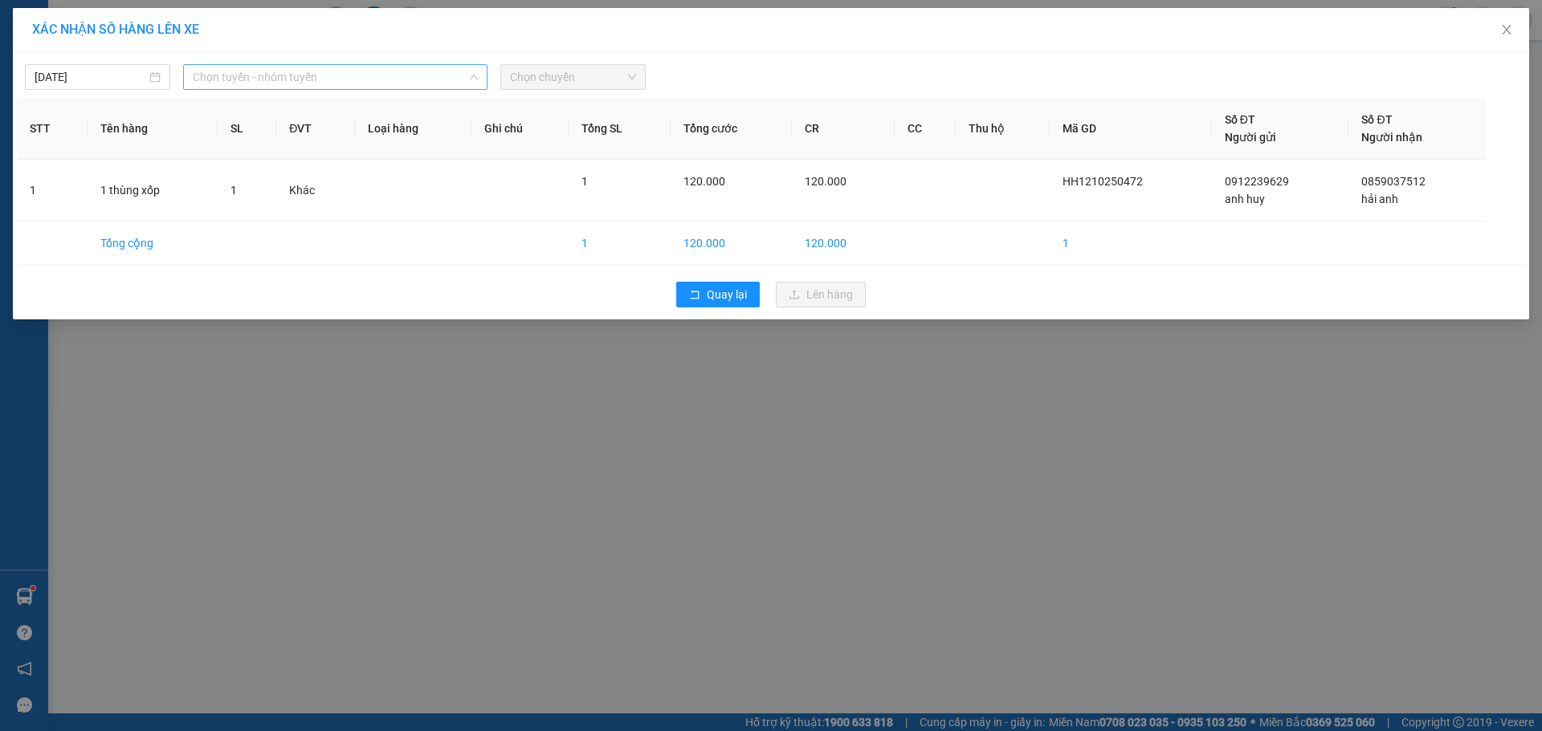
click at [341, 80] on span "Chọn tuyến - nhóm tuyến" at bounding box center [335, 77] width 285 height 24
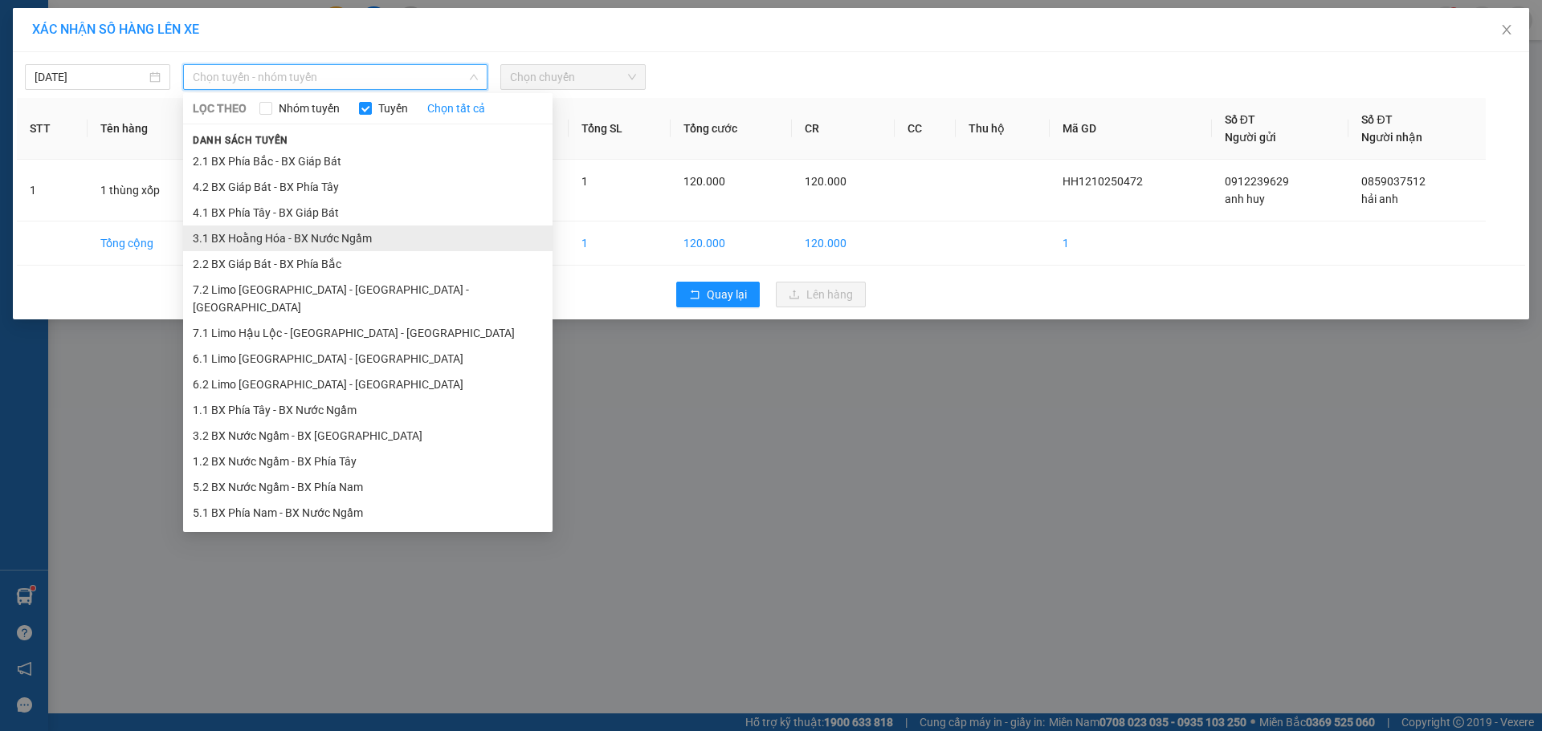
click at [321, 238] on li "3.1 BX Hoằng Hóa - BX Nước Ngầm" at bounding box center [367, 239] width 369 height 26
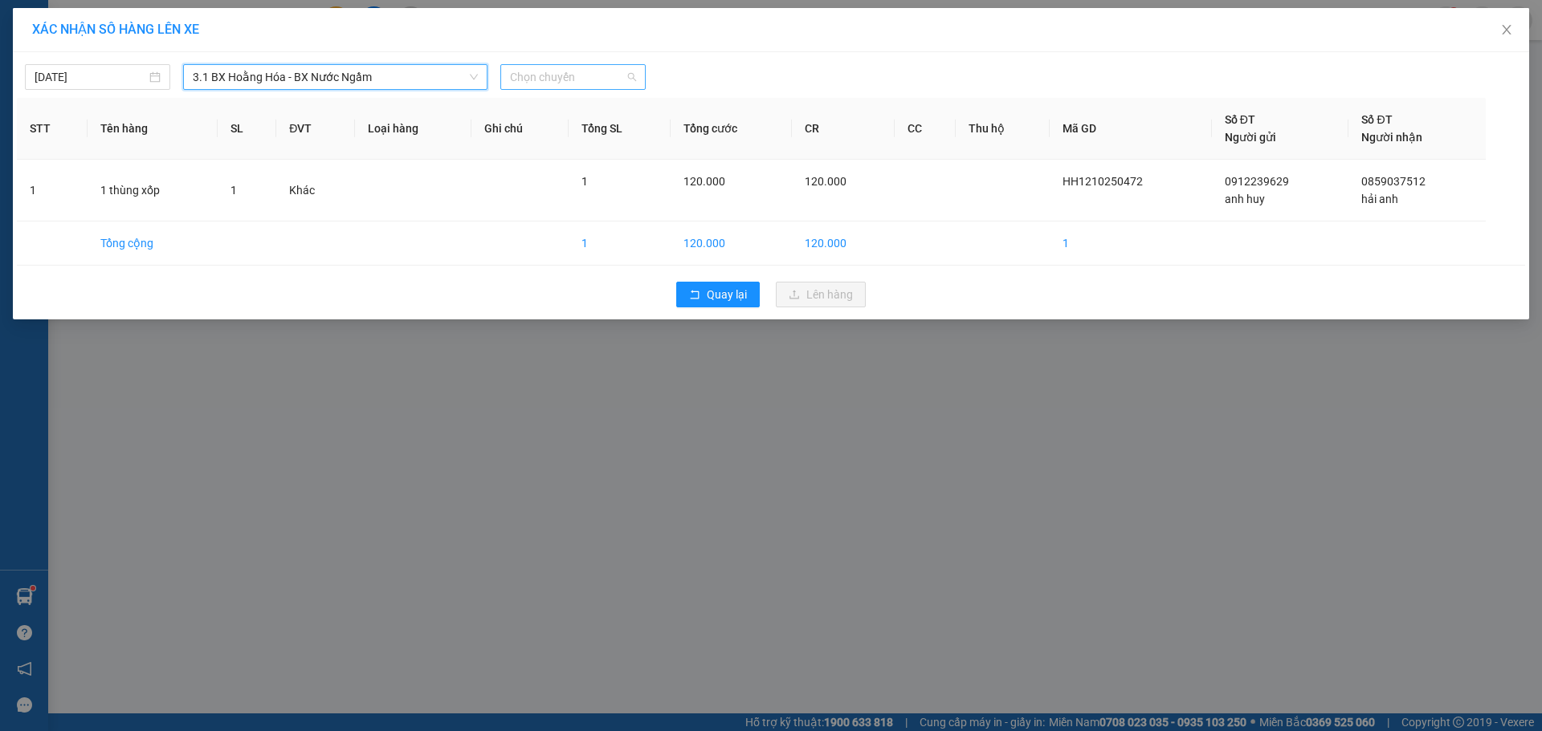
click at [564, 77] on span "Chọn chuyến" at bounding box center [573, 77] width 126 height 24
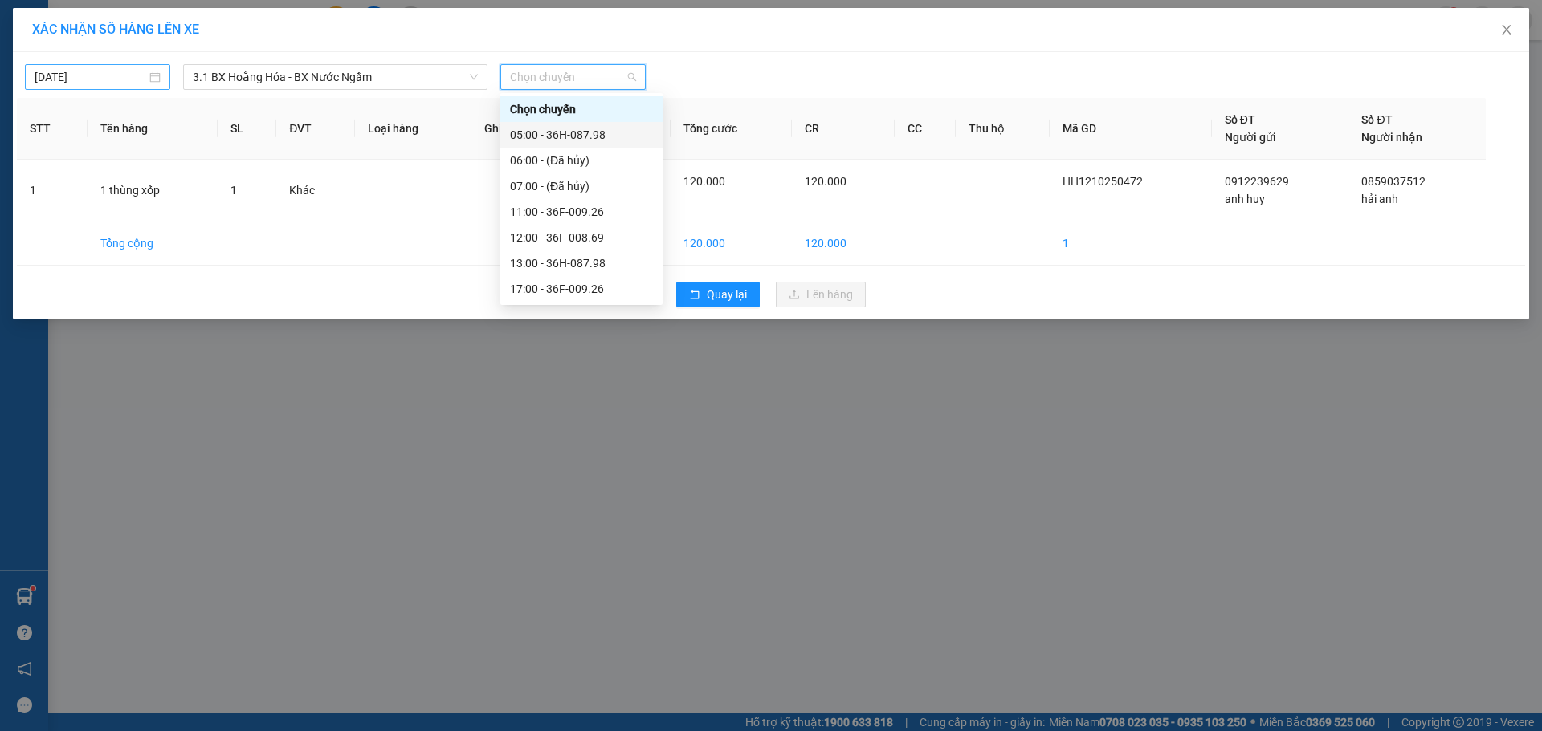
click at [72, 80] on body "Kết quả tìm kiếm ( 0 ) Bộ lọc No Data 50052_lephuong.ducphatth 1 Điều hành xe K…" at bounding box center [771, 365] width 1542 height 731
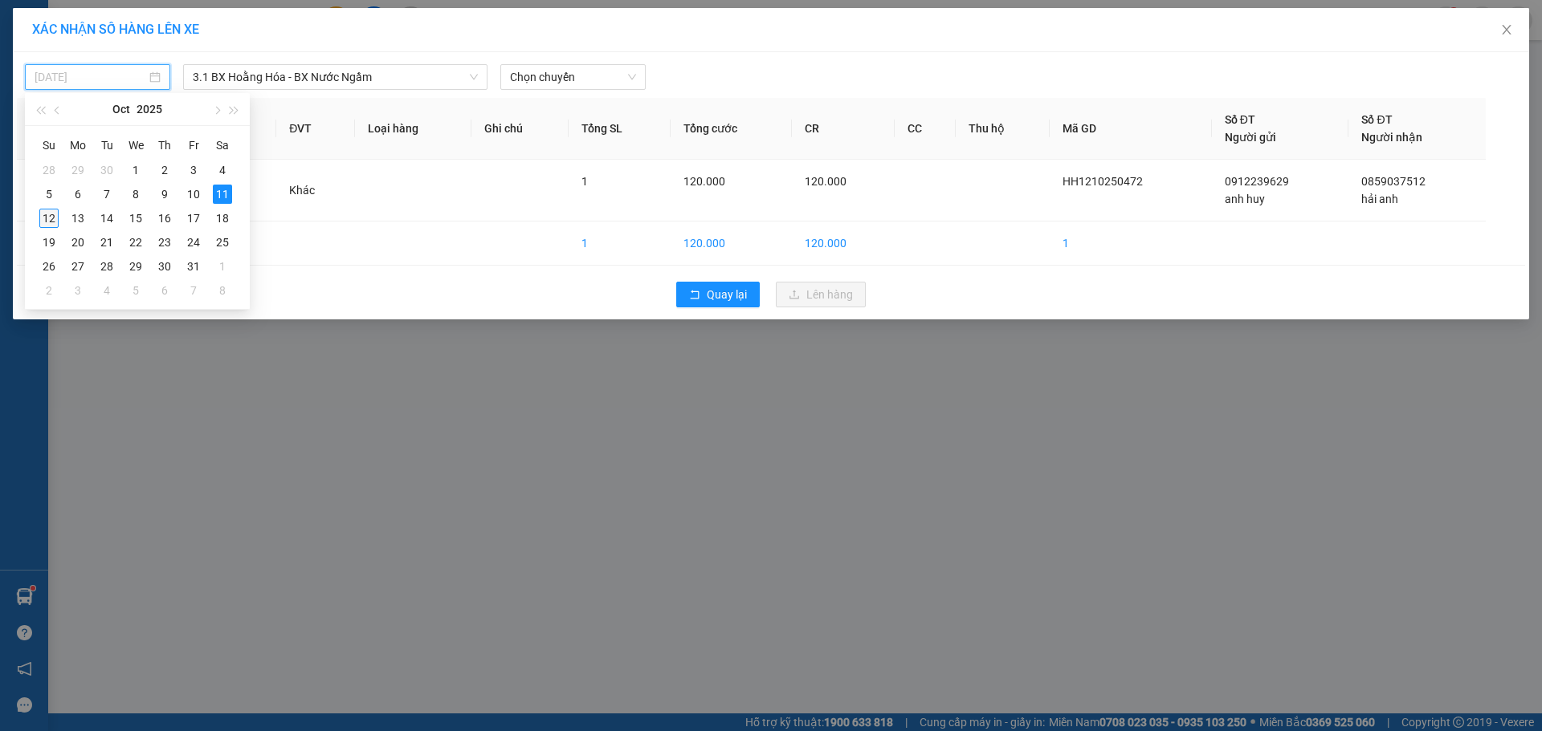
drag, startPoint x: 42, startPoint y: 217, endPoint x: 231, endPoint y: 120, distance: 212.9
click at [43, 215] on div "12" at bounding box center [48, 218] width 19 height 19
type input "[DATE]"
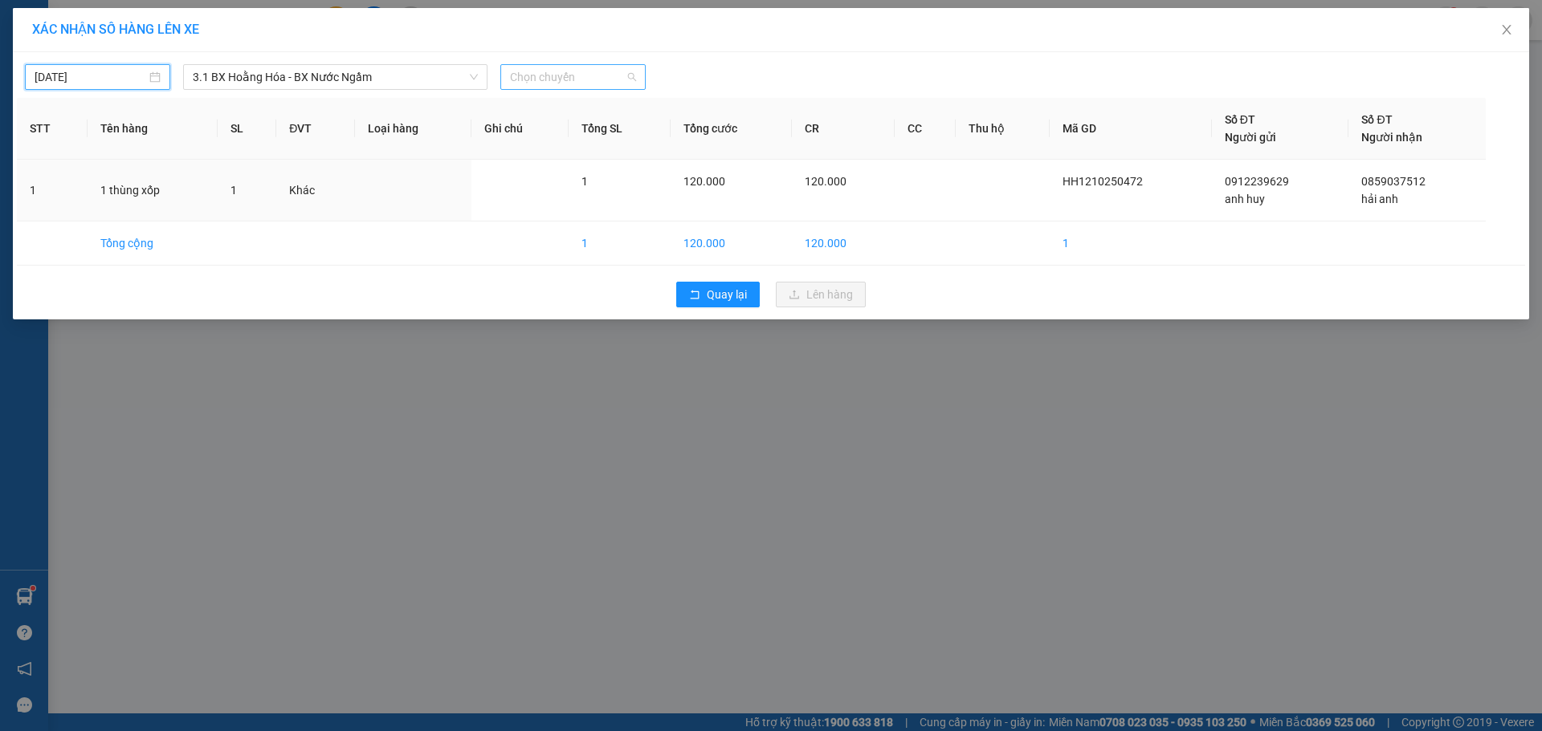
click at [551, 79] on span "Chọn chuyến" at bounding box center [573, 77] width 126 height 24
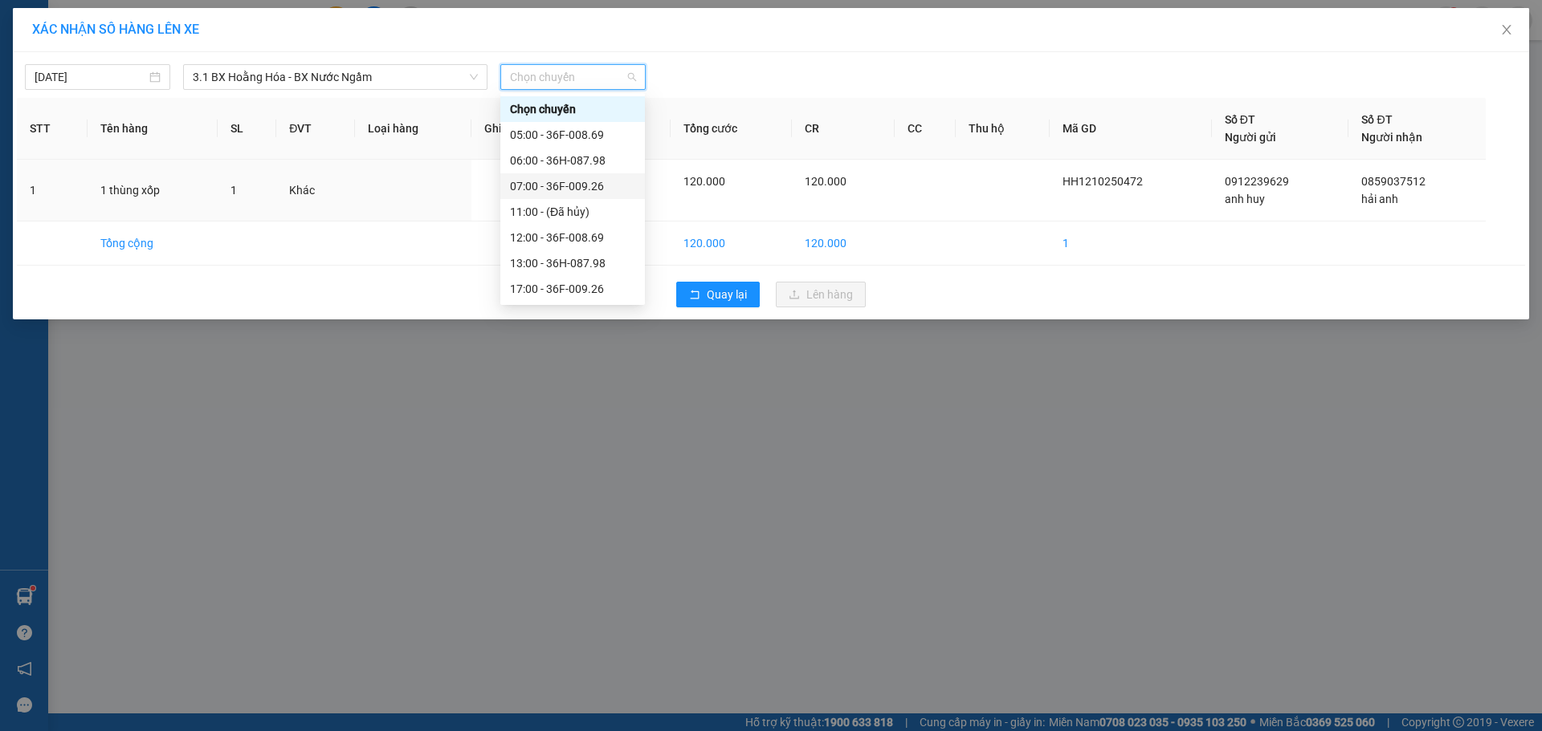
click at [580, 188] on div "07:00 - 36F-009.26" at bounding box center [572, 186] width 125 height 18
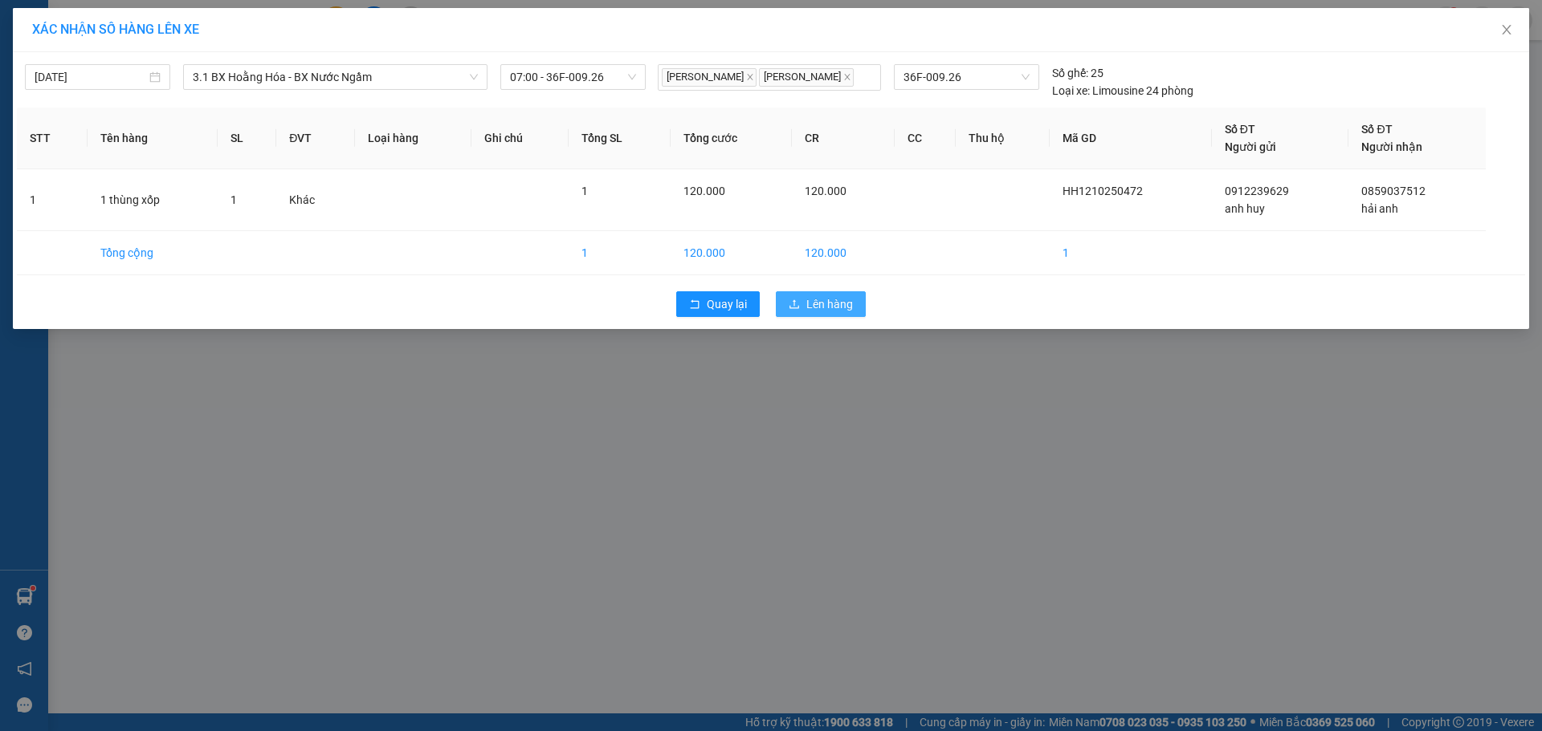
click at [807, 299] on span "Lên hàng" at bounding box center [829, 304] width 47 height 18
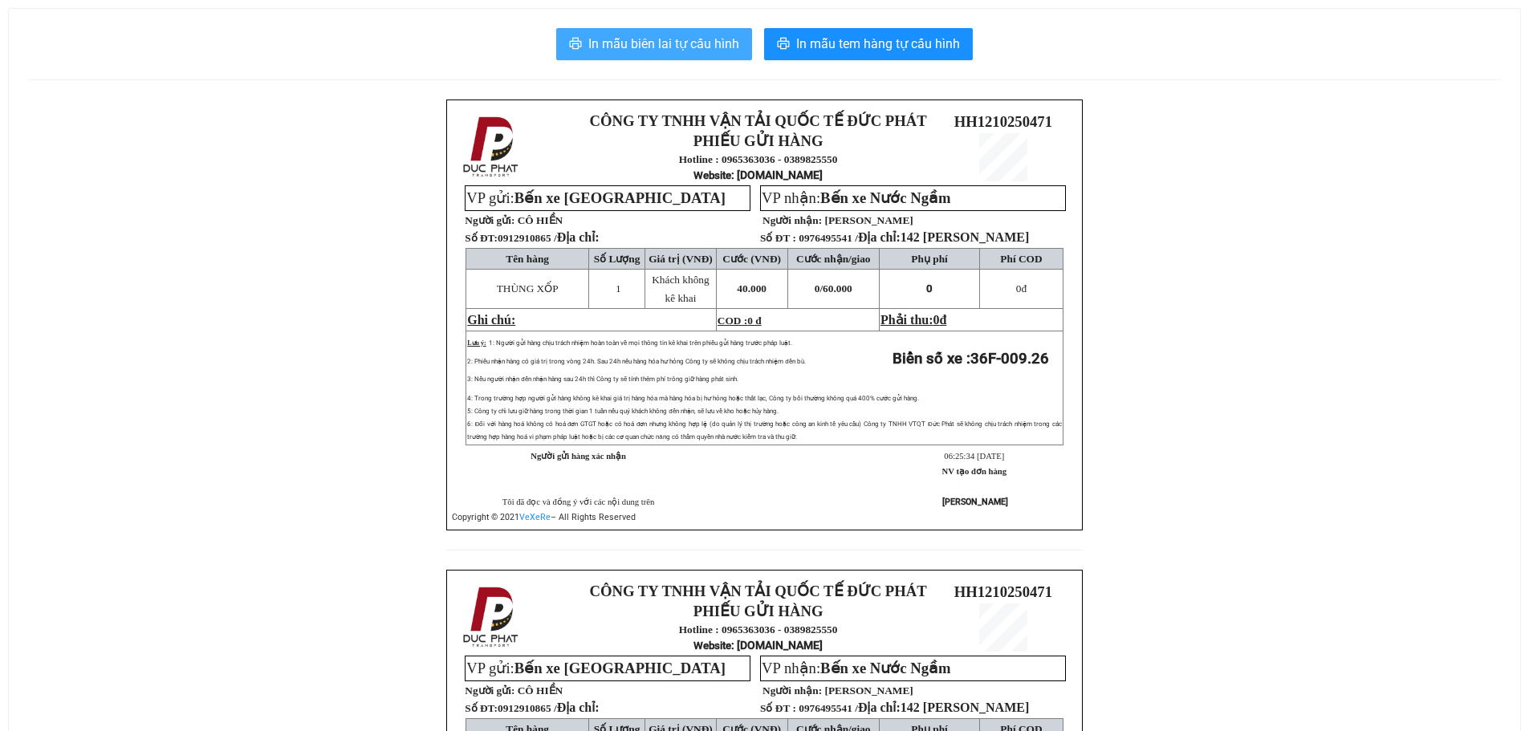
click at [700, 43] on span "In mẫu biên lai tự cấu hình" at bounding box center [664, 44] width 151 height 20
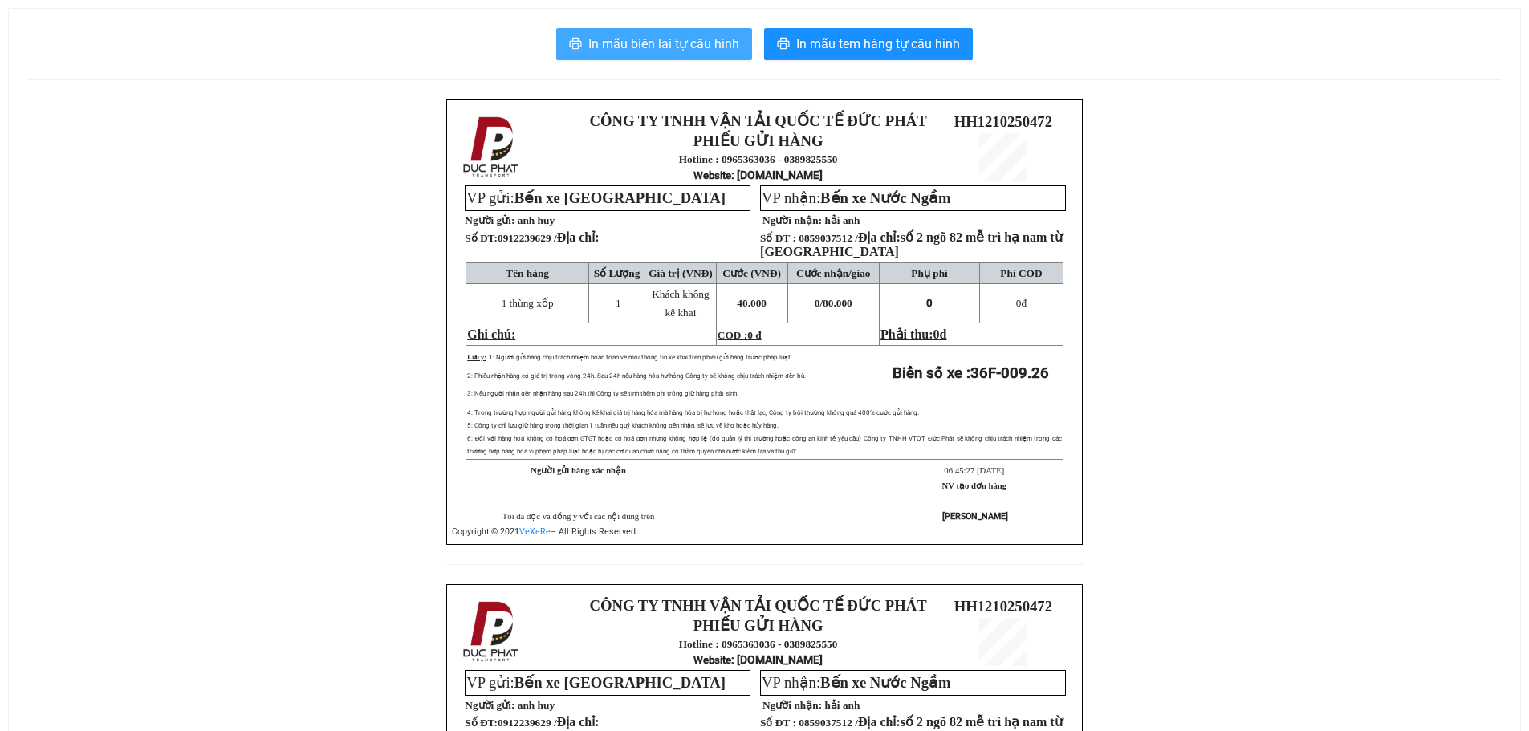
click at [678, 37] on span "In mẫu biên lai tự cấu hình" at bounding box center [664, 44] width 151 height 20
